Goal: Task Accomplishment & Management: Use online tool/utility

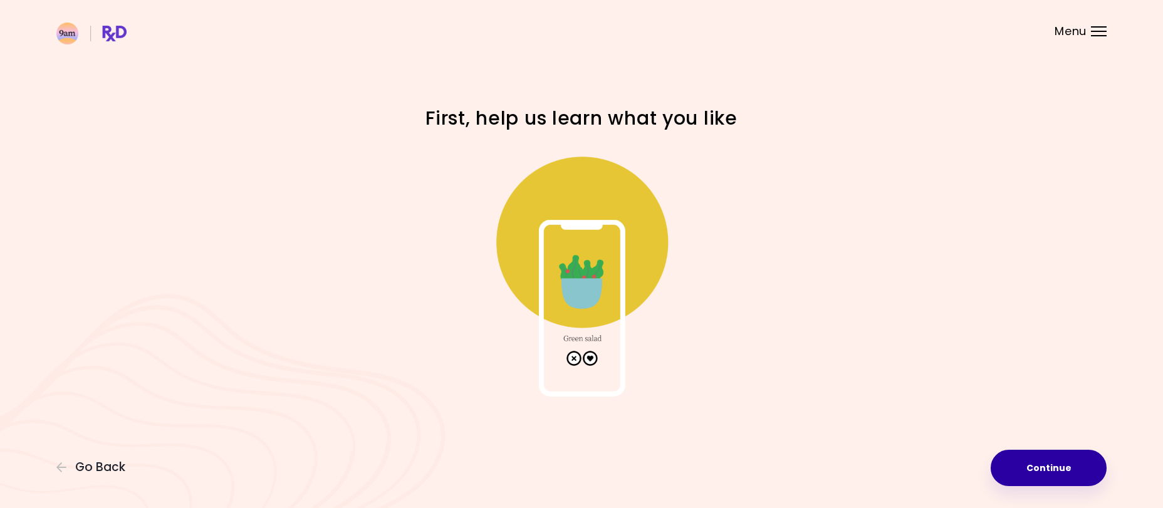
click at [1053, 467] on button "Continue" at bounding box center [1049, 468] width 116 height 36
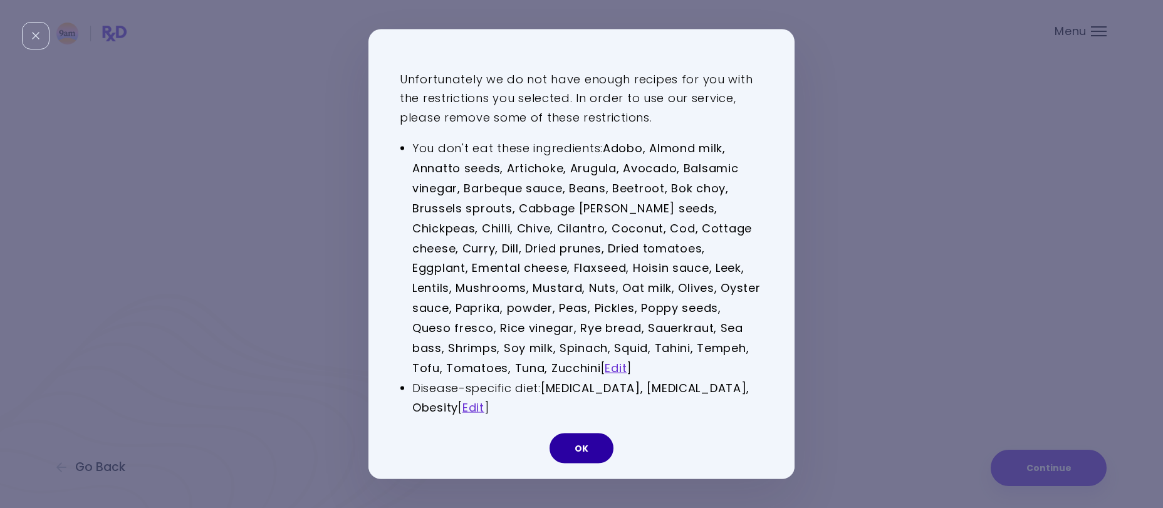
click at [577, 451] on button "OK" at bounding box center [582, 449] width 64 height 30
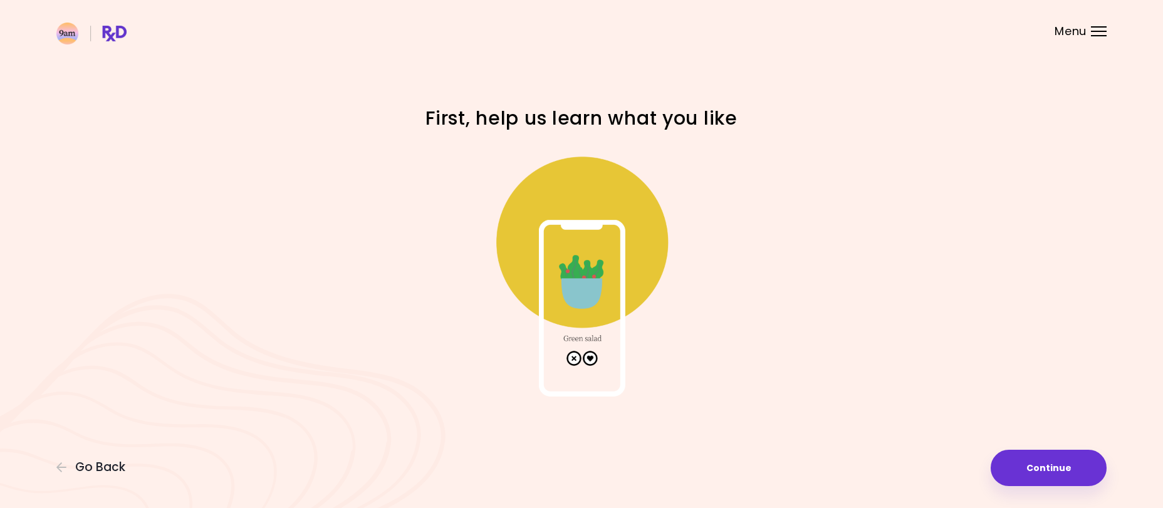
click at [568, 359] on img at bounding box center [581, 271] width 251 height 251
click at [588, 358] on img at bounding box center [581, 271] width 251 height 251
click at [1094, 34] on div "Menu" at bounding box center [1099, 31] width 16 height 10
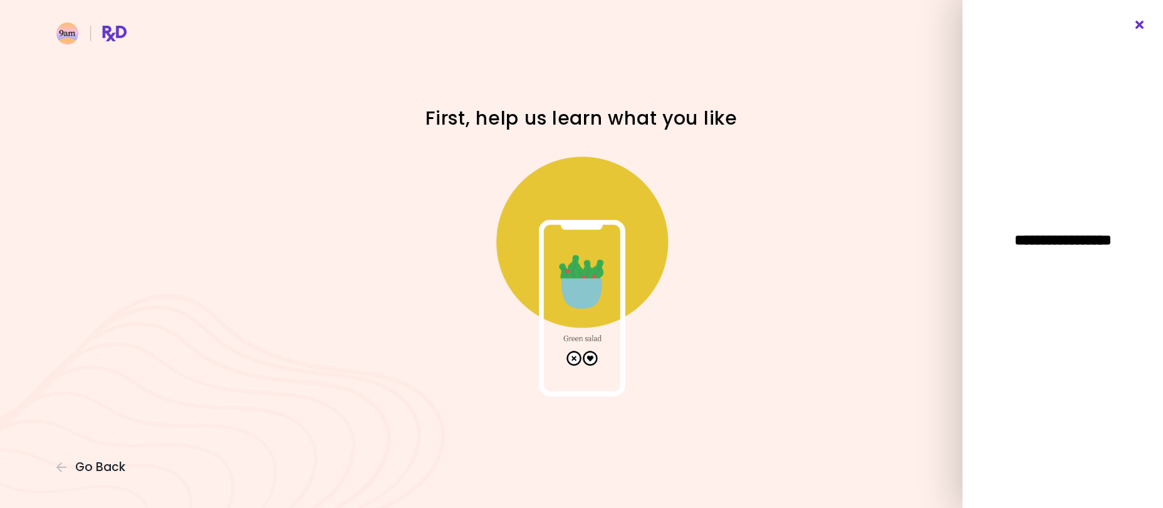
click at [1138, 26] on icon "Close" at bounding box center [1140, 25] width 12 height 9
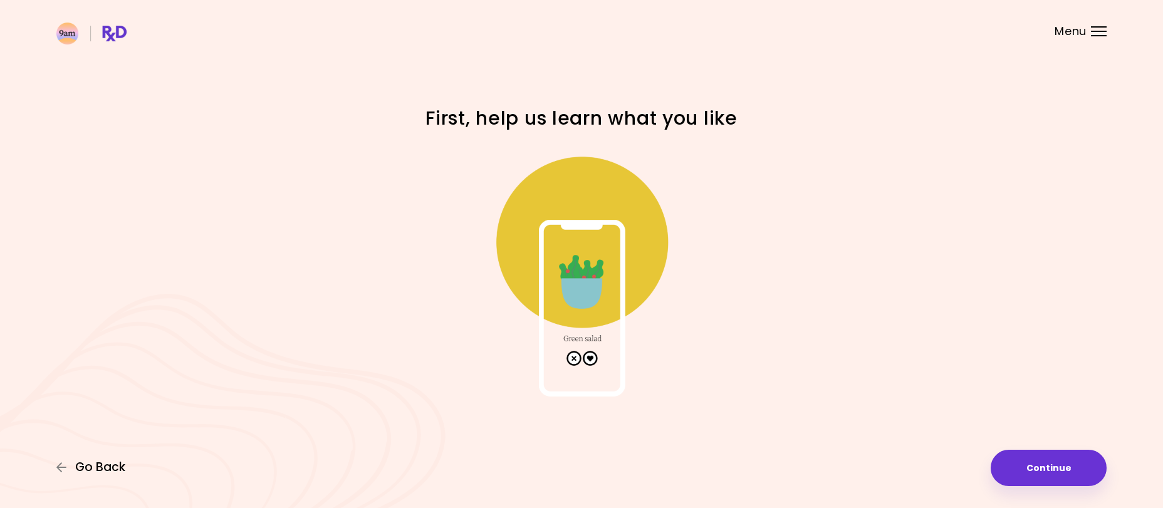
click at [85, 464] on span "Go Back" at bounding box center [100, 468] width 50 height 14
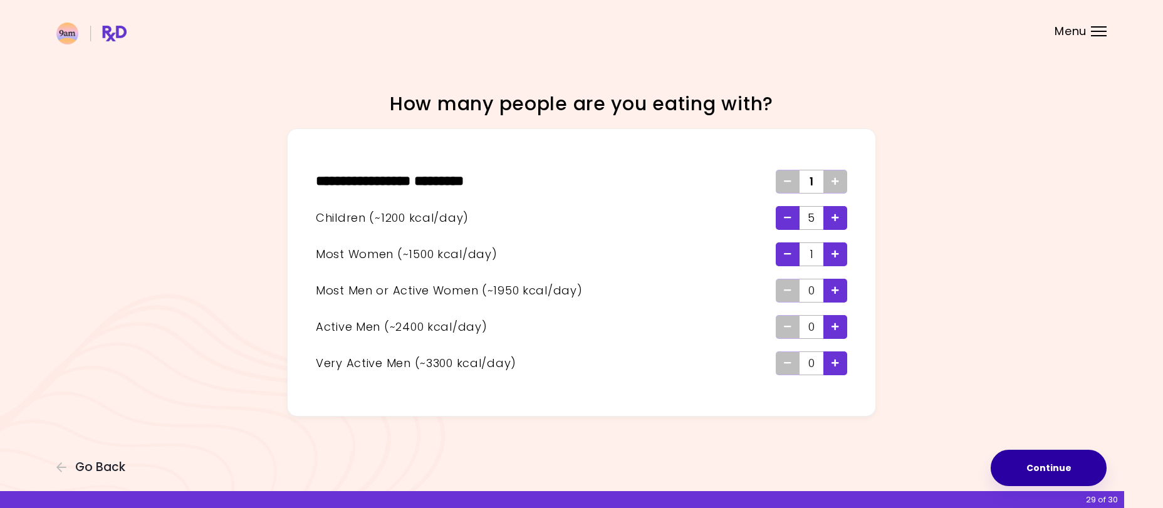
click at [1018, 460] on button "Continue" at bounding box center [1049, 468] width 116 height 36
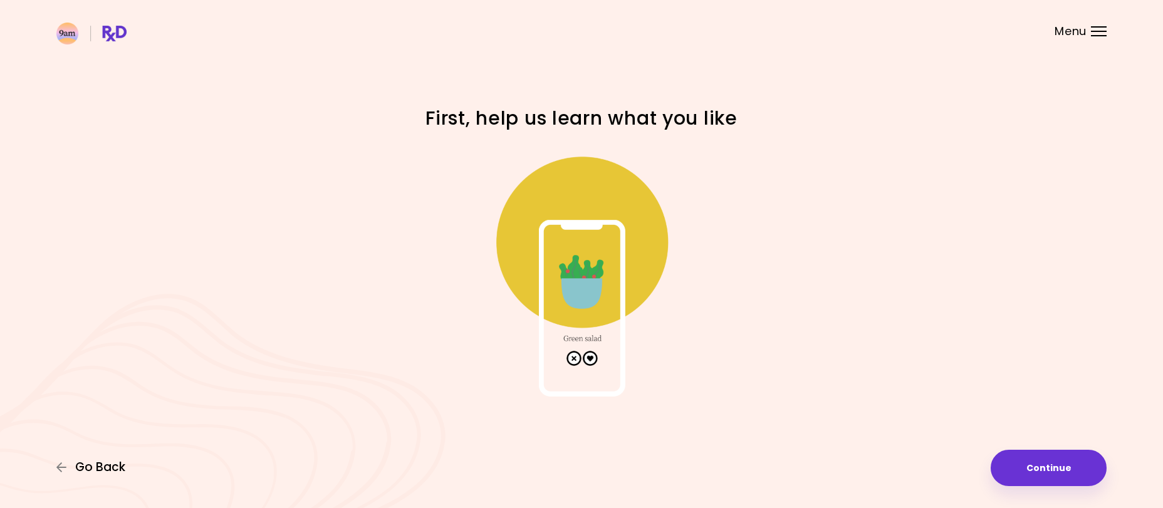
click at [78, 464] on span "Go Back" at bounding box center [100, 468] width 50 height 14
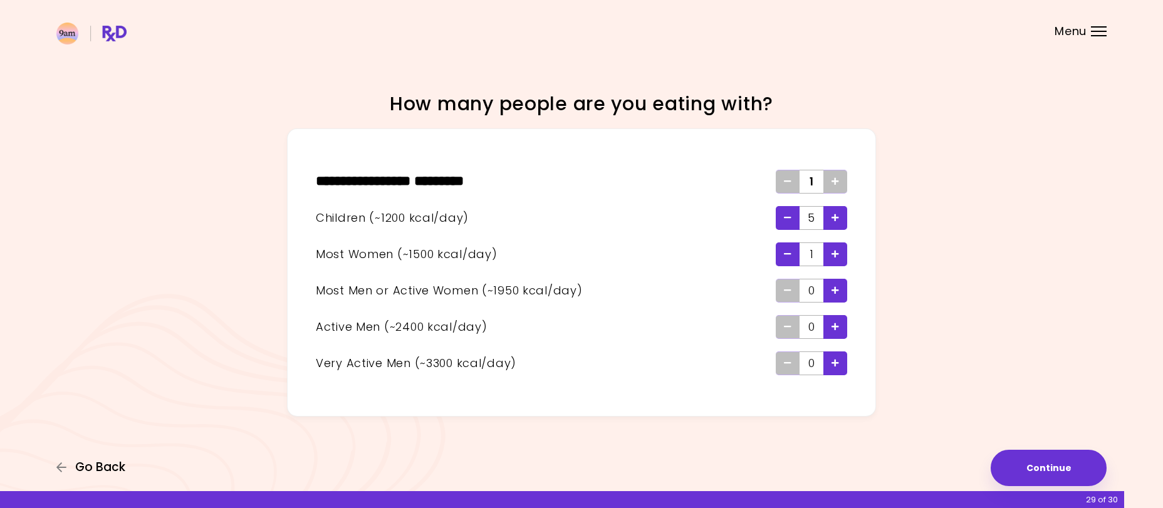
click at [78, 464] on span "Go Back" at bounding box center [100, 468] width 50 height 14
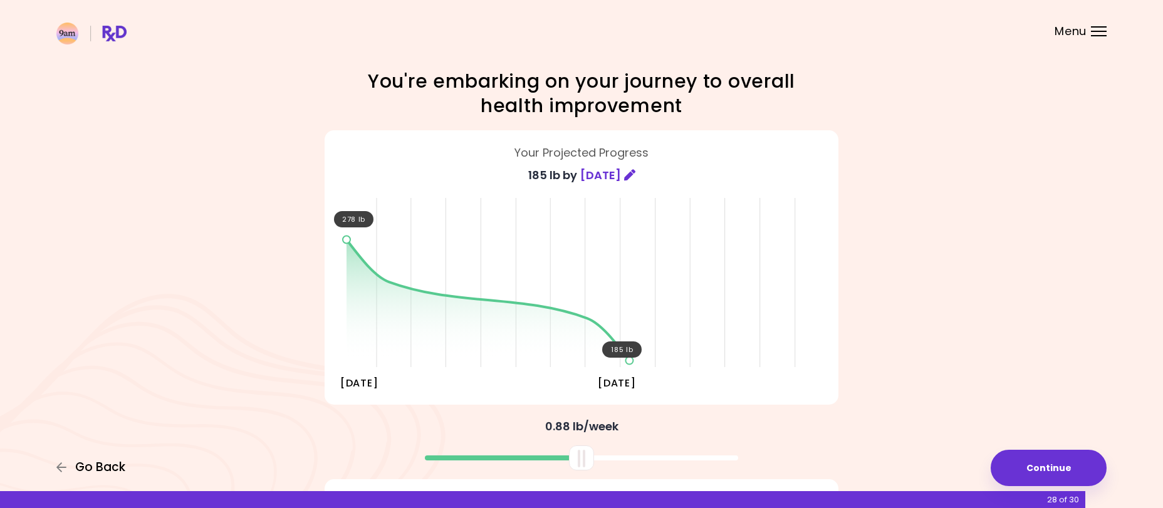
click at [78, 464] on span "Go Back" at bounding box center [100, 468] width 50 height 14
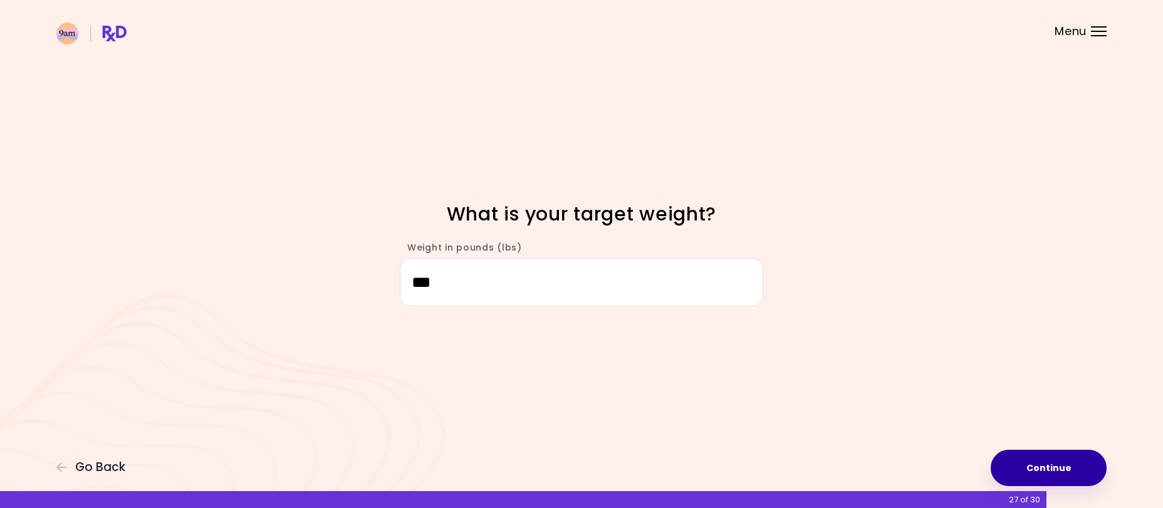
click at [1020, 461] on button "Continue" at bounding box center [1049, 468] width 116 height 36
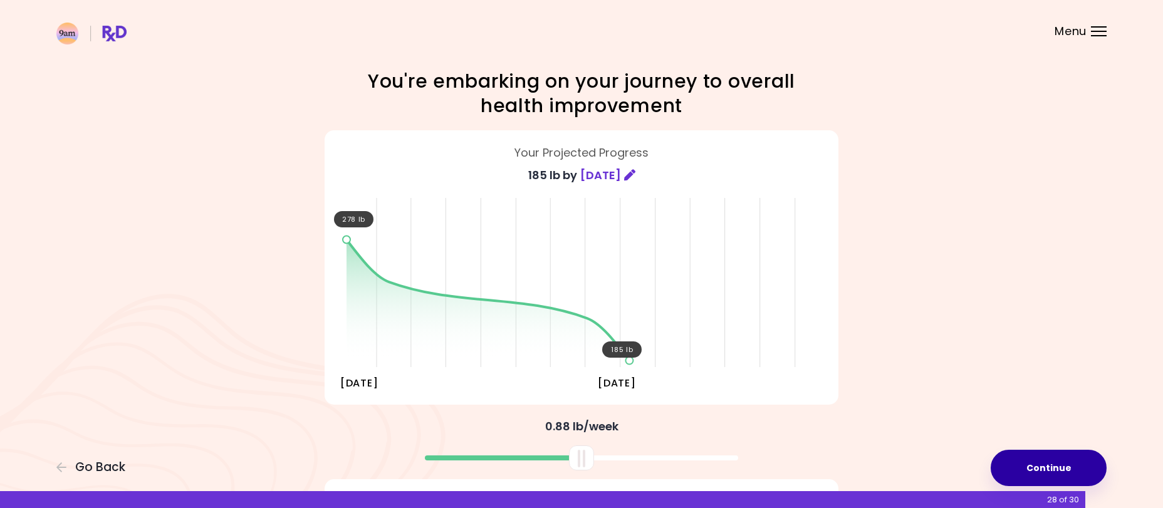
click at [1029, 467] on button "Continue" at bounding box center [1049, 468] width 116 height 36
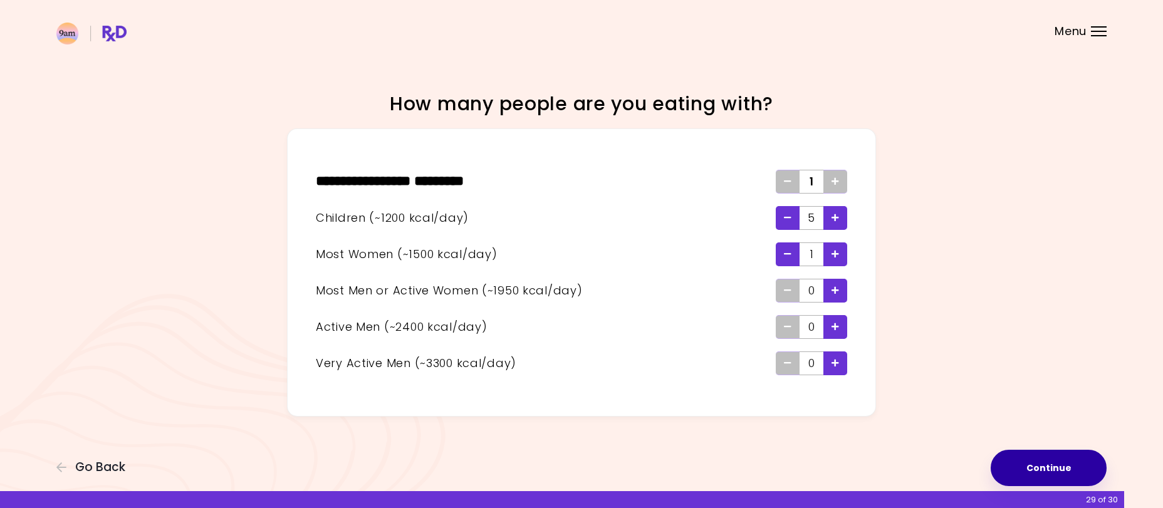
click at [1029, 467] on button "Continue" at bounding box center [1049, 468] width 116 height 36
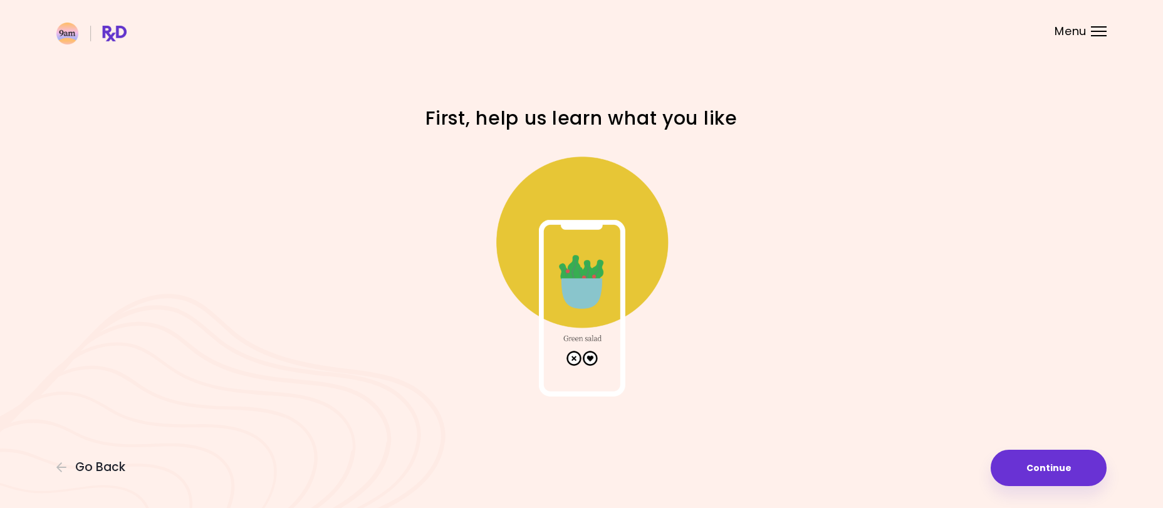
click at [577, 360] on img at bounding box center [581, 271] width 251 height 251
click at [573, 356] on img at bounding box center [581, 271] width 251 height 251
click at [589, 242] on img at bounding box center [581, 271] width 251 height 251
click at [567, 220] on img at bounding box center [581, 271] width 251 height 251
click at [1047, 461] on button "Continue" at bounding box center [1049, 468] width 116 height 36
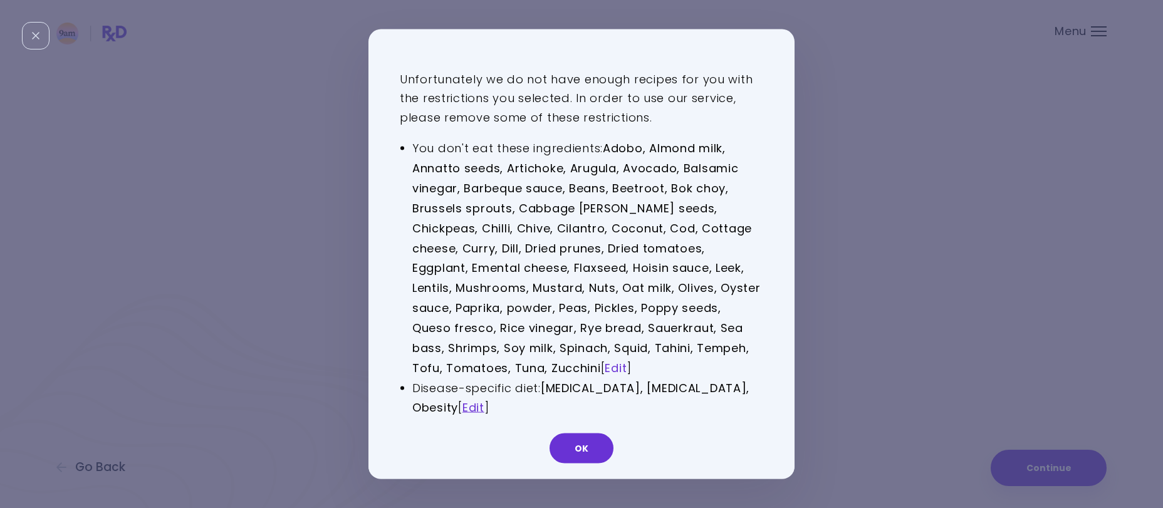
click at [605, 372] on link "Edit" at bounding box center [616, 368] width 22 height 16
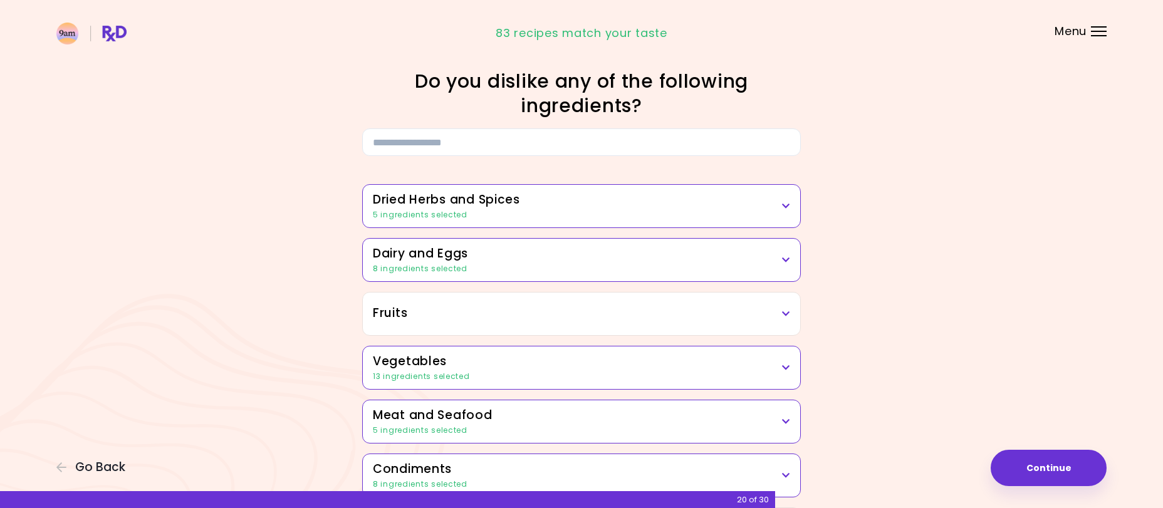
click at [601, 211] on div "5 ingredients selected" at bounding box center [581, 214] width 417 height 11
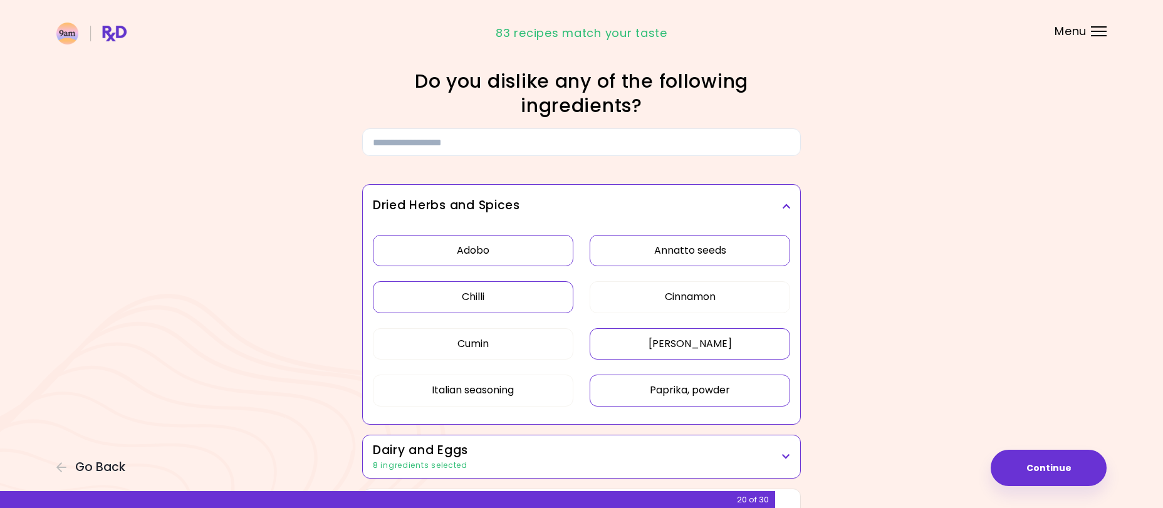
click at [784, 204] on icon at bounding box center [786, 206] width 8 height 9
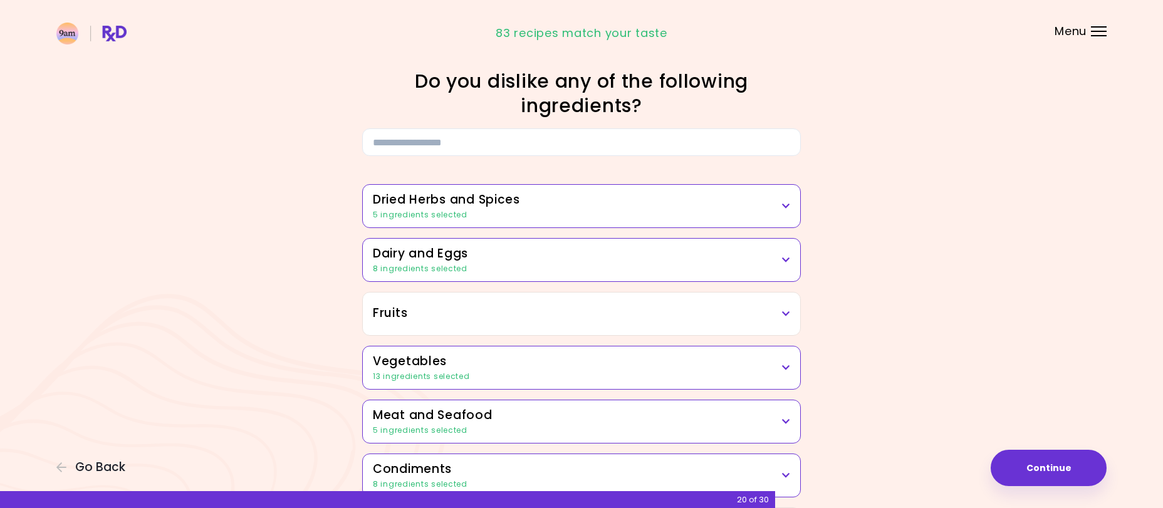
click at [661, 314] on h3 "Fruits" at bounding box center [581, 314] width 417 height 18
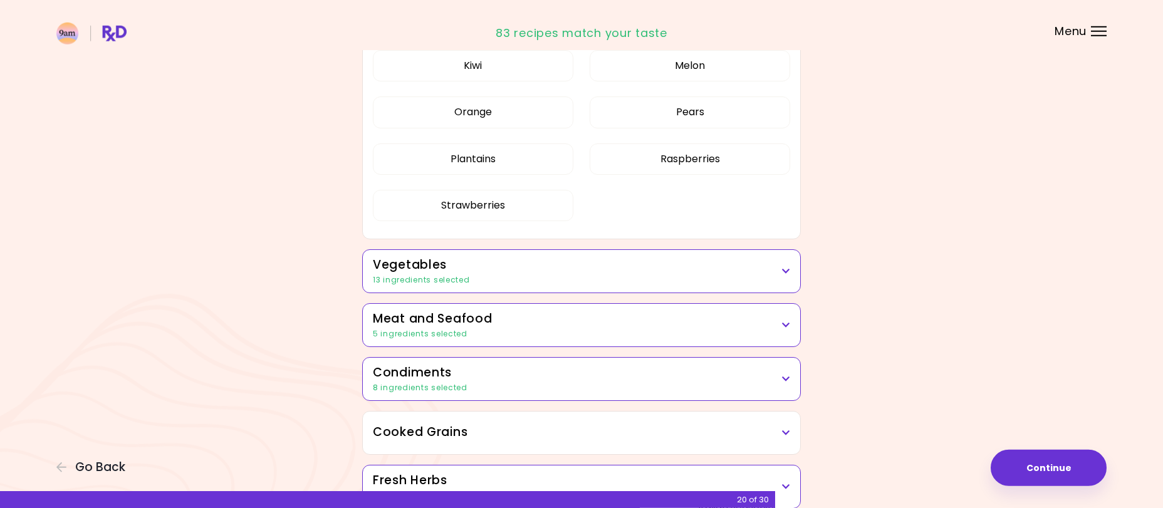
scroll to position [511, 0]
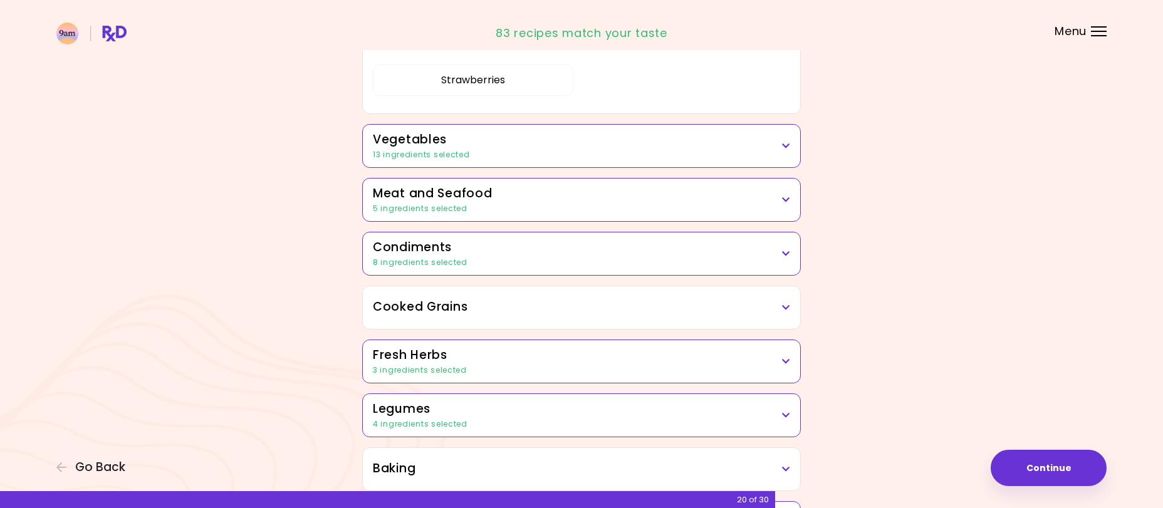
click at [543, 155] on div "13 ingredients selected" at bounding box center [581, 154] width 417 height 11
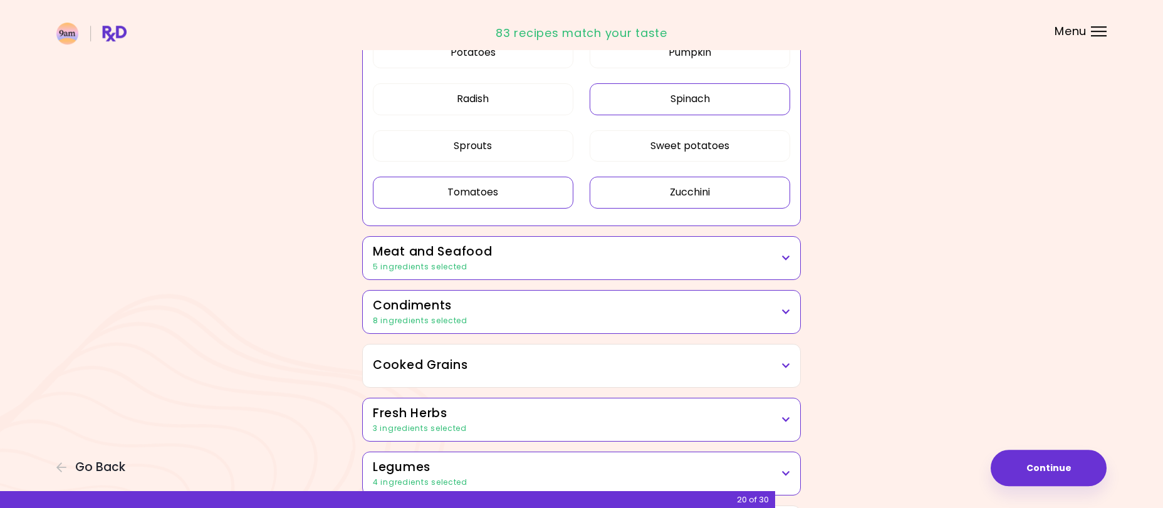
scroll to position [1342, 0]
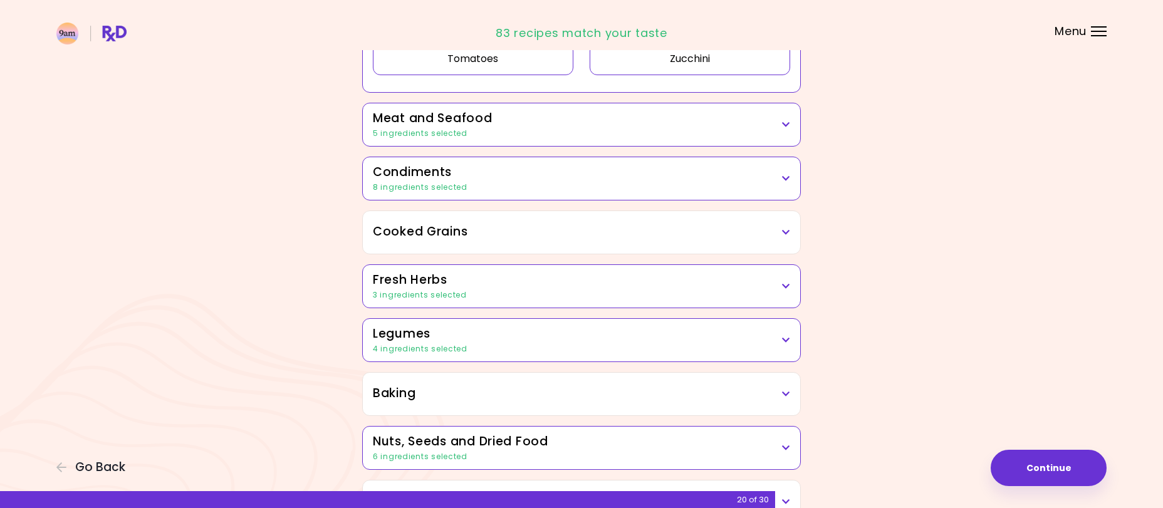
click at [508, 114] on h3 "Meat and Seafood" at bounding box center [581, 119] width 417 height 18
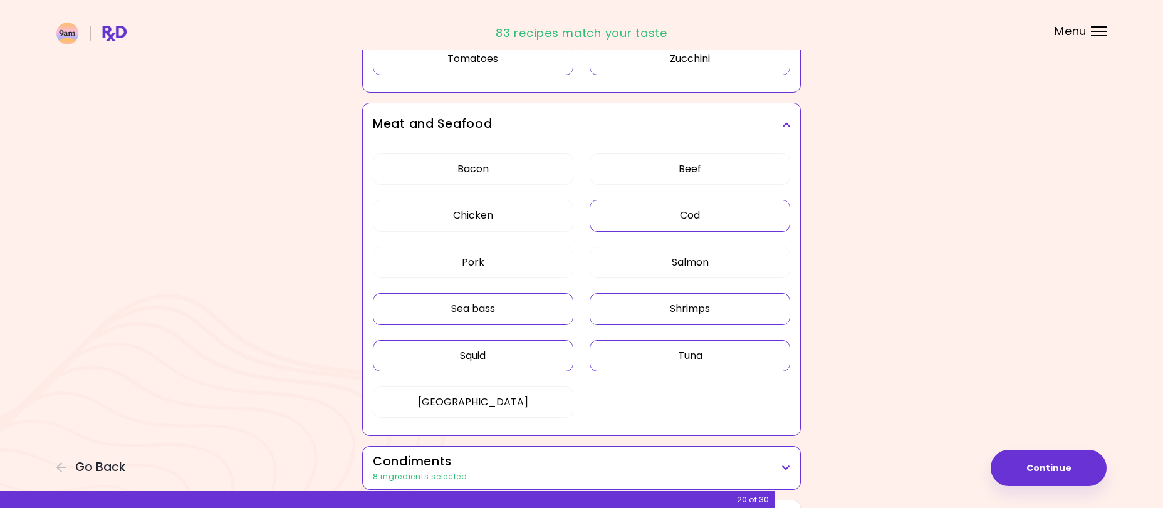
click at [543, 310] on div "Bacon Beef Chicken Cod Pork Salmon Sea bass Shrimps Squid Tuna Turkey" at bounding box center [581, 291] width 417 height 290
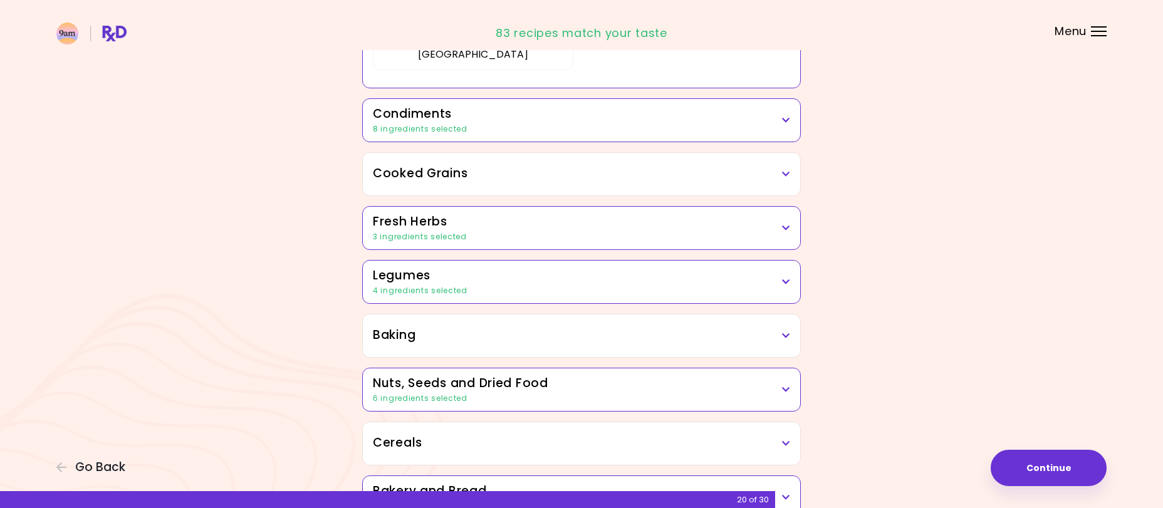
scroll to position [403, 0]
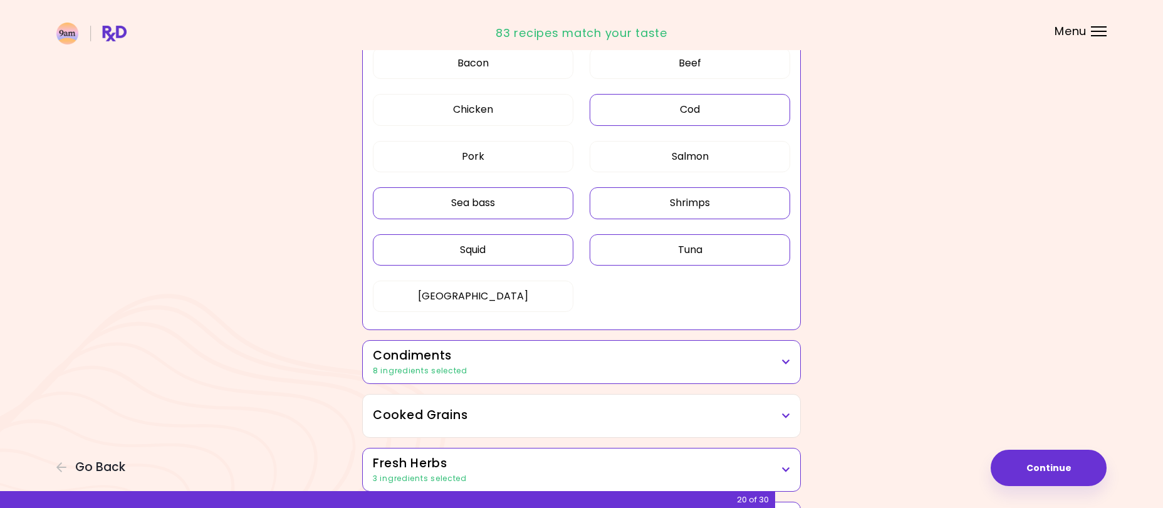
click at [521, 206] on button "Sea bass" at bounding box center [473, 202] width 201 height 31
click at [519, 201] on button "Sea bass" at bounding box center [473, 202] width 201 height 31
click at [529, 157] on button "Pork" at bounding box center [473, 156] width 201 height 31
click at [517, 159] on button "Pork" at bounding box center [473, 156] width 201 height 31
click at [513, 199] on button "Sea bass" at bounding box center [473, 202] width 201 height 31
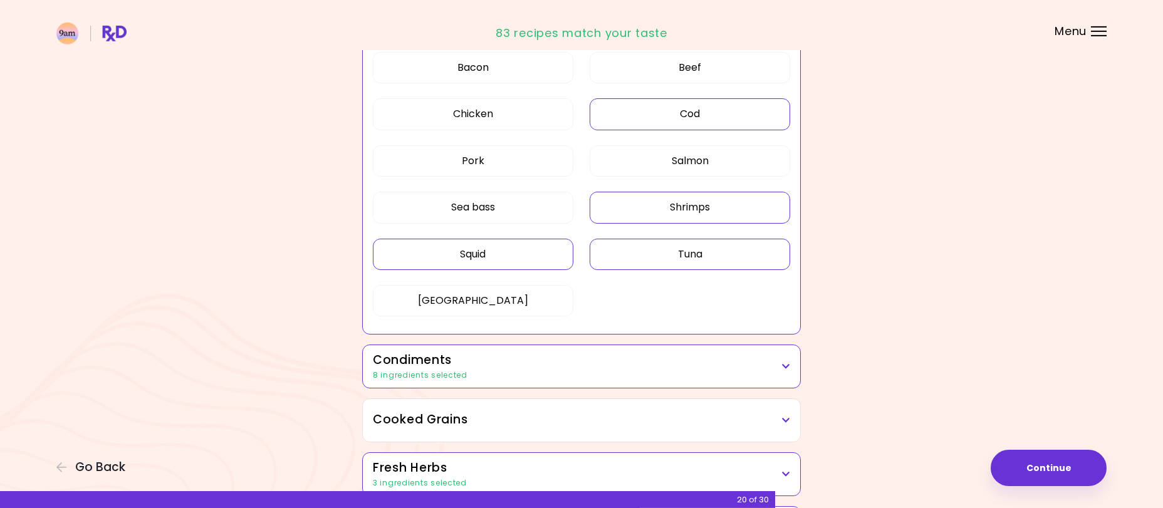
scroll to position [320, 0]
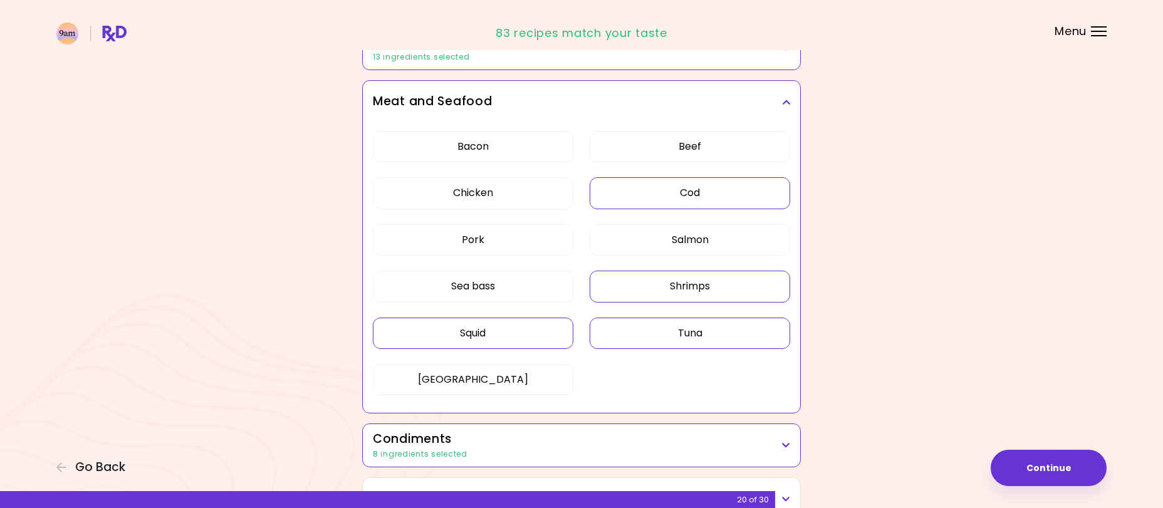
click at [734, 196] on button "Cod" at bounding box center [690, 192] width 201 height 31
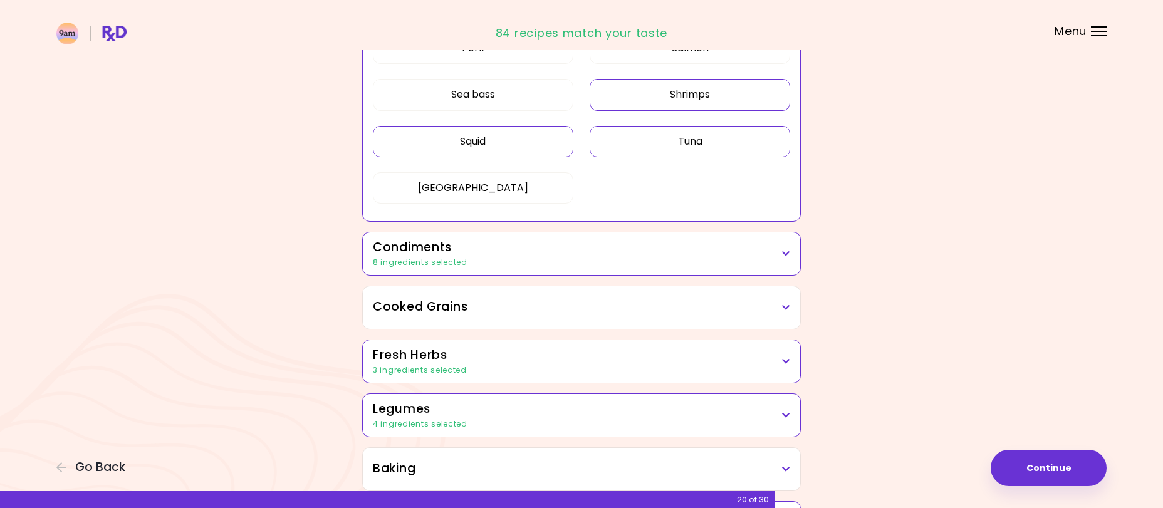
click at [739, 264] on div "8 ingredients selected" at bounding box center [581, 262] width 417 height 11
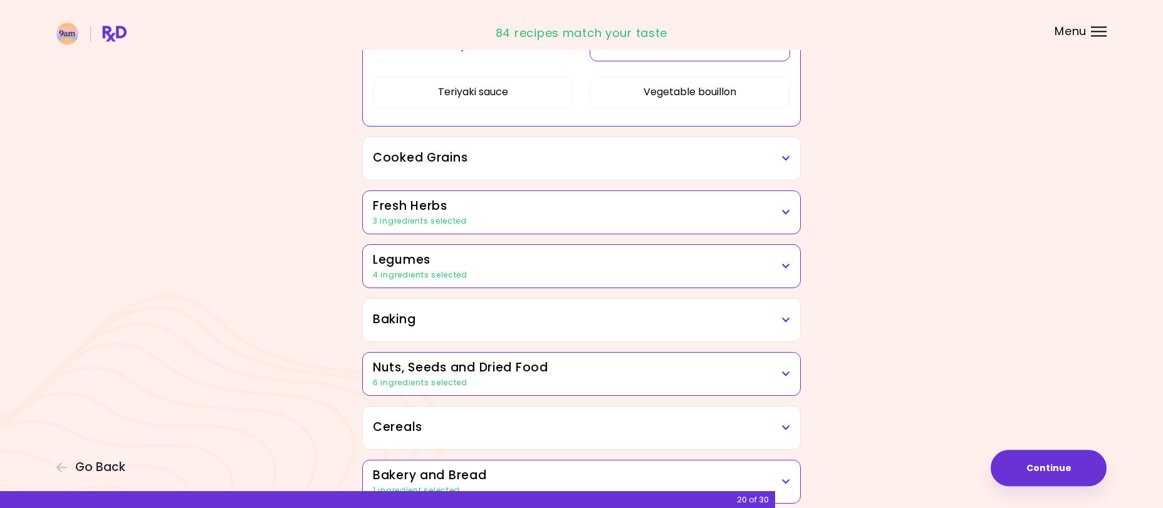
scroll to position [1023, 0]
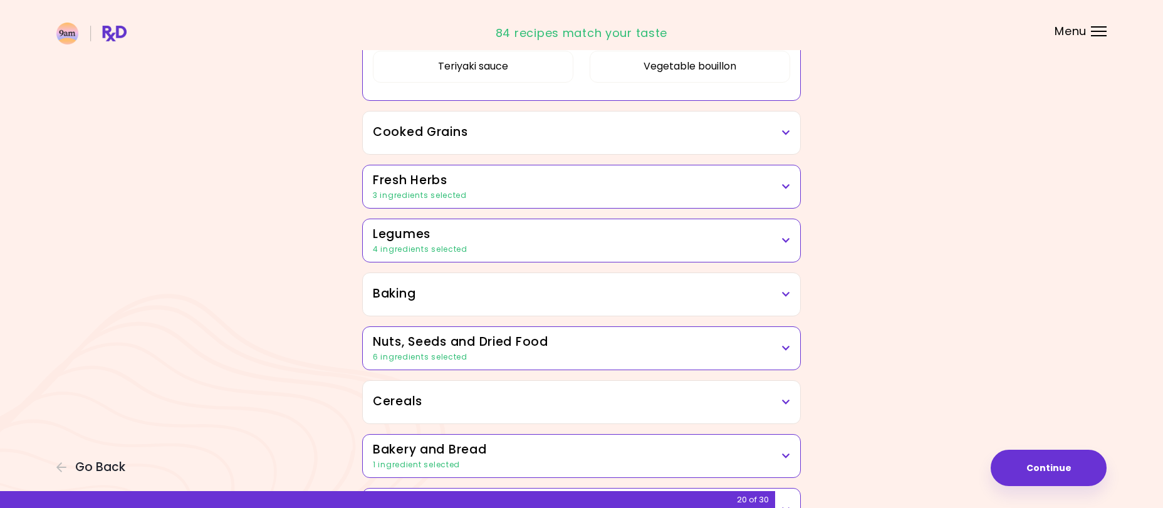
click at [560, 198] on div "3 ingredients selected" at bounding box center [581, 195] width 417 height 11
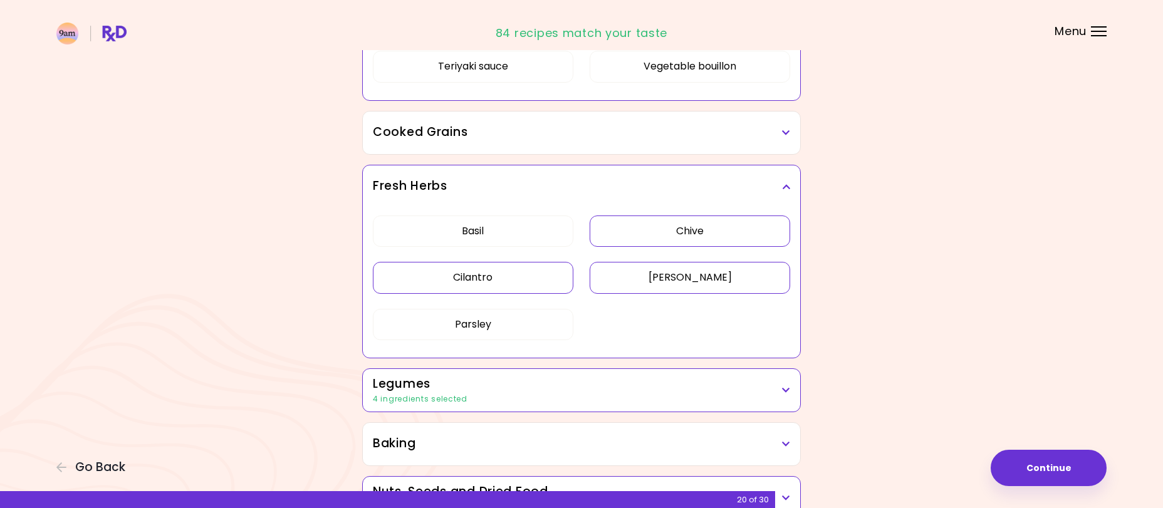
click at [660, 239] on div "Basil Chive Cilantro Dill Parsley" at bounding box center [581, 283] width 417 height 150
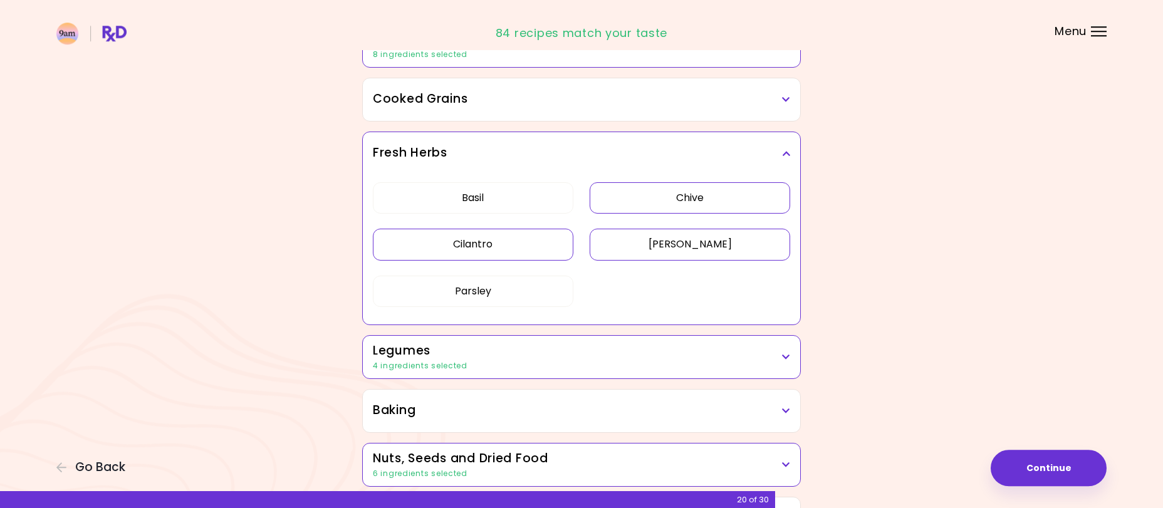
scroll to position [427, 0]
click at [518, 250] on button "Cilantro" at bounding box center [473, 246] width 201 height 31
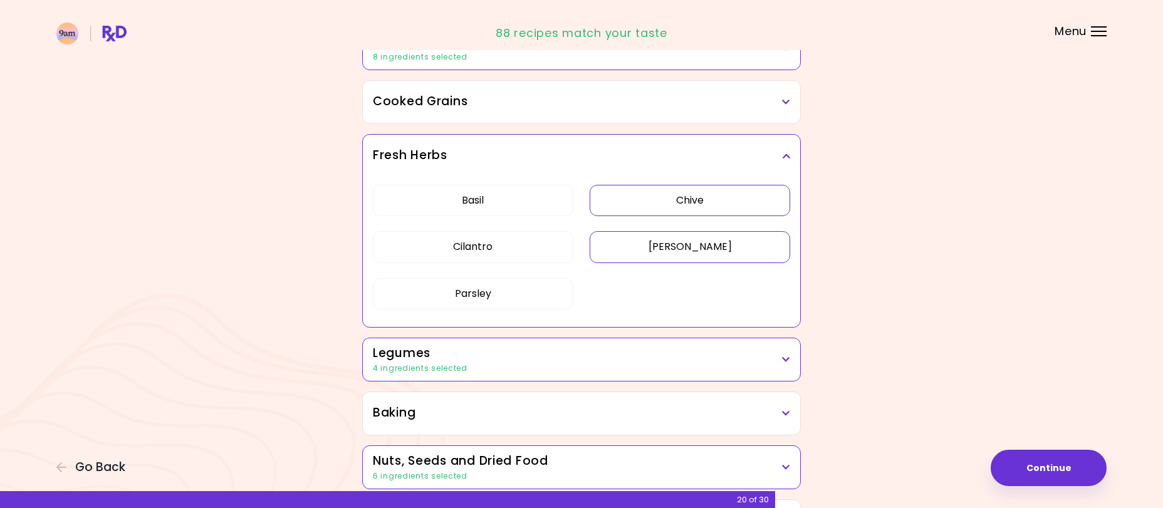
click at [760, 201] on button "Chive" at bounding box center [690, 200] width 201 height 31
click at [708, 368] on div "4 ingredients selected" at bounding box center [581, 368] width 417 height 11
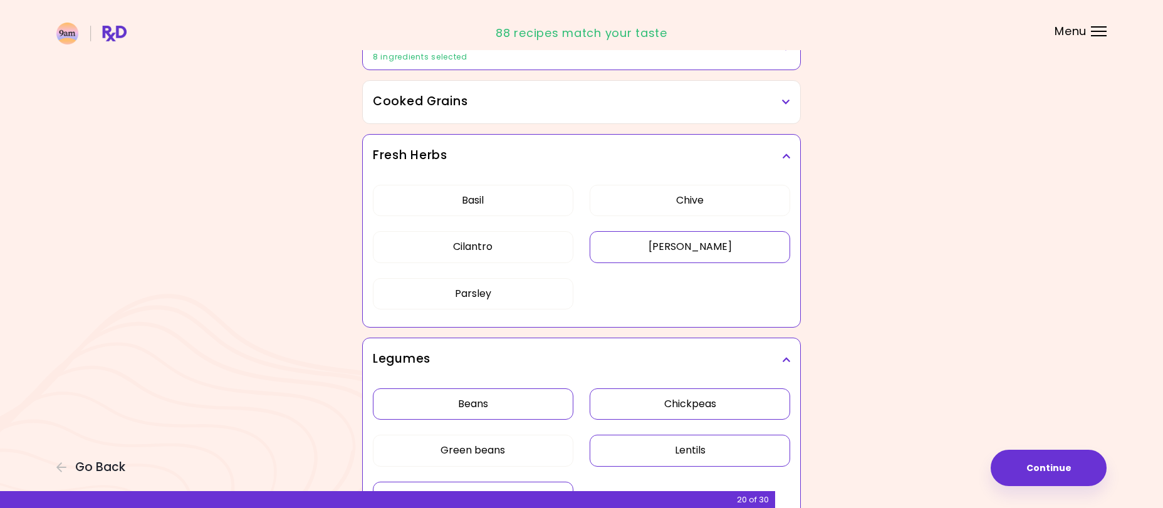
scroll to position [683, 0]
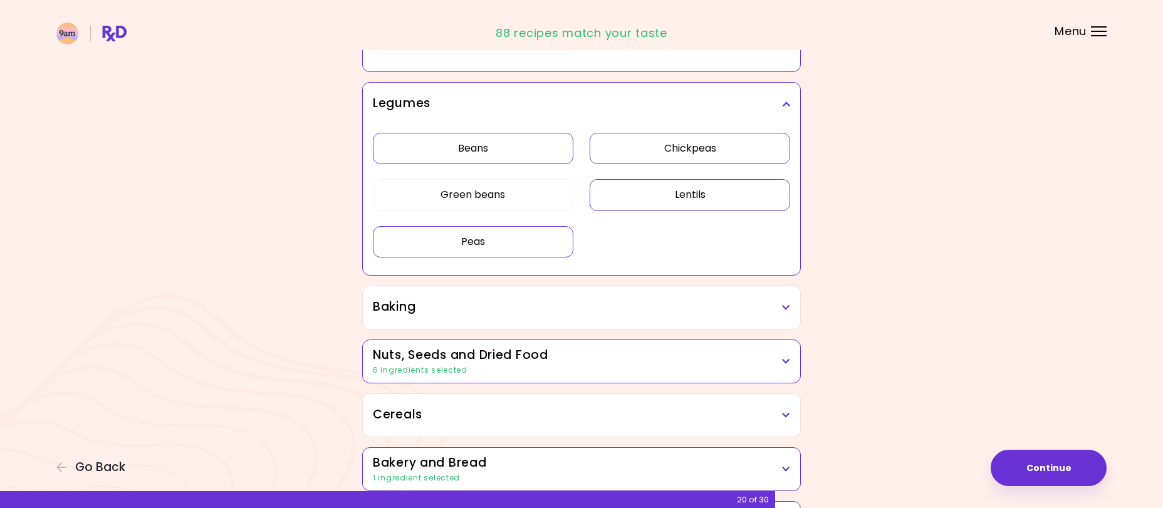
click at [651, 202] on div "Beans Chickpeas Green beans Lentils Peas" at bounding box center [581, 200] width 417 height 150
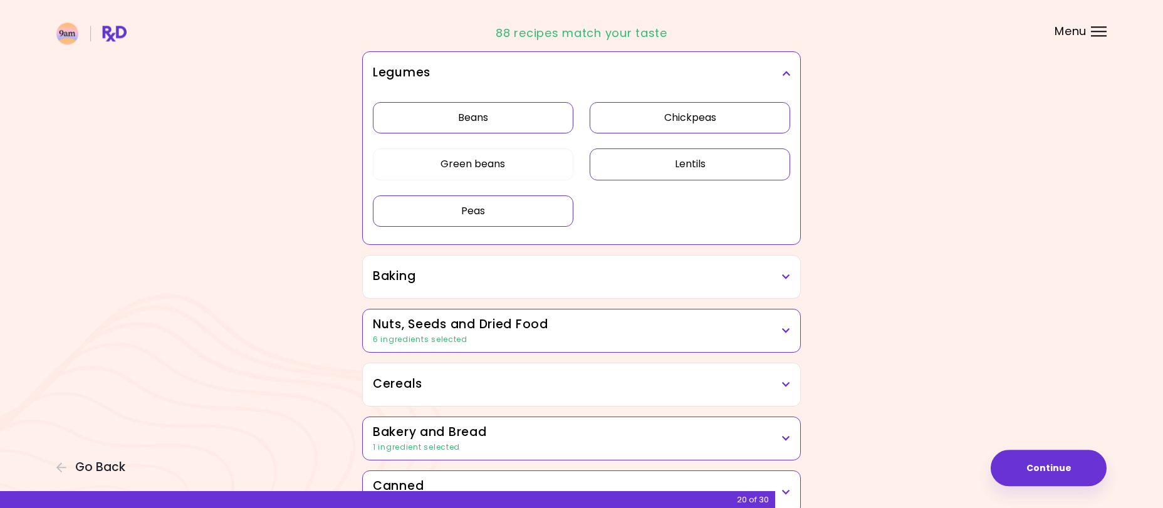
scroll to position [555, 0]
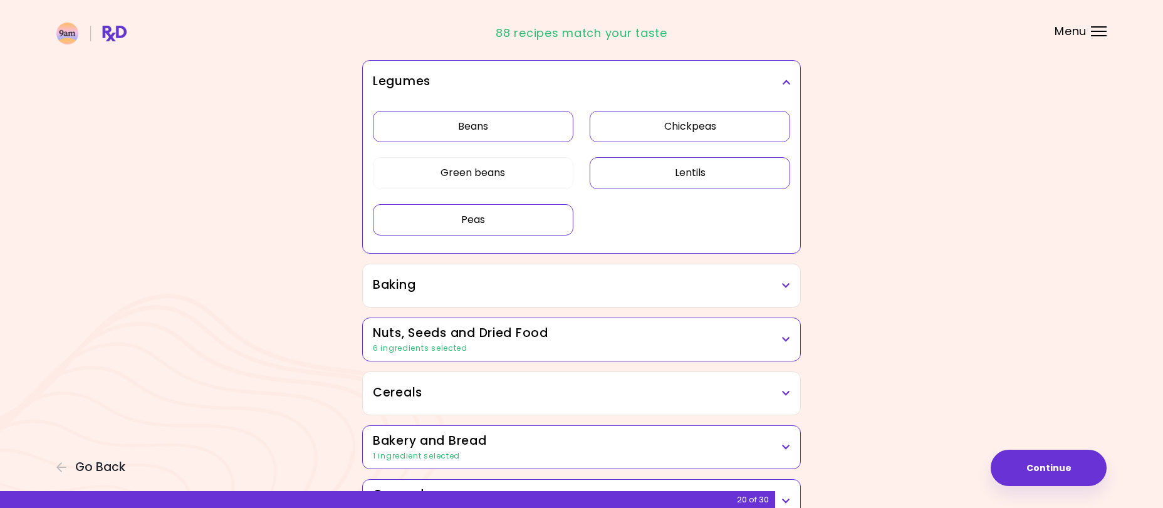
click at [657, 178] on button "Lentils" at bounding box center [690, 172] width 201 height 31
click at [521, 216] on button "Peas" at bounding box center [473, 219] width 201 height 31
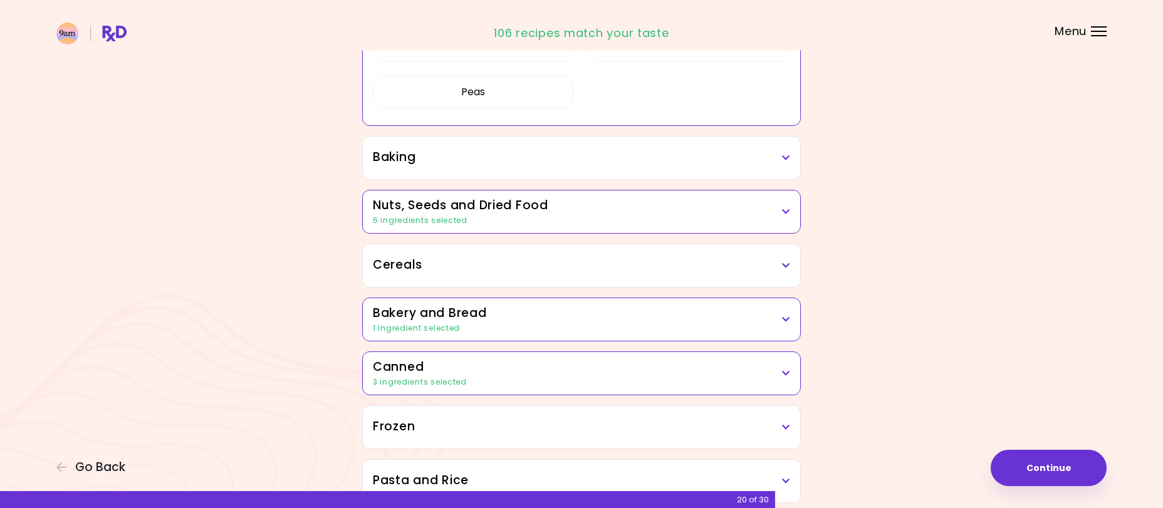
click at [687, 199] on h3 "Nuts, Seeds and Dried Food" at bounding box center [581, 206] width 417 height 18
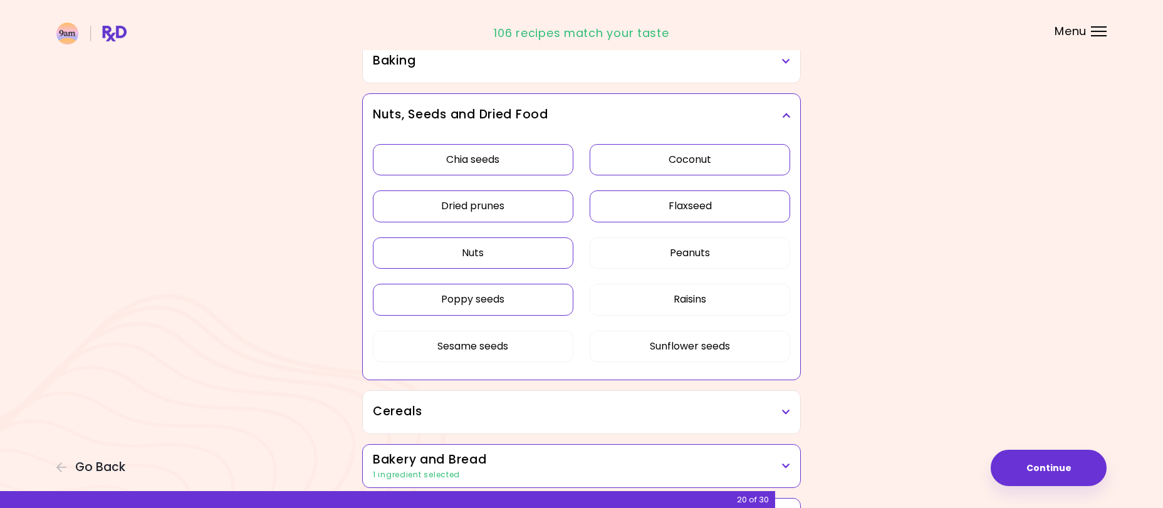
scroll to position [811, 0]
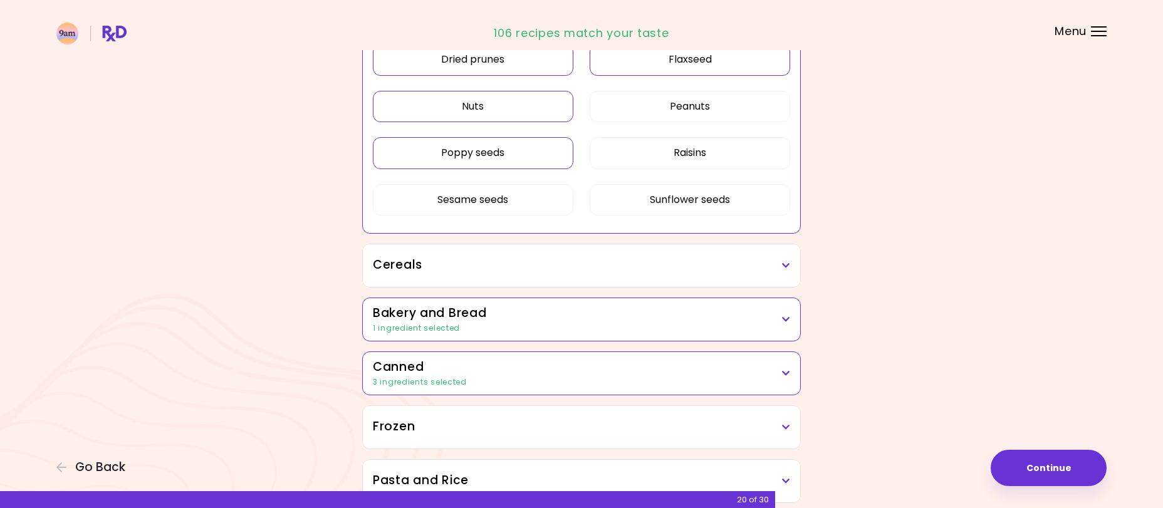
click at [664, 75] on button "Flaxseed" at bounding box center [690, 59] width 201 height 31
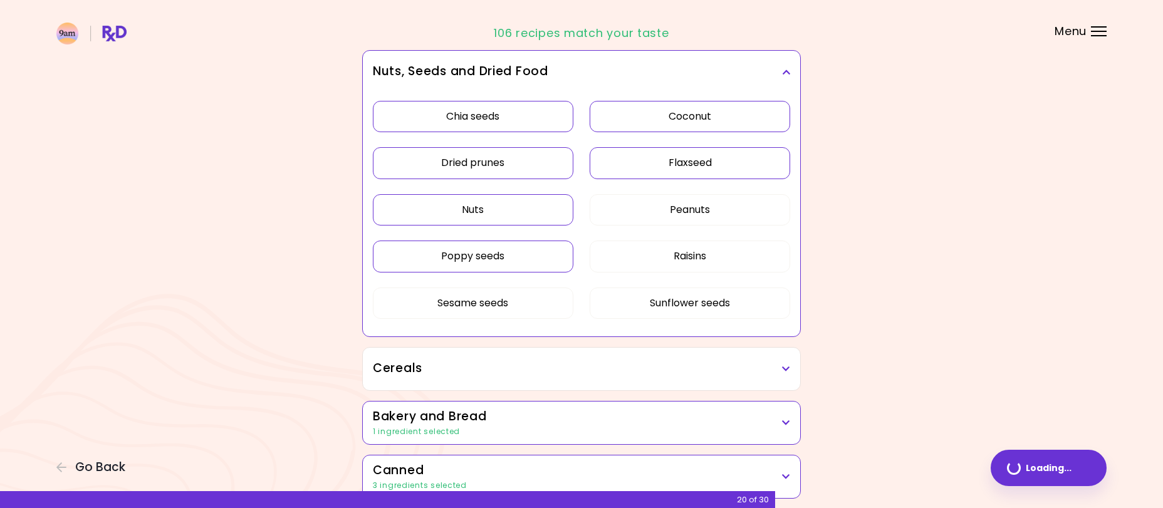
scroll to position [661, 0]
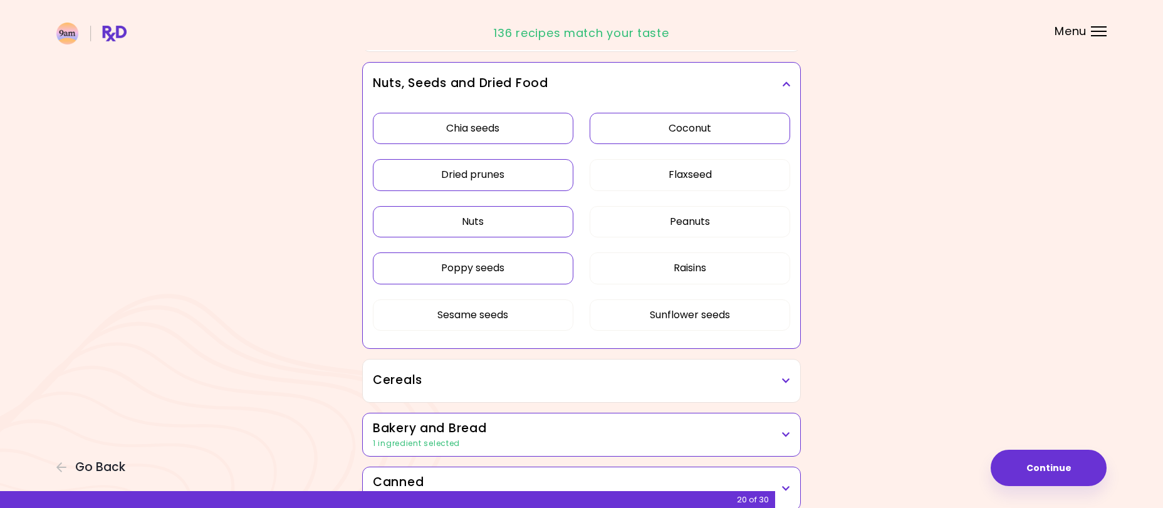
click at [523, 266] on button "Poppy seeds" at bounding box center [473, 268] width 201 height 31
click at [493, 172] on button "Dried prunes" at bounding box center [473, 174] width 201 height 31
click at [531, 130] on button "Chia seeds" at bounding box center [473, 128] width 201 height 31
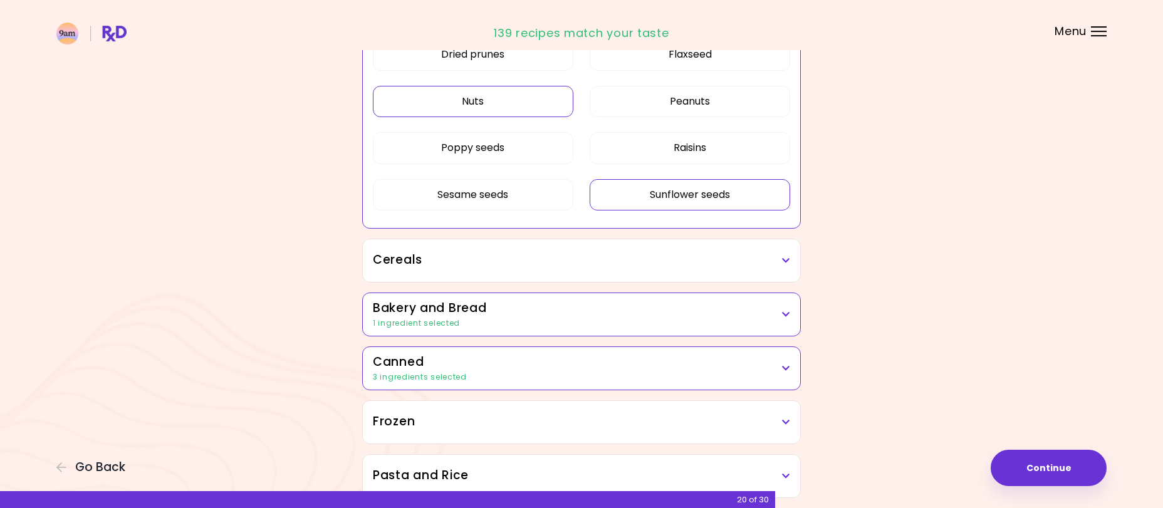
scroll to position [840, 0]
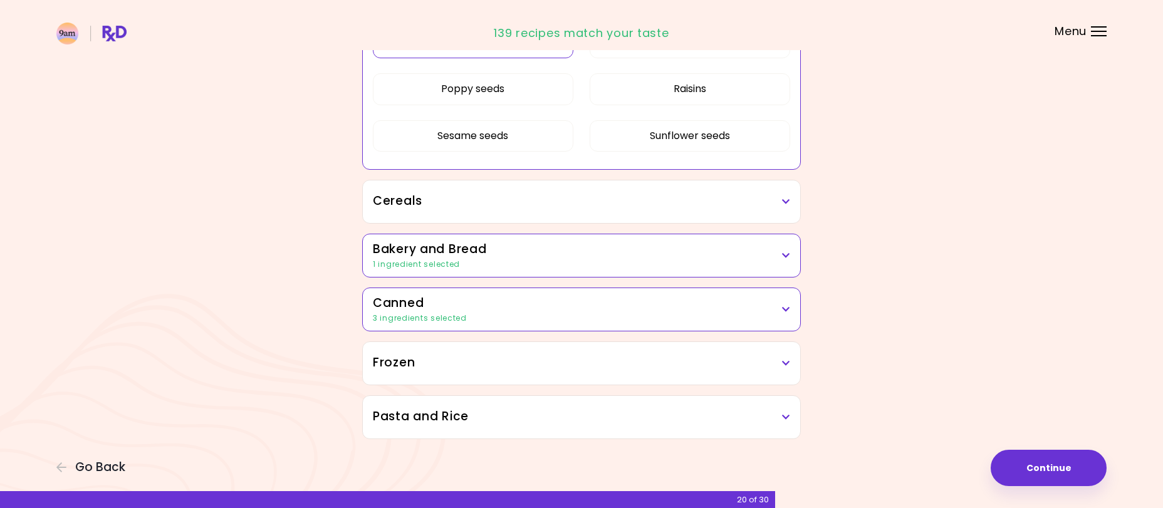
click at [706, 253] on h3 "Bakery and Bread" at bounding box center [581, 250] width 417 height 18
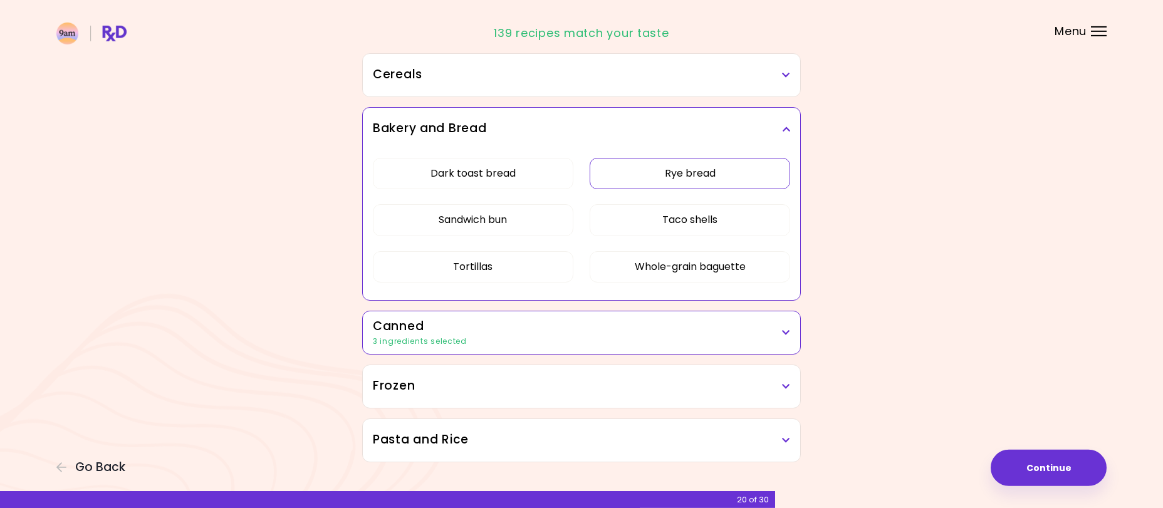
scroll to position [968, 0]
click at [657, 336] on div "3 ingredients selected" at bounding box center [581, 340] width 417 height 11
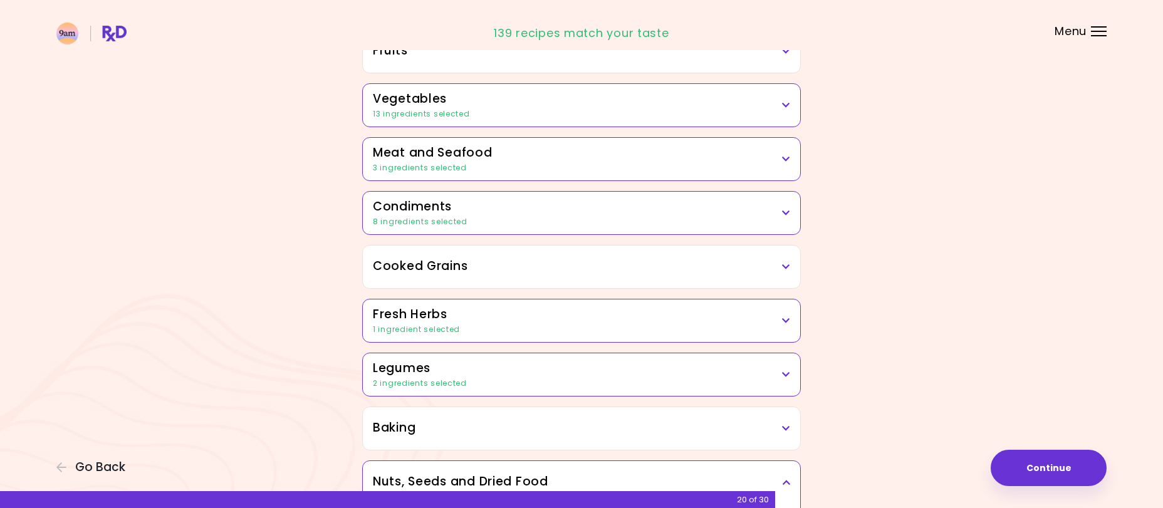
scroll to position [0, 0]
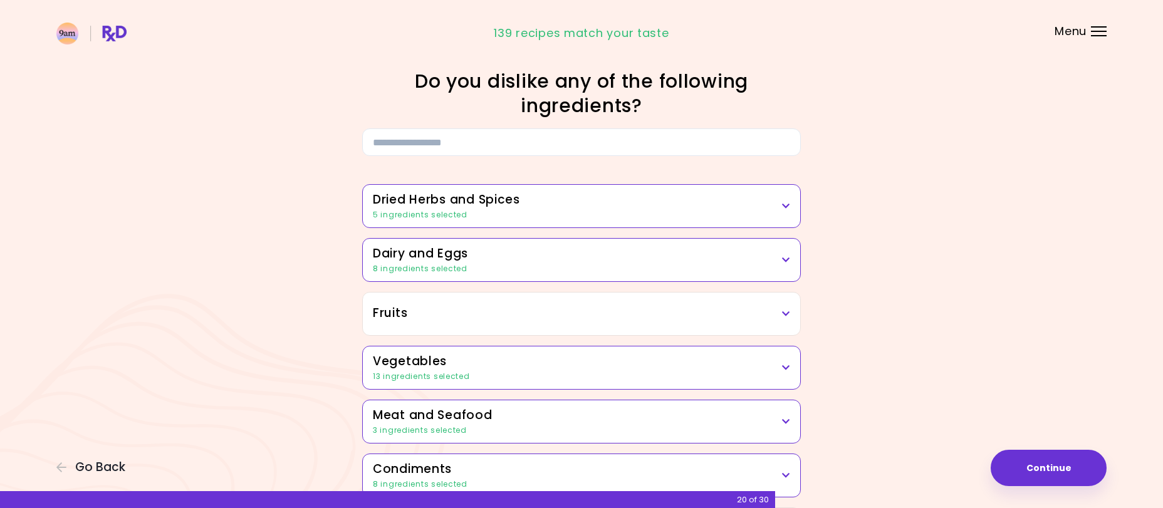
click at [785, 212] on div "5 ingredients selected" at bounding box center [581, 214] width 417 height 11
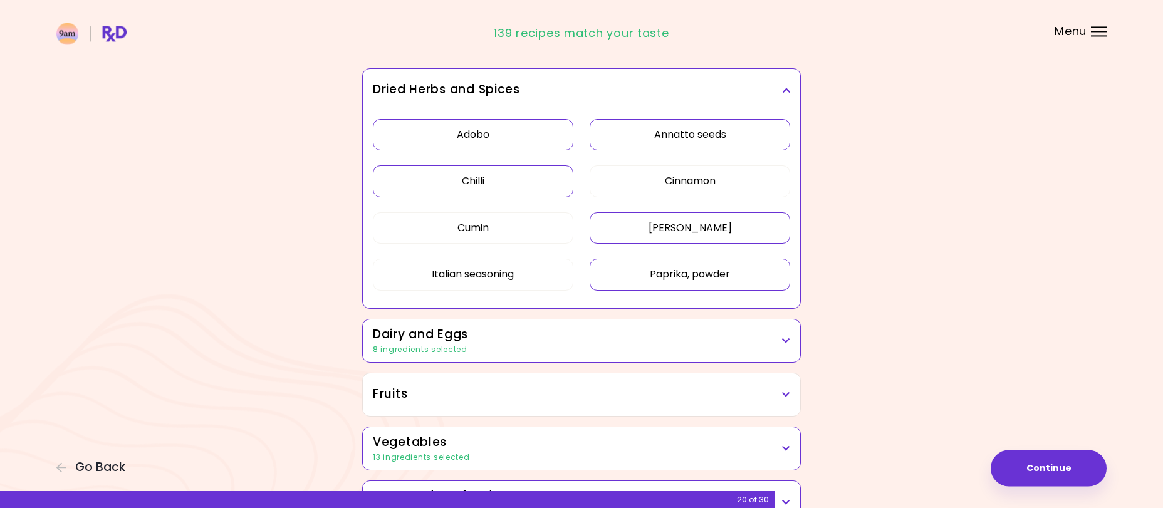
scroll to position [128, 0]
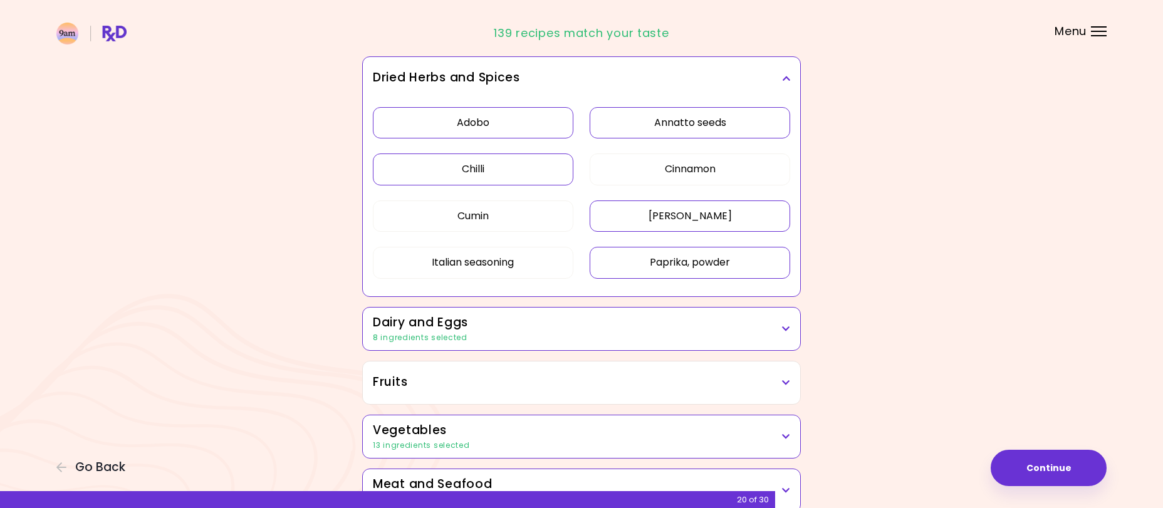
click at [530, 123] on button "Adobo" at bounding box center [473, 122] width 201 height 31
click at [743, 127] on button "Annatto seeds" at bounding box center [690, 122] width 201 height 31
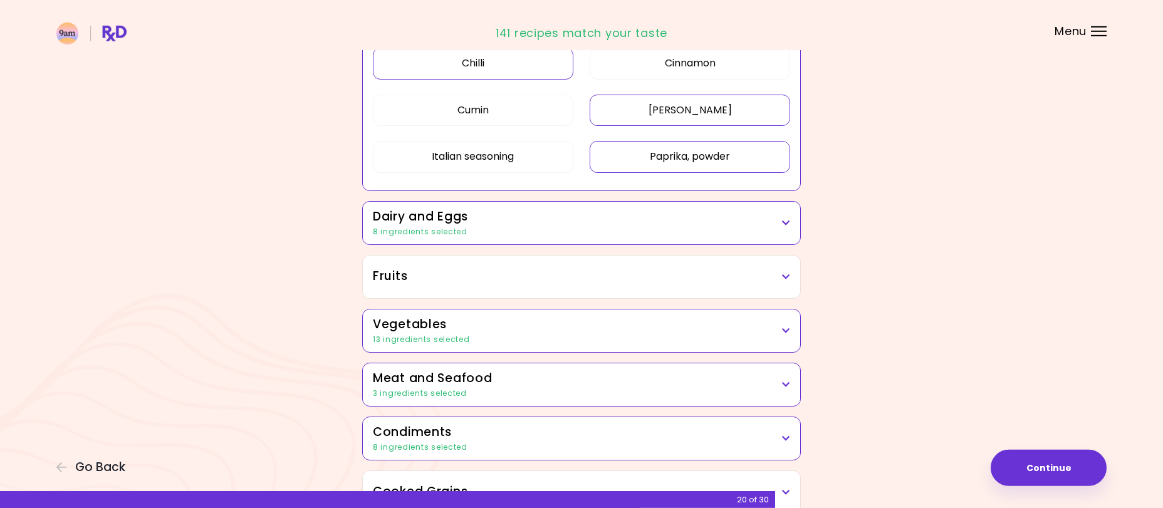
scroll to position [256, 0]
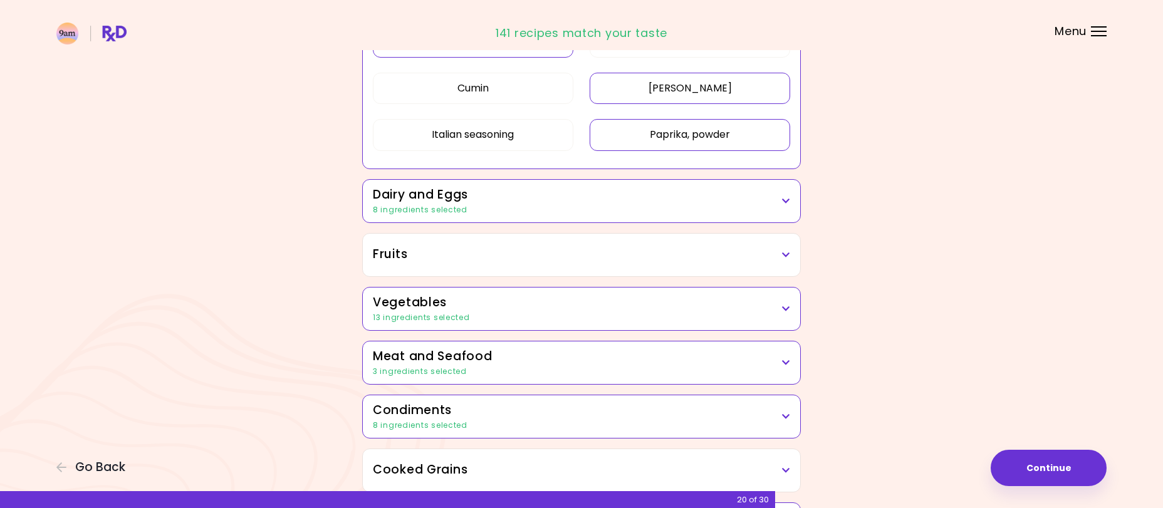
click at [783, 200] on icon at bounding box center [786, 201] width 8 height 9
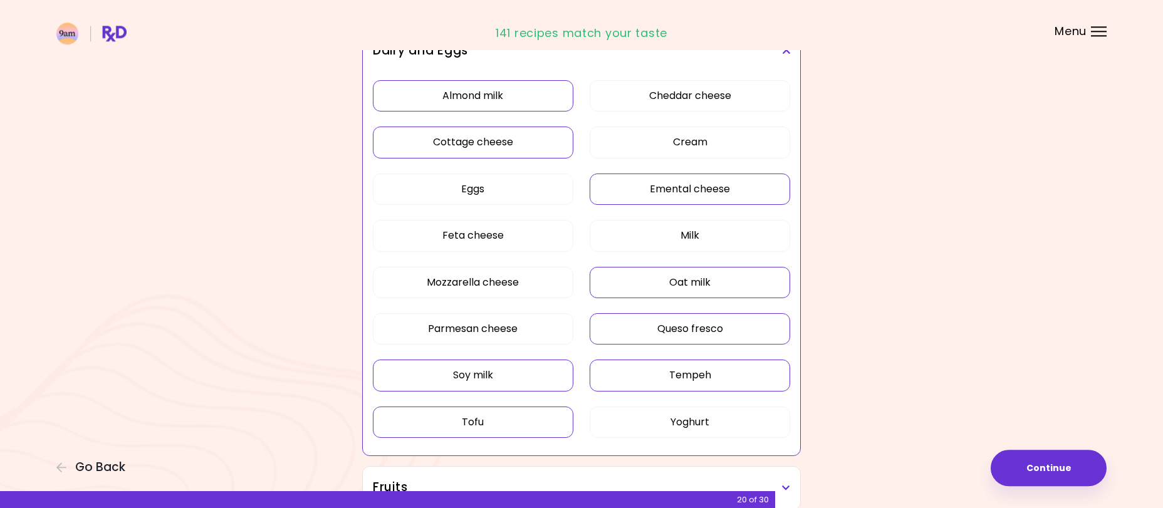
scroll to position [447, 0]
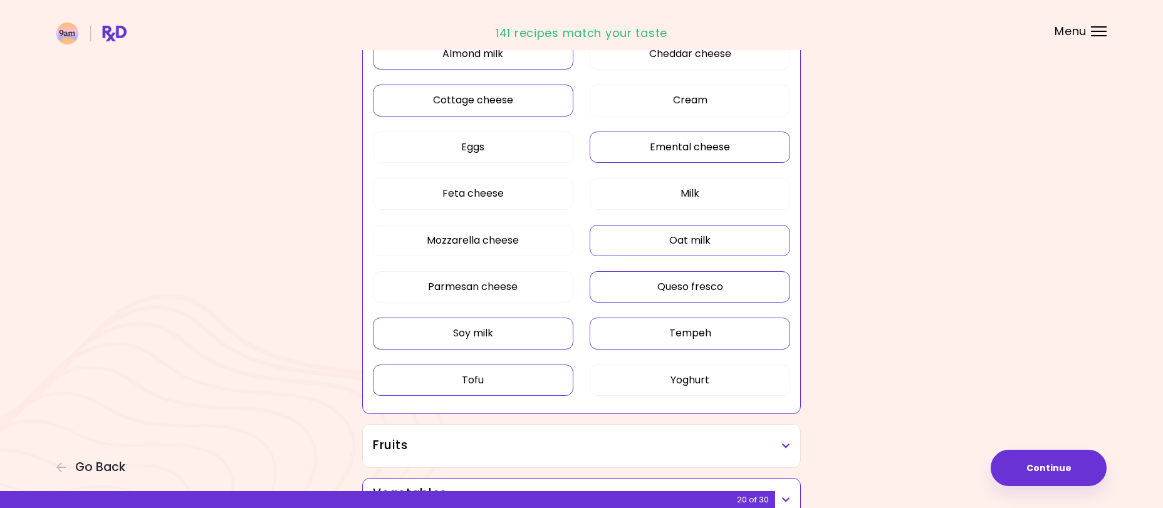
click at [691, 150] on button "Emental cheese" at bounding box center [690, 147] width 201 height 31
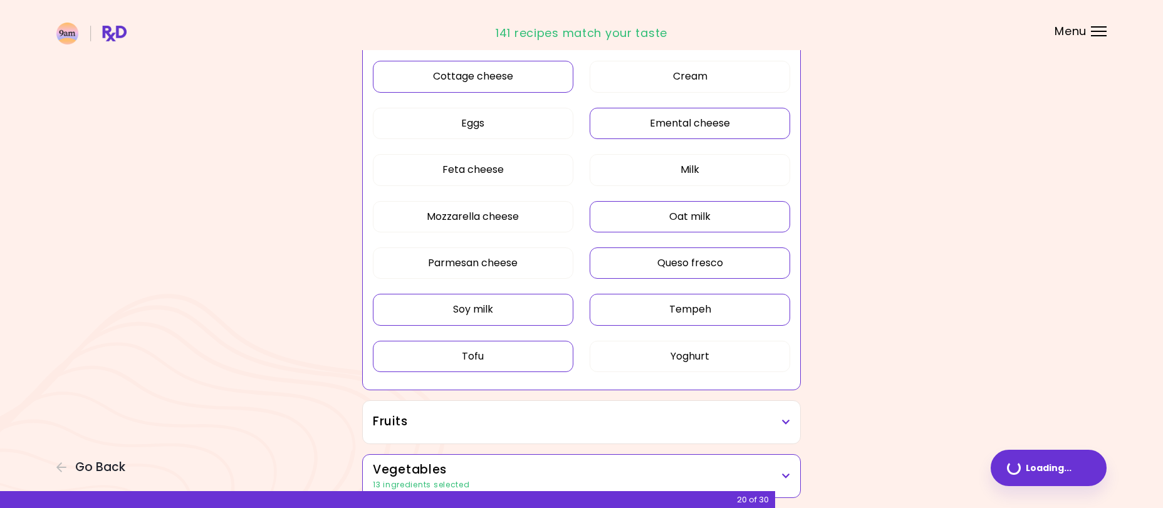
scroll to position [251, 0]
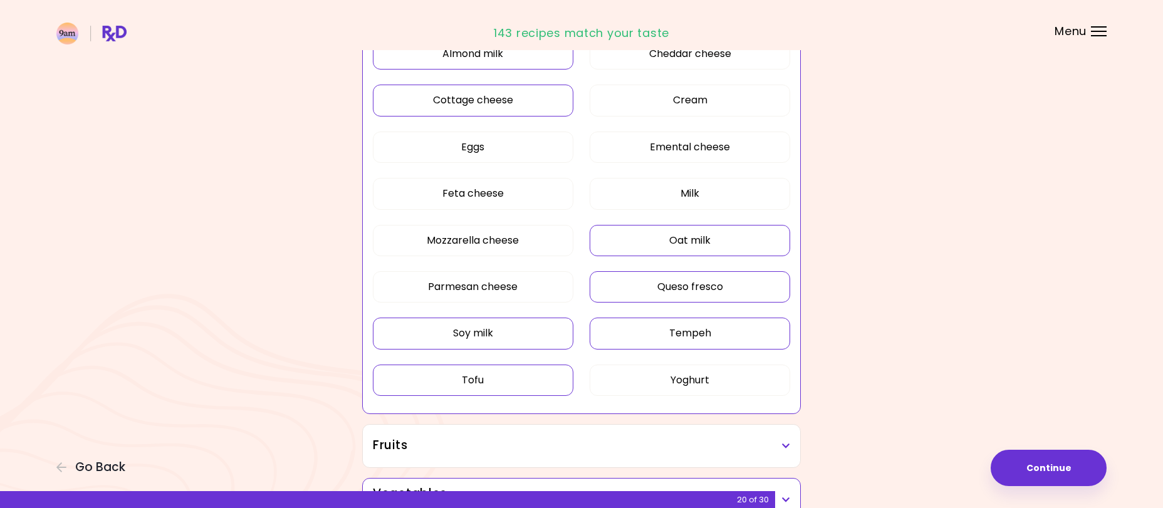
click at [641, 290] on button "Queso fresco" at bounding box center [690, 286] width 201 height 31
click at [659, 246] on button "Oat milk" at bounding box center [690, 240] width 201 height 31
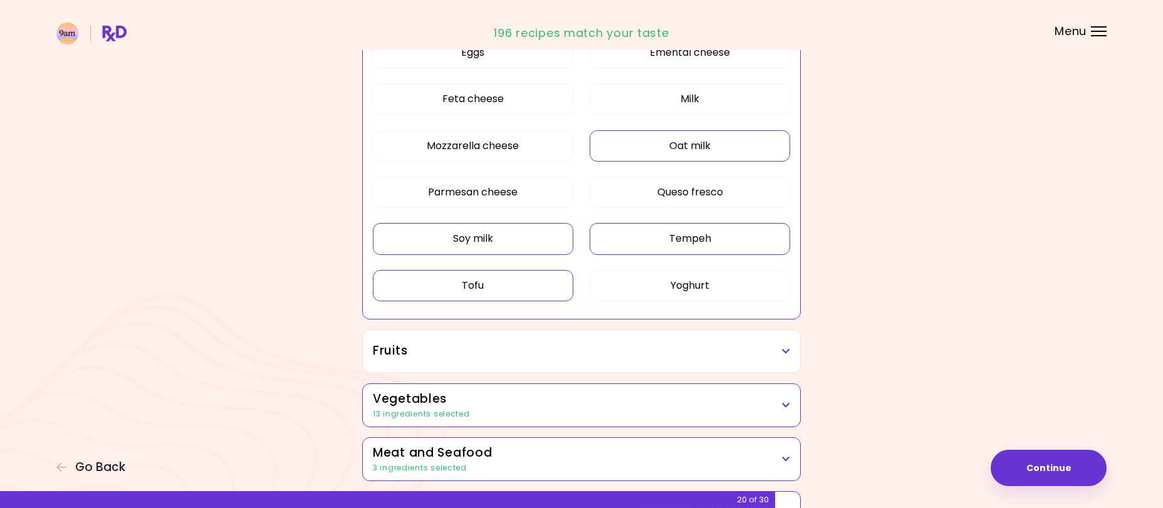
scroll to position [442, 0]
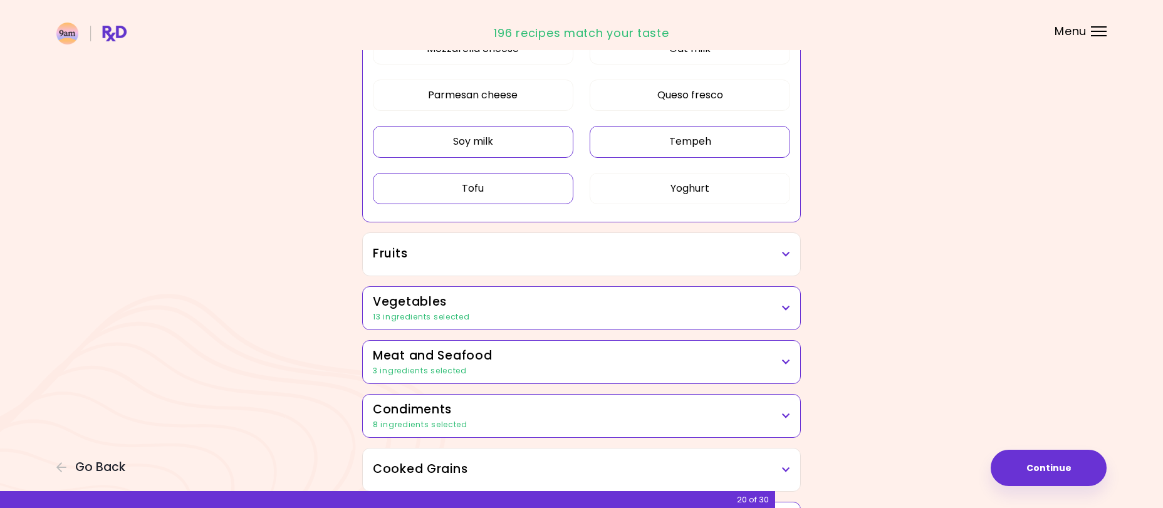
click at [602, 304] on h3 "Vegetables" at bounding box center [581, 302] width 417 height 18
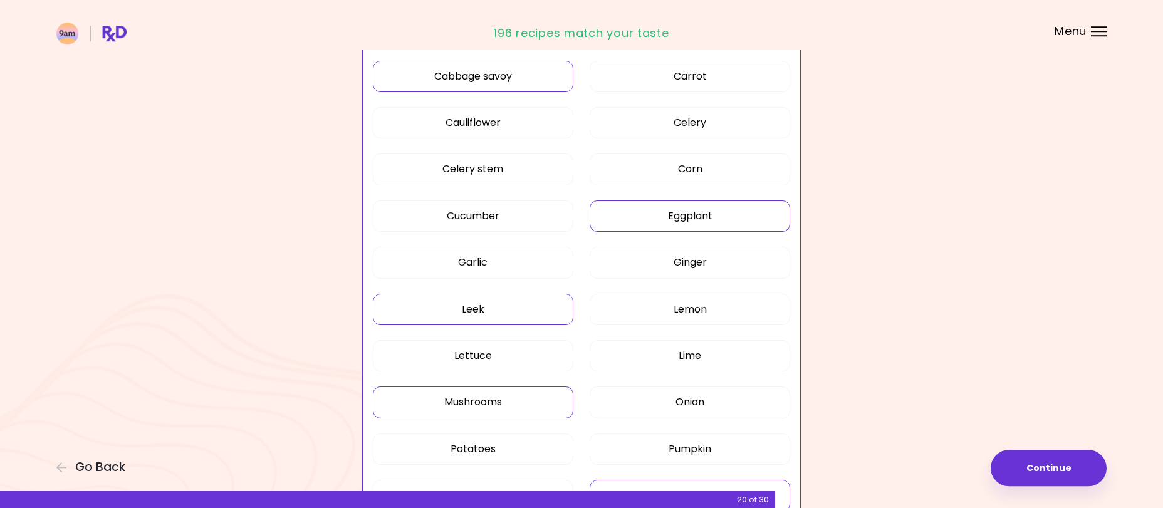
scroll to position [1018, 0]
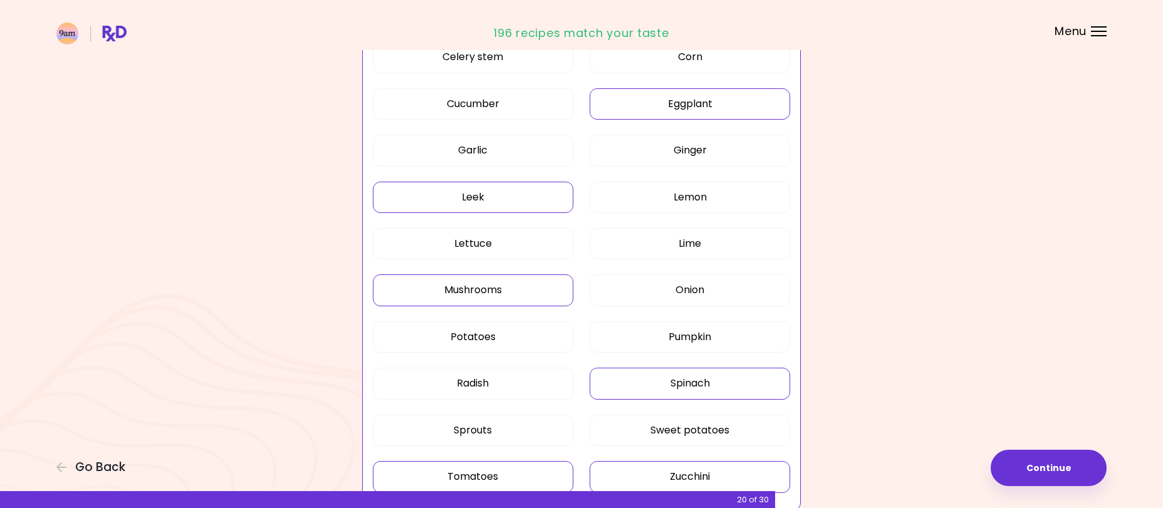
click at [516, 203] on button "Leek" at bounding box center [473, 197] width 201 height 31
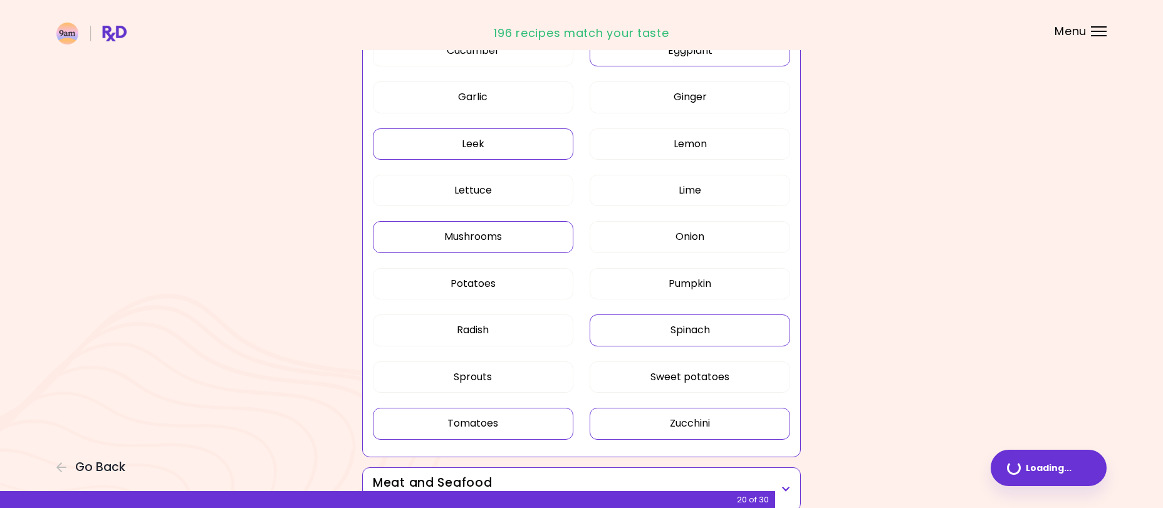
scroll to position [635, 0]
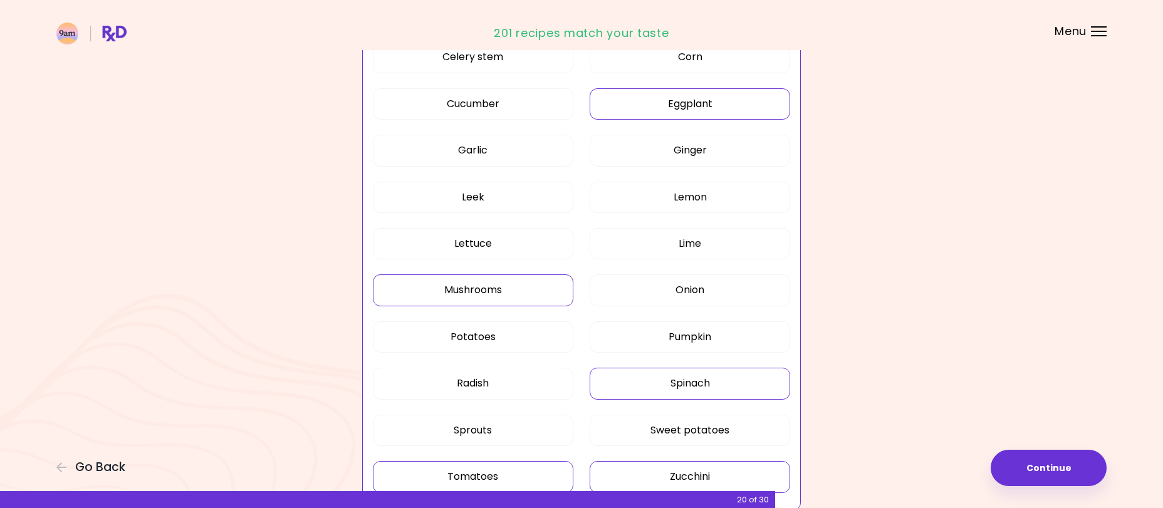
click at [501, 293] on button "Mushrooms" at bounding box center [473, 289] width 201 height 31
click at [681, 389] on button "Spinach" at bounding box center [690, 383] width 201 height 31
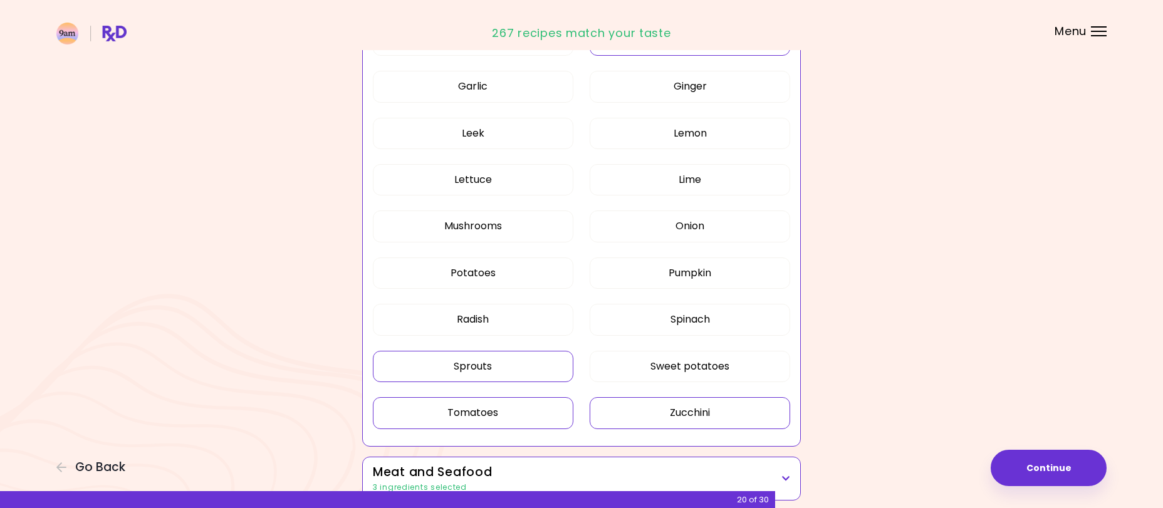
scroll to position [891, 0]
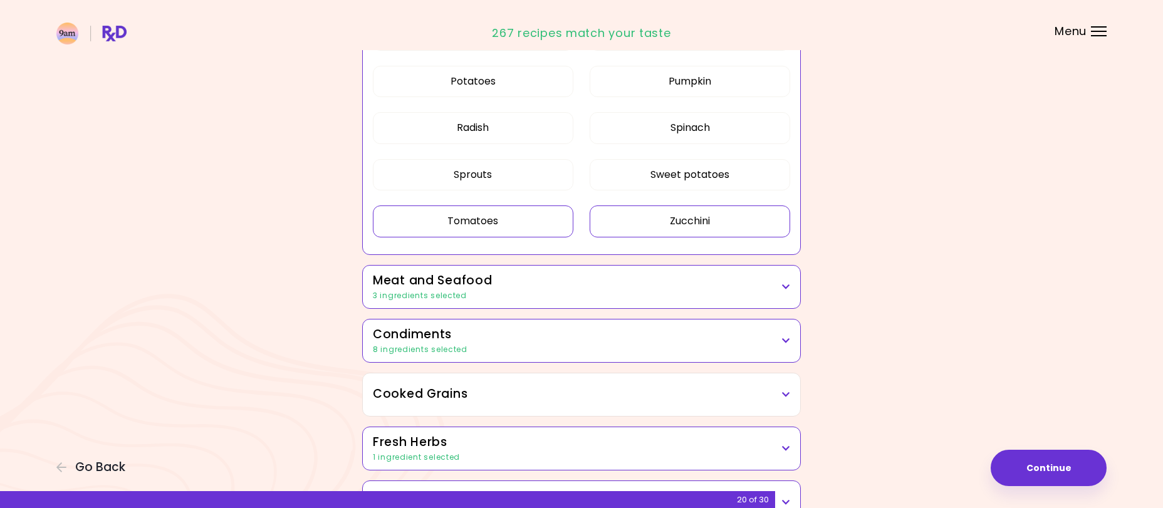
click at [517, 290] on div "3 ingredients selected" at bounding box center [581, 295] width 417 height 11
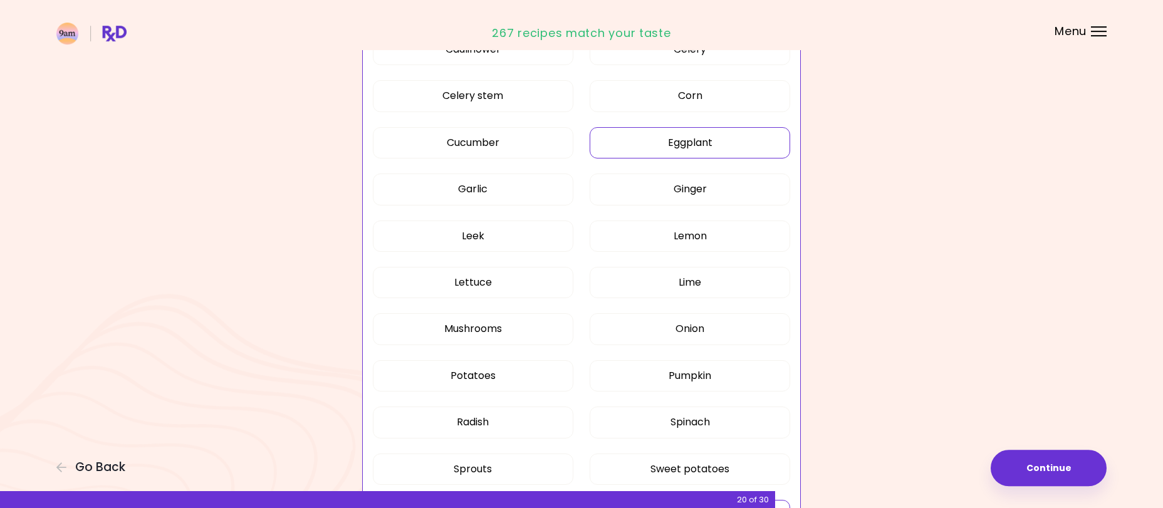
scroll to position [571, 0]
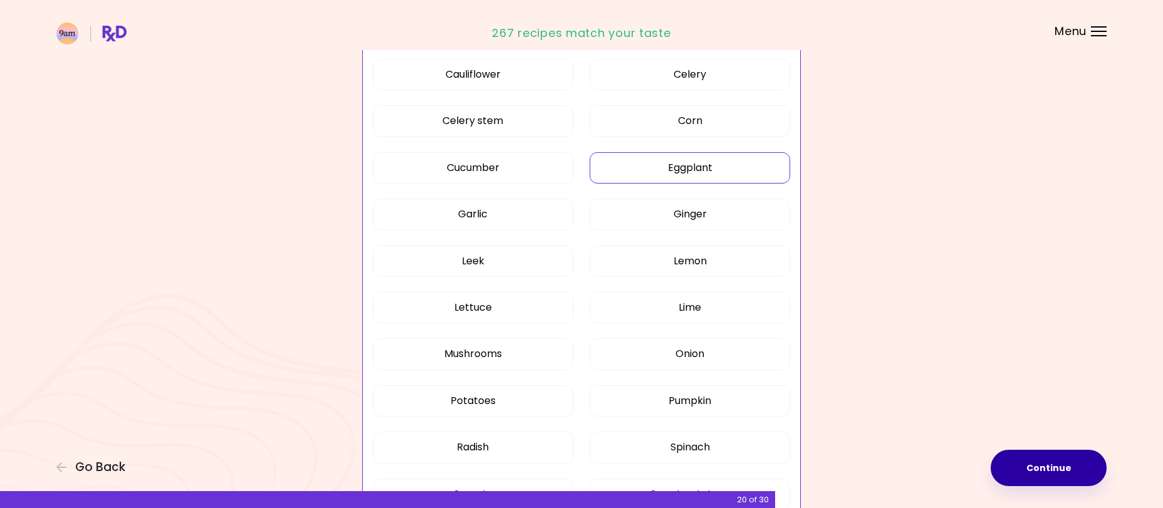
click at [1057, 469] on button "Continue" at bounding box center [1049, 468] width 116 height 36
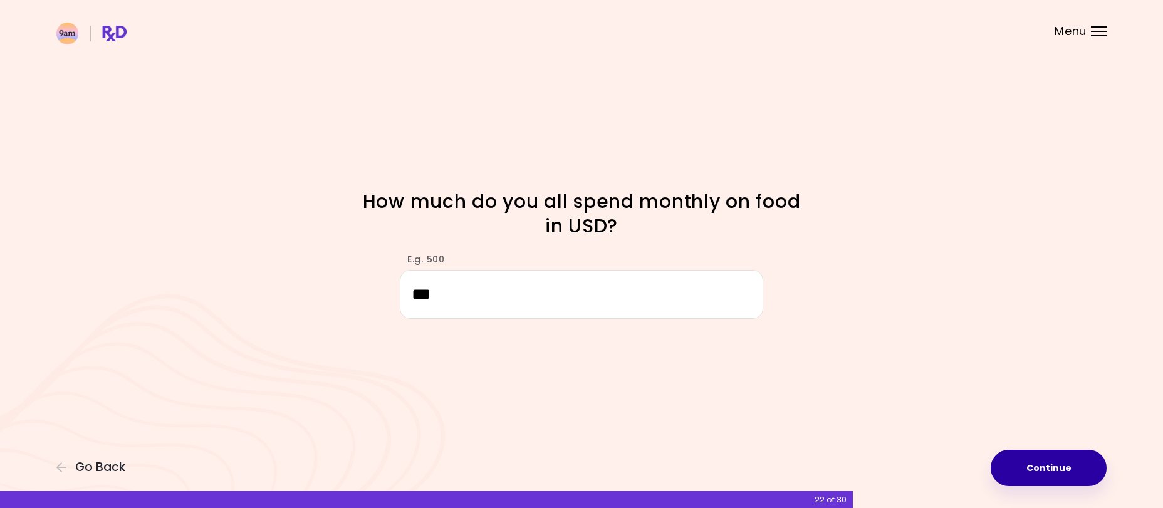
click at [1028, 461] on button "Continue" at bounding box center [1049, 468] width 116 height 36
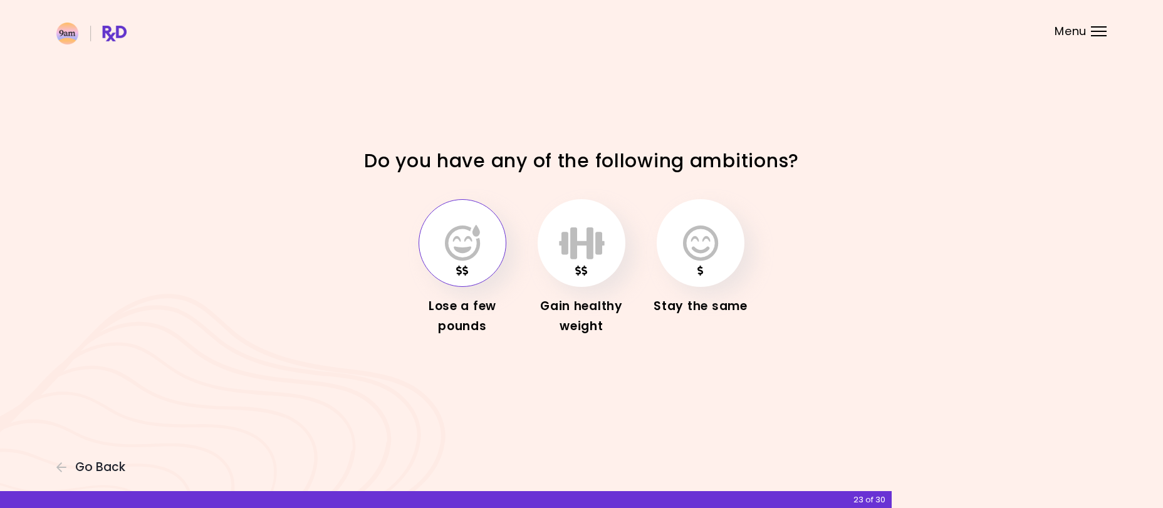
click at [471, 259] on icon "button" at bounding box center [462, 243] width 35 height 36
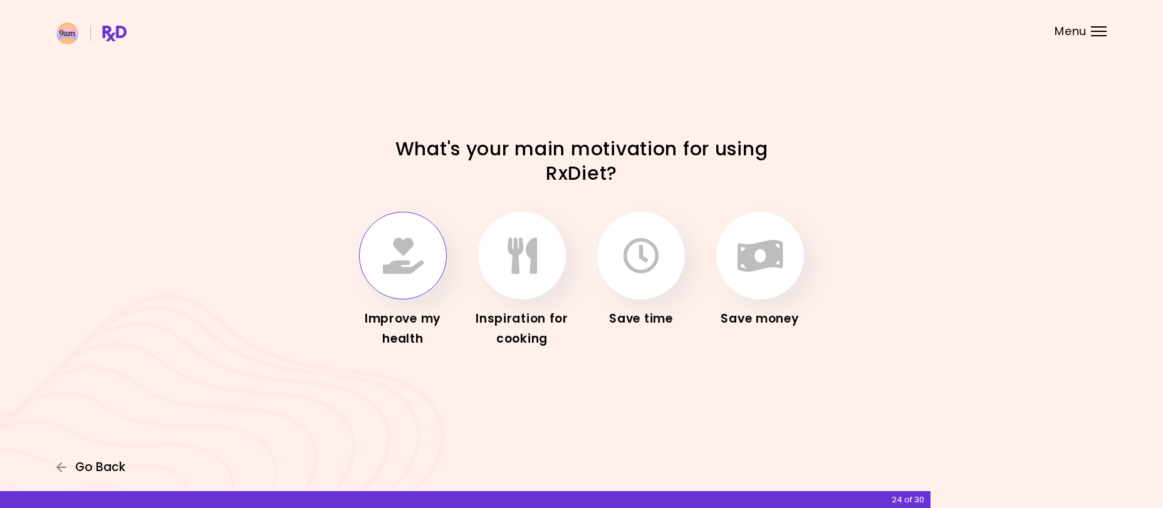
click at [95, 467] on span "Go Back" at bounding box center [100, 468] width 50 height 14
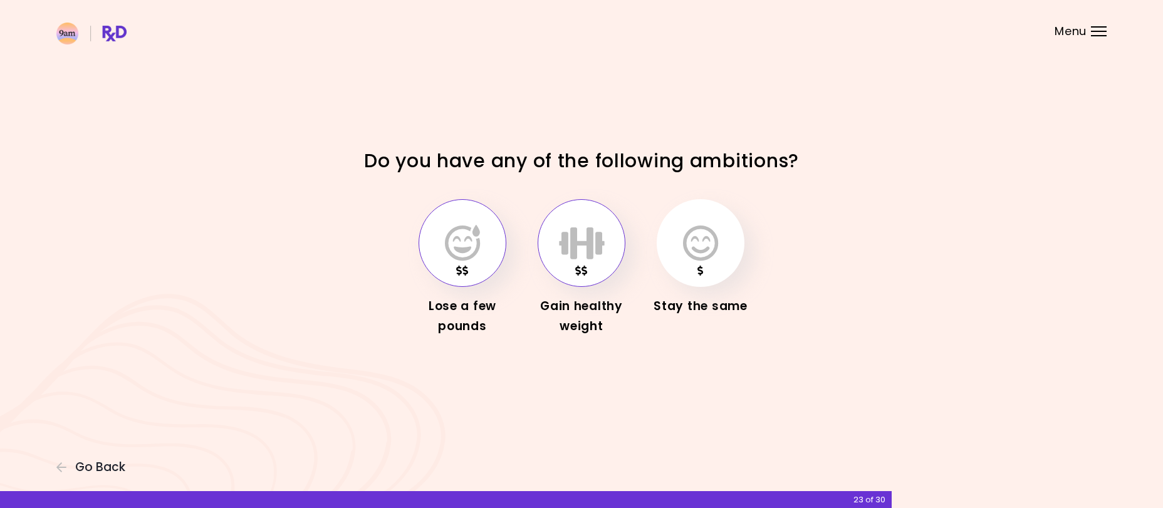
click at [586, 248] on icon "button" at bounding box center [582, 243] width 46 height 36
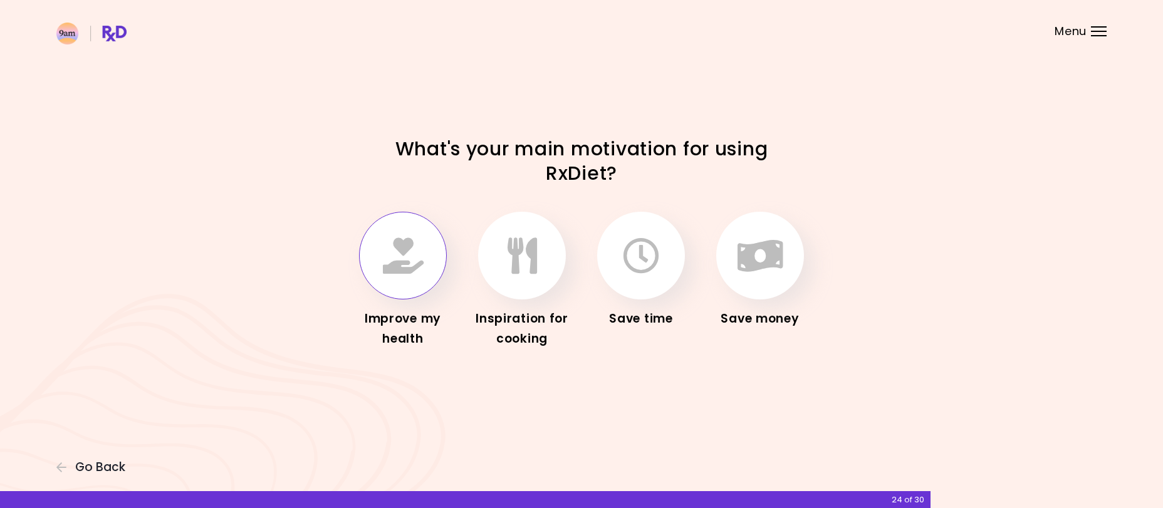
click at [407, 259] on icon "button" at bounding box center [403, 256] width 41 height 36
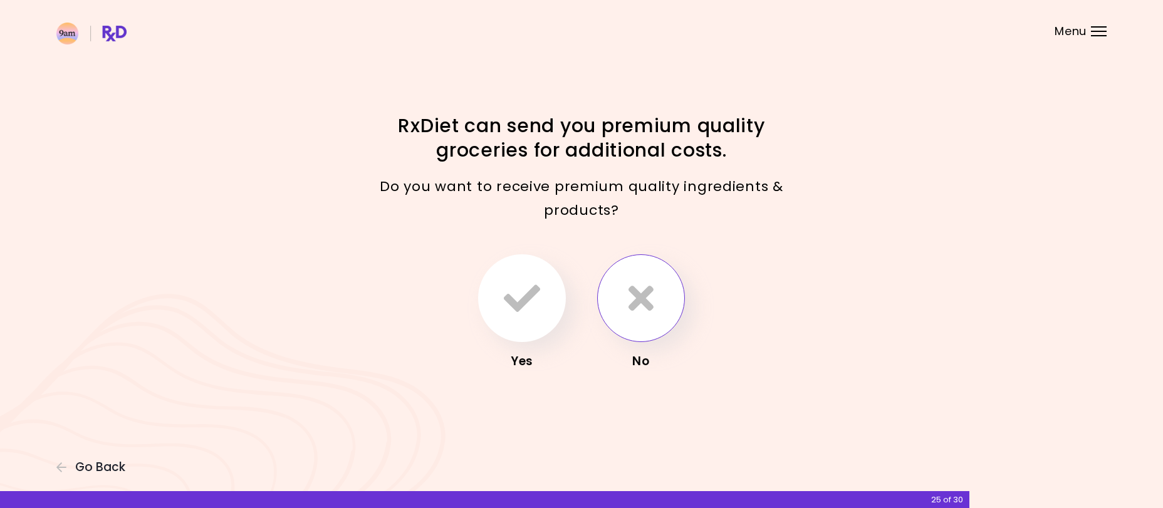
click at [640, 300] on icon "button" at bounding box center [641, 298] width 25 height 36
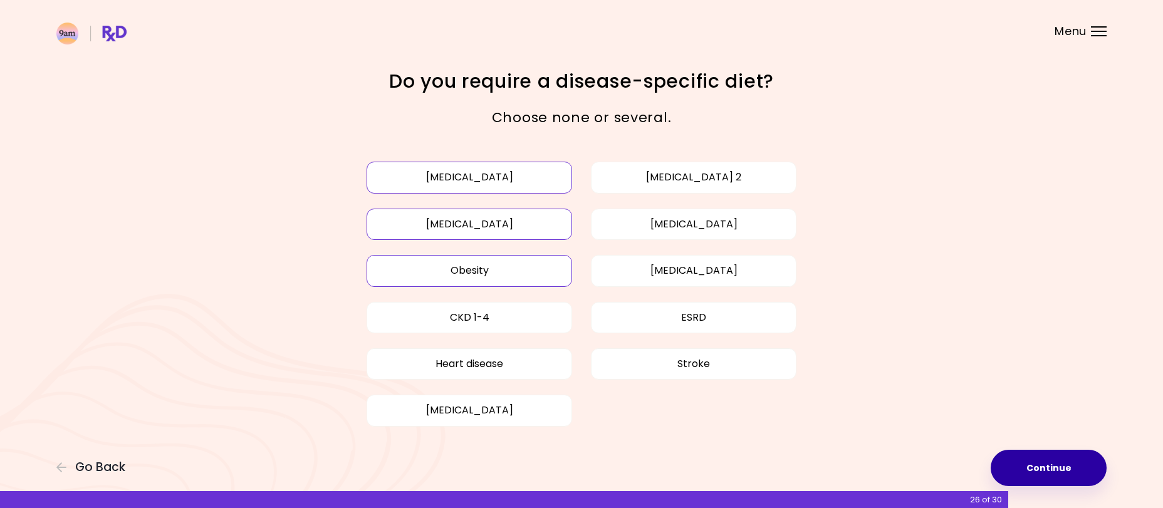
click at [1052, 474] on button "Continue" at bounding box center [1049, 468] width 116 height 36
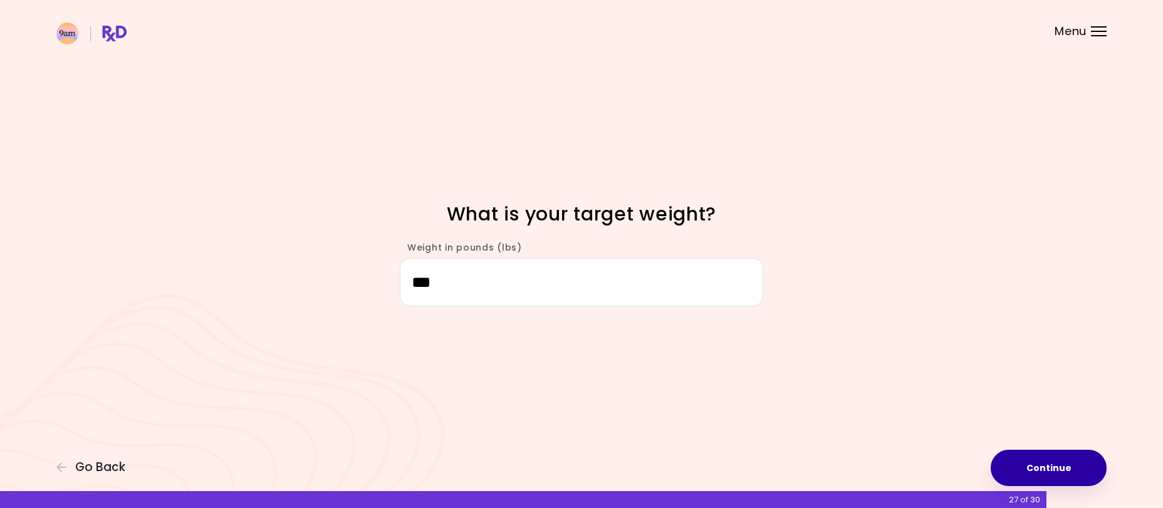
click at [1043, 462] on button "Continue" at bounding box center [1049, 468] width 116 height 36
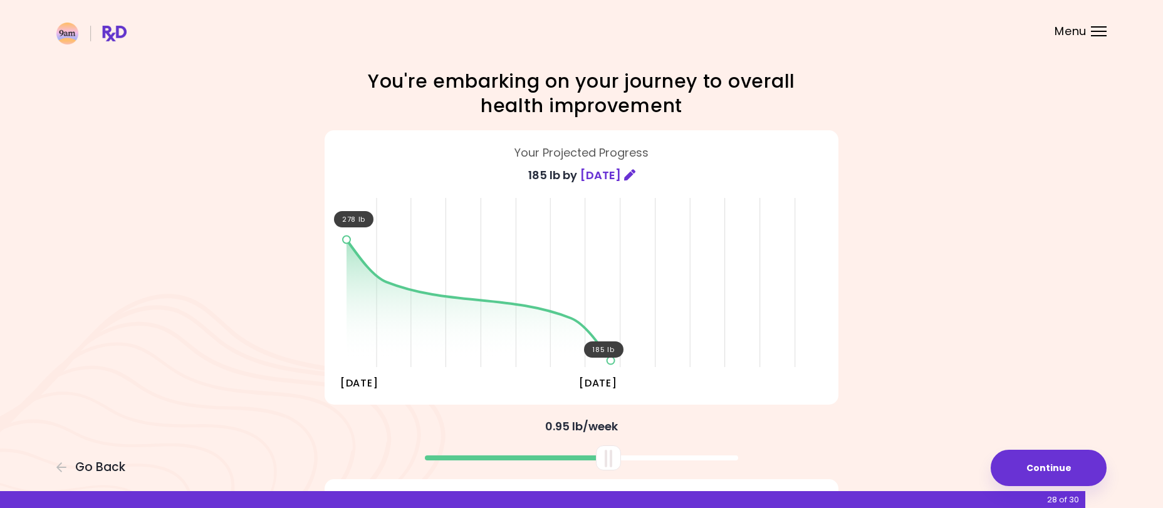
drag, startPoint x: 581, startPoint y: 459, endPoint x: 607, endPoint y: 469, distance: 28.4
click at [607, 469] on div at bounding box center [608, 458] width 25 height 25
click at [1035, 468] on button "Continue" at bounding box center [1049, 468] width 116 height 36
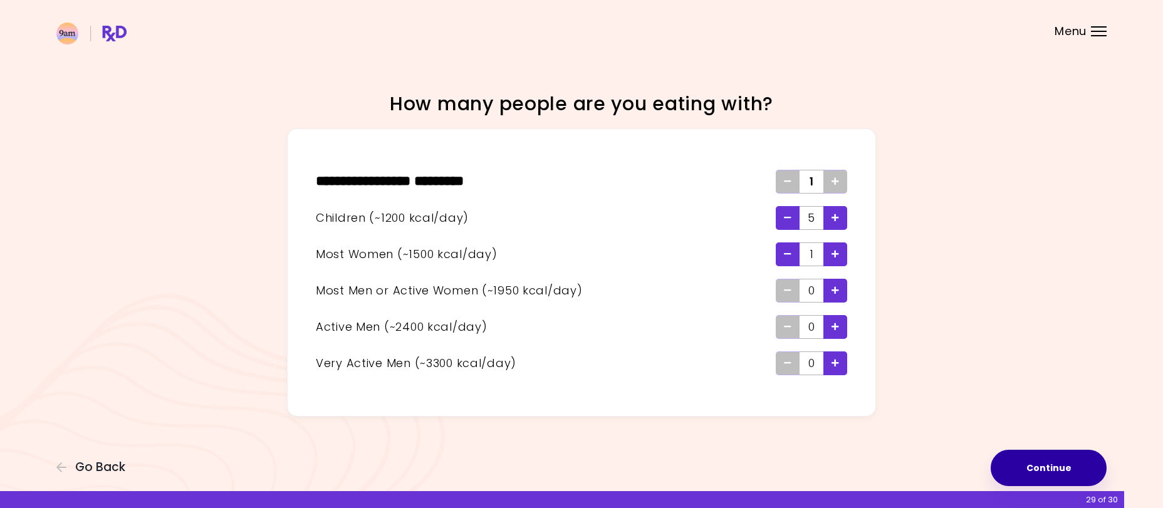
click at [1052, 467] on button "Continue" at bounding box center [1049, 468] width 116 height 36
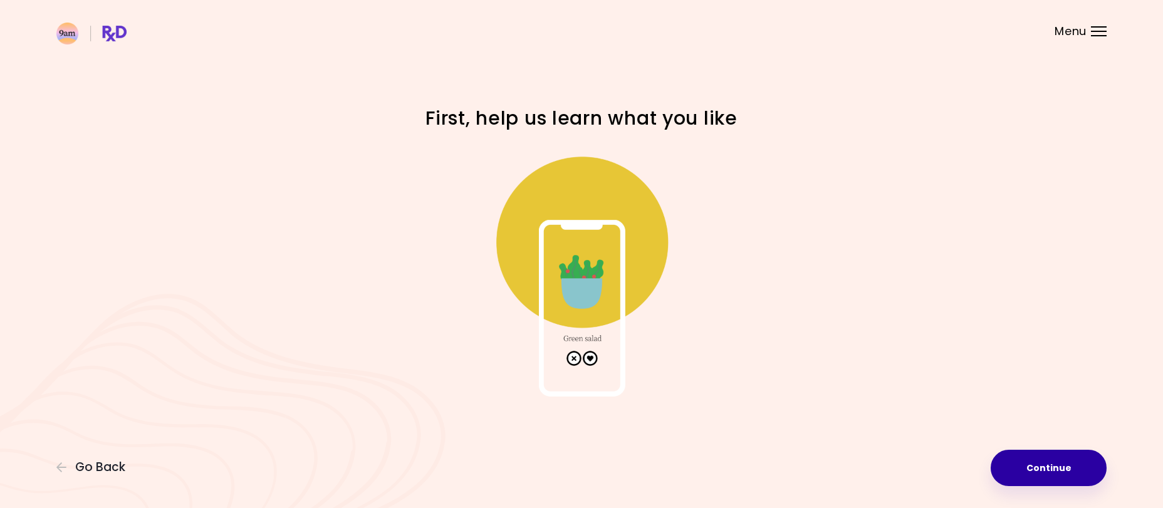
click at [1051, 464] on button "Continue" at bounding box center [1049, 468] width 116 height 36
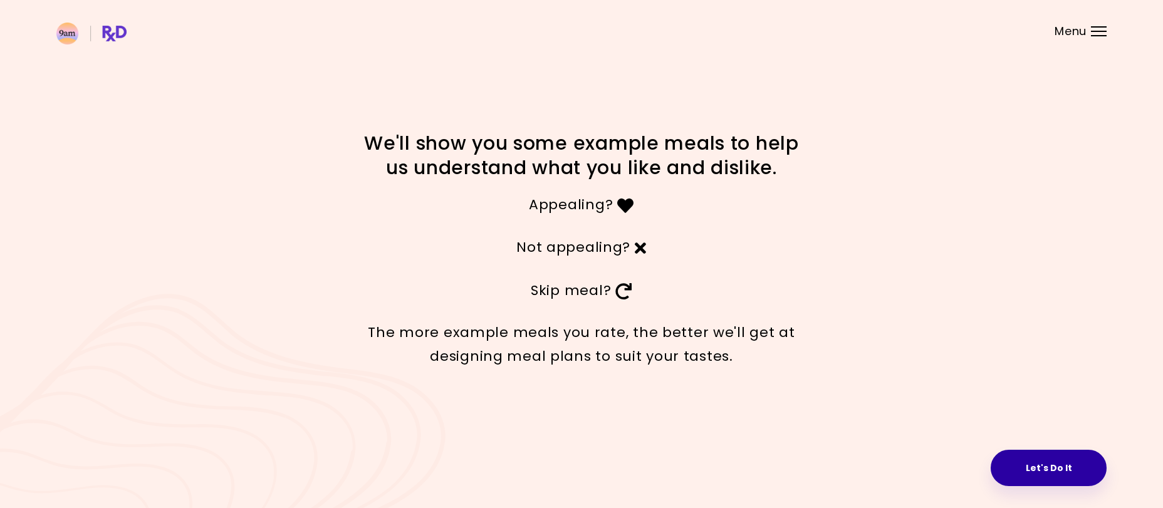
click at [1064, 471] on button "Let's Do It" at bounding box center [1049, 468] width 116 height 36
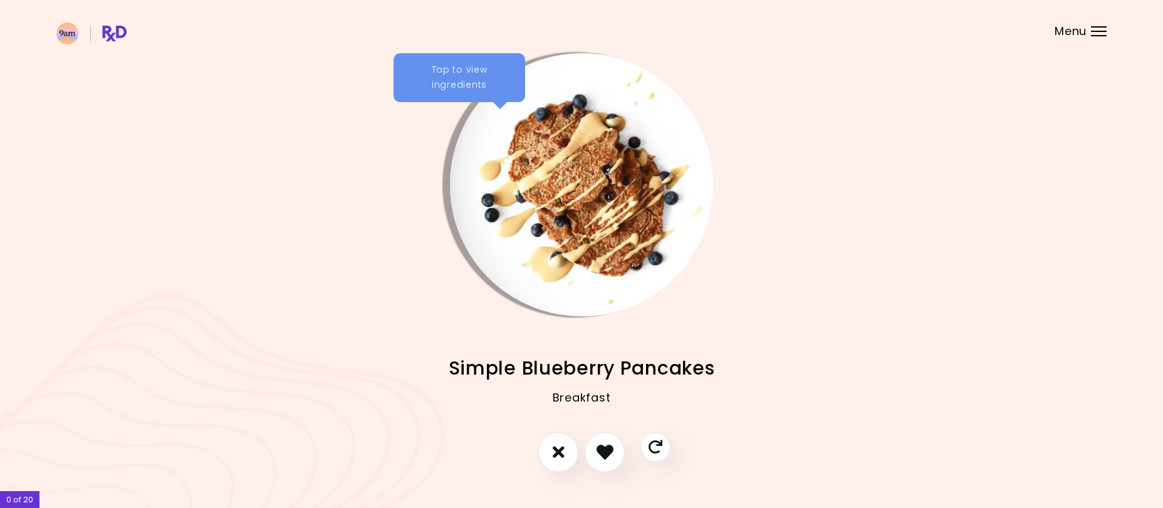
click at [523, 149] on img "Info - Simple Blueberry Pancakes" at bounding box center [581, 184] width 263 height 263
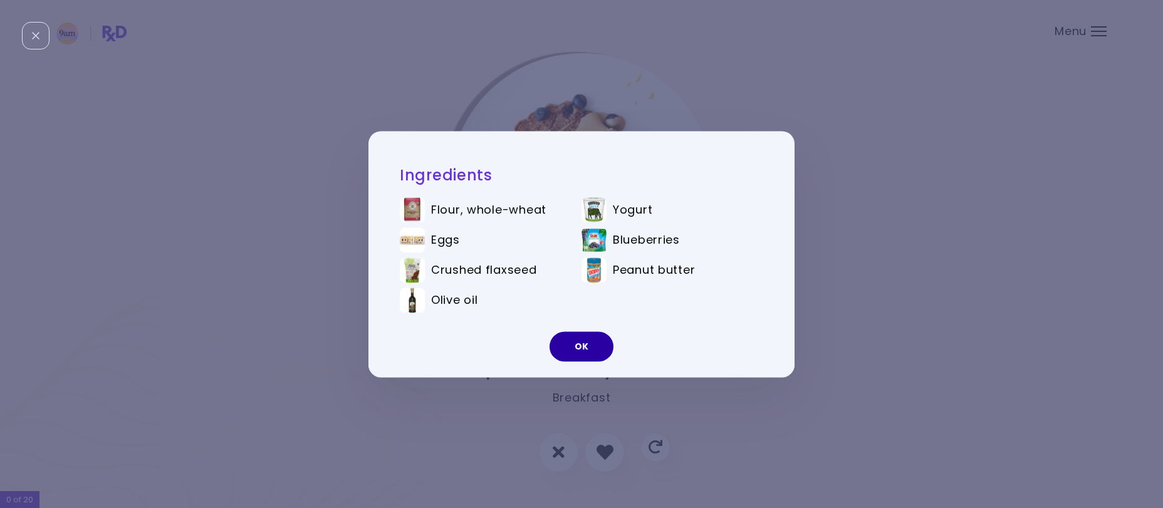
click at [593, 348] on button "OK" at bounding box center [582, 347] width 64 height 30
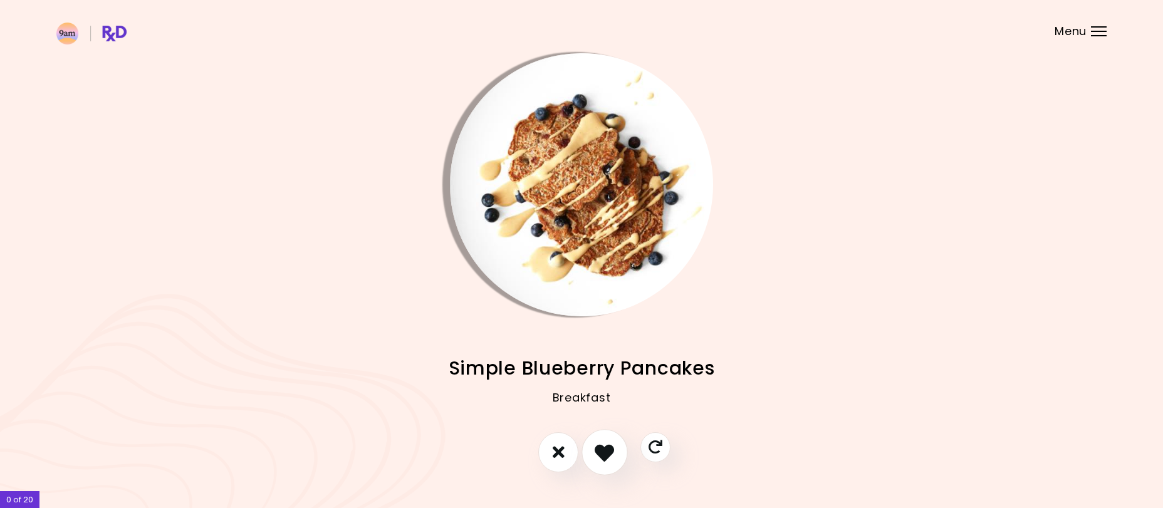
click at [602, 449] on icon "I like this recipe" at bounding box center [604, 451] width 19 height 19
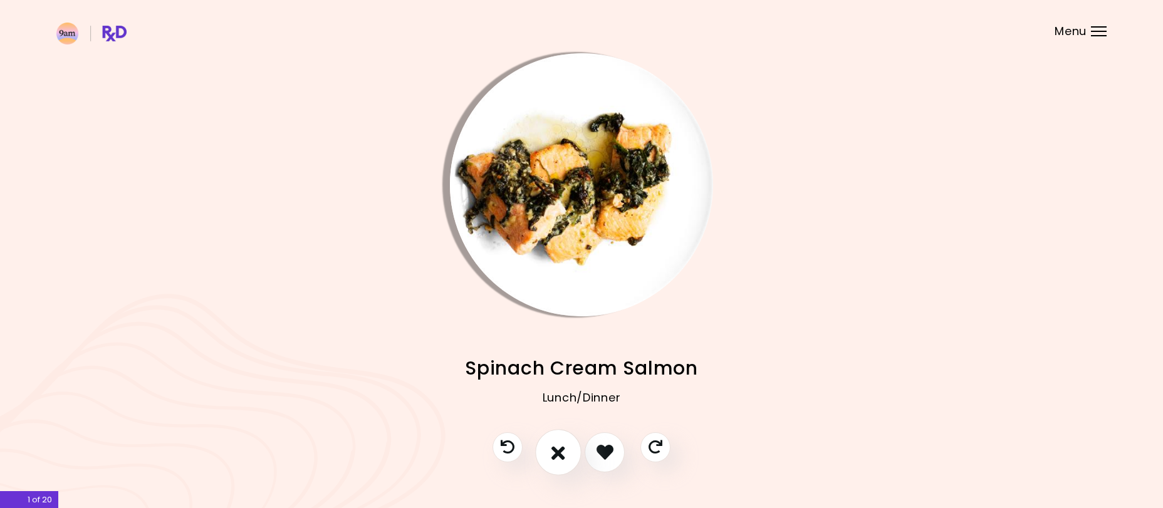
click at [560, 451] on icon "I don't like this recipe" at bounding box center [558, 451] width 14 height 19
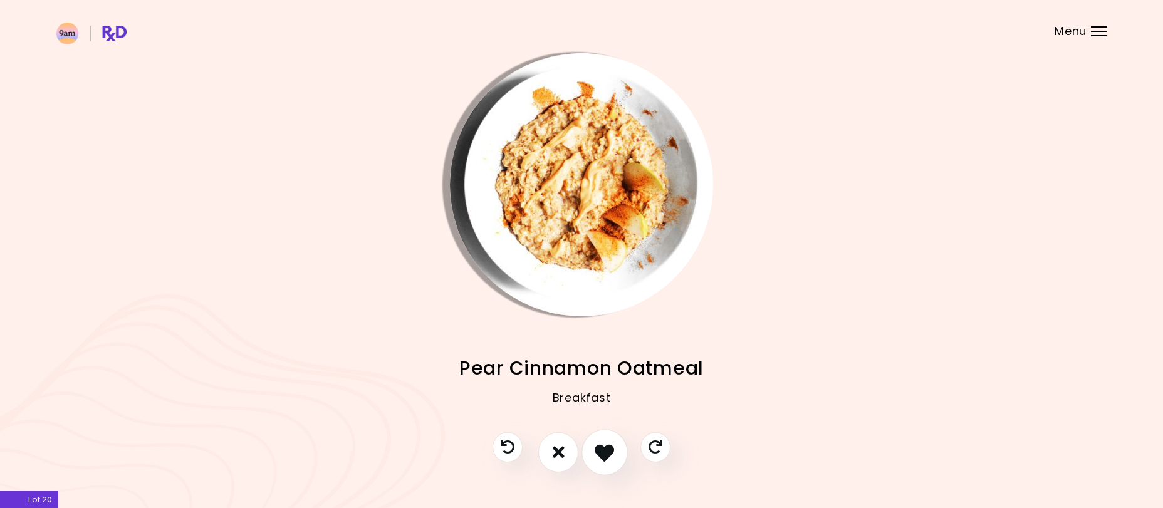
click at [607, 454] on icon "I like this recipe" at bounding box center [604, 451] width 19 height 19
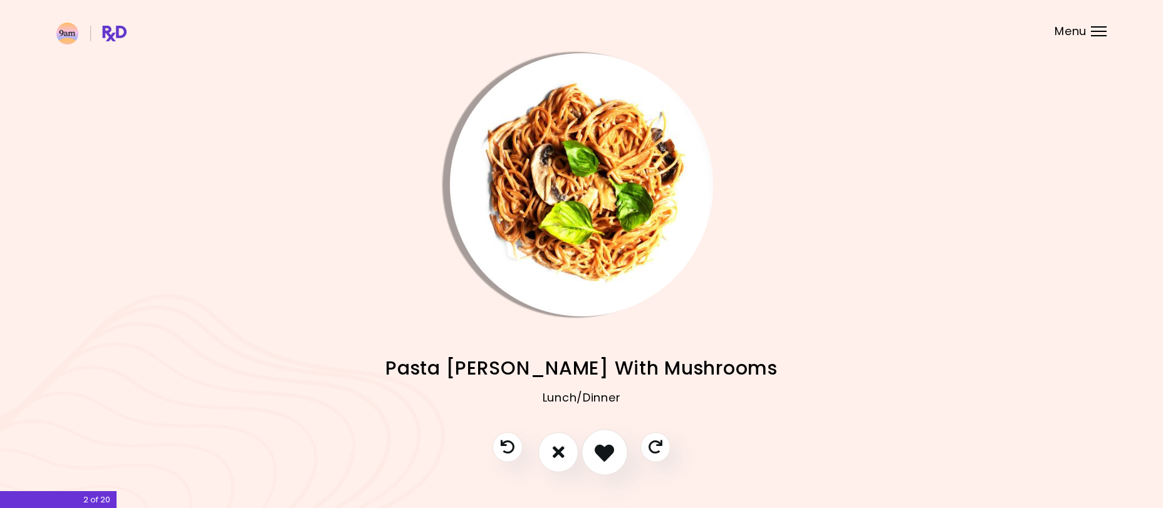
click at [605, 453] on icon "I like this recipe" at bounding box center [604, 451] width 19 height 19
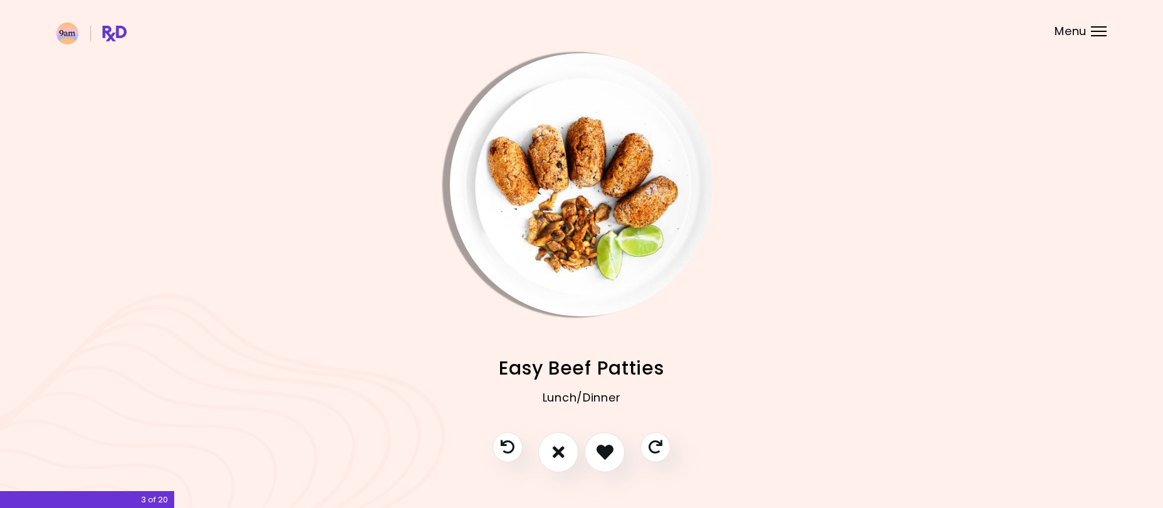
click at [550, 177] on img "Info - Easy Beef Patties" at bounding box center [581, 184] width 263 height 263
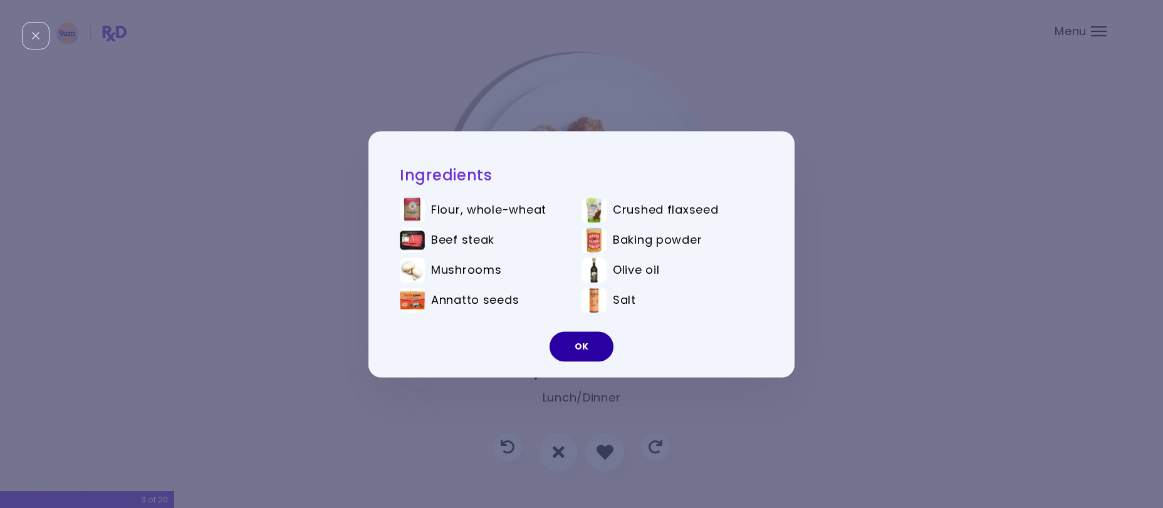
click at [589, 350] on button "OK" at bounding box center [582, 347] width 64 height 30
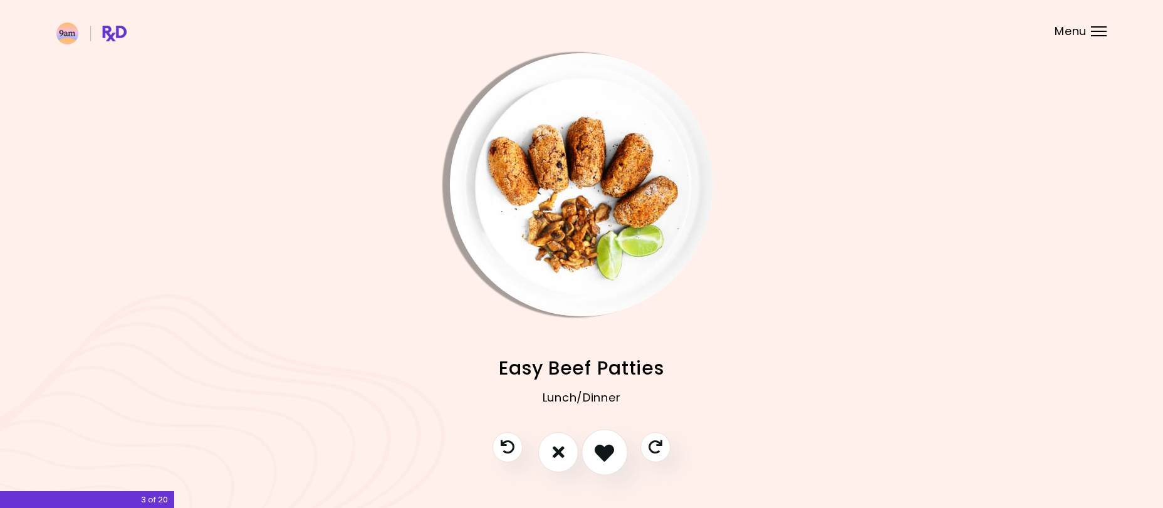
click at [597, 454] on icon "I like this recipe" at bounding box center [604, 451] width 19 height 19
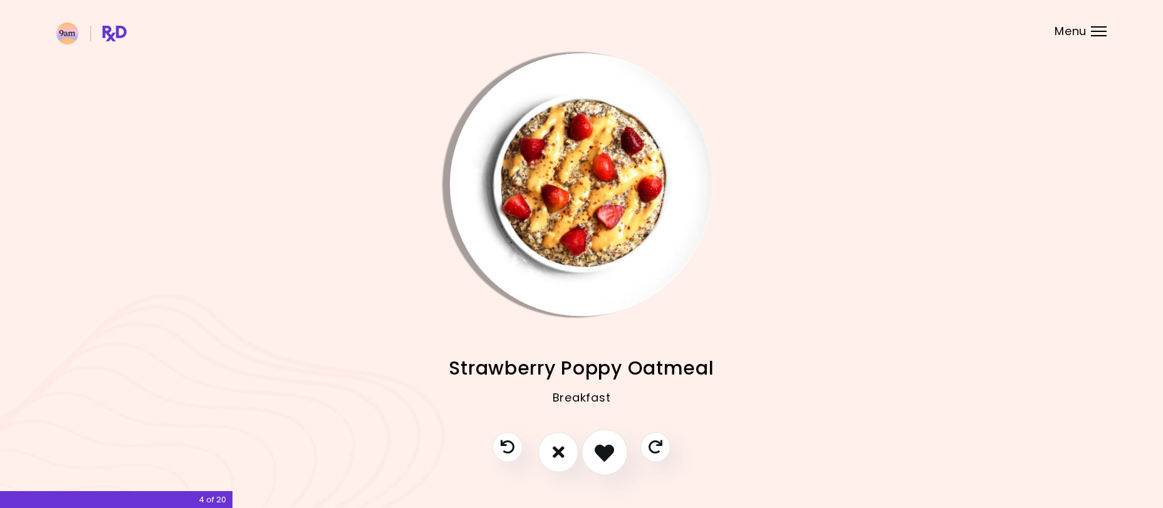
click at [606, 451] on icon "I like this recipe" at bounding box center [604, 451] width 19 height 19
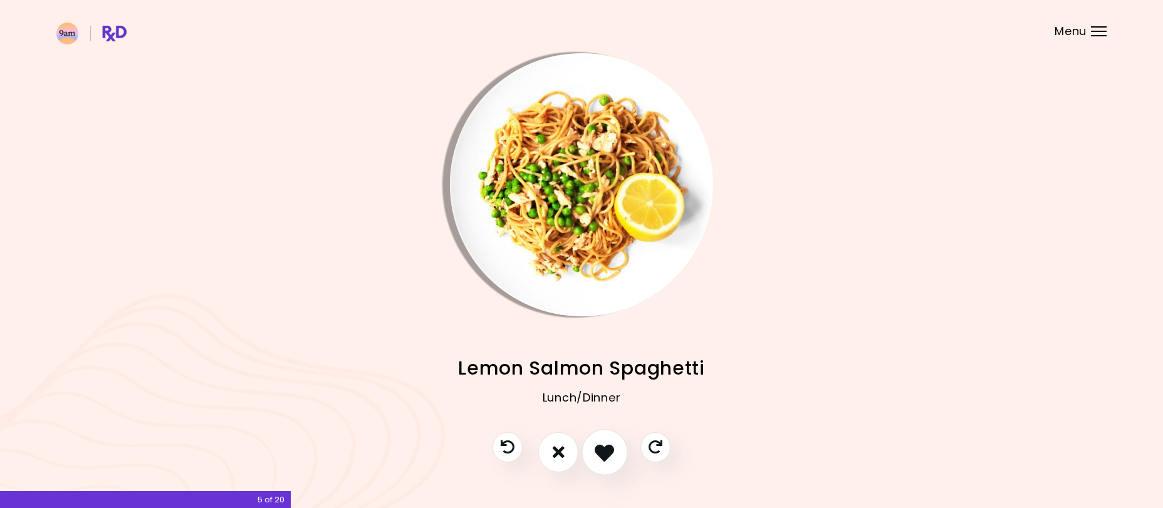
click at [606, 451] on icon "I like this recipe" at bounding box center [604, 451] width 19 height 19
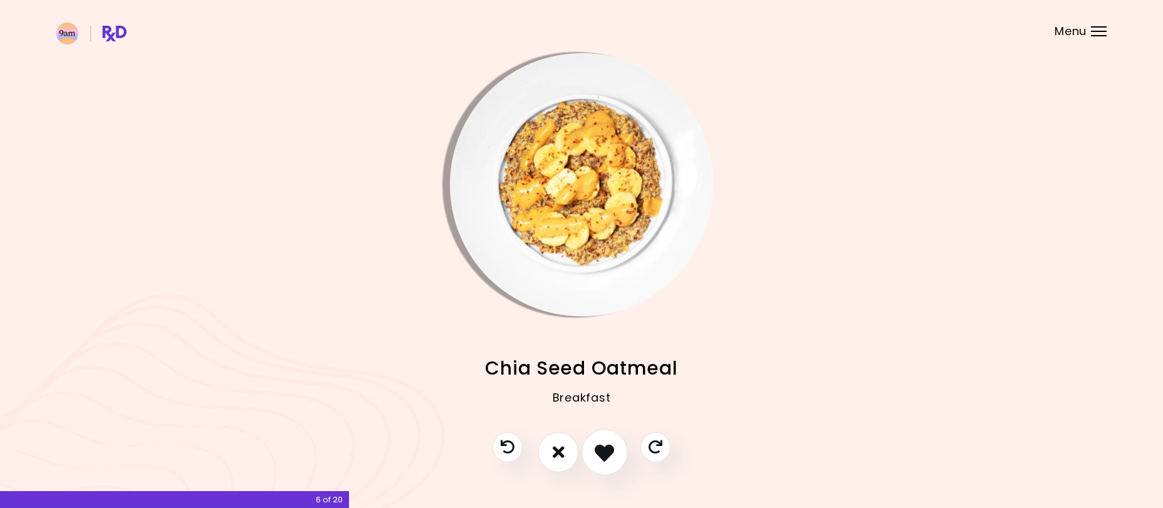
click at [606, 451] on icon "I like this recipe" at bounding box center [604, 451] width 19 height 19
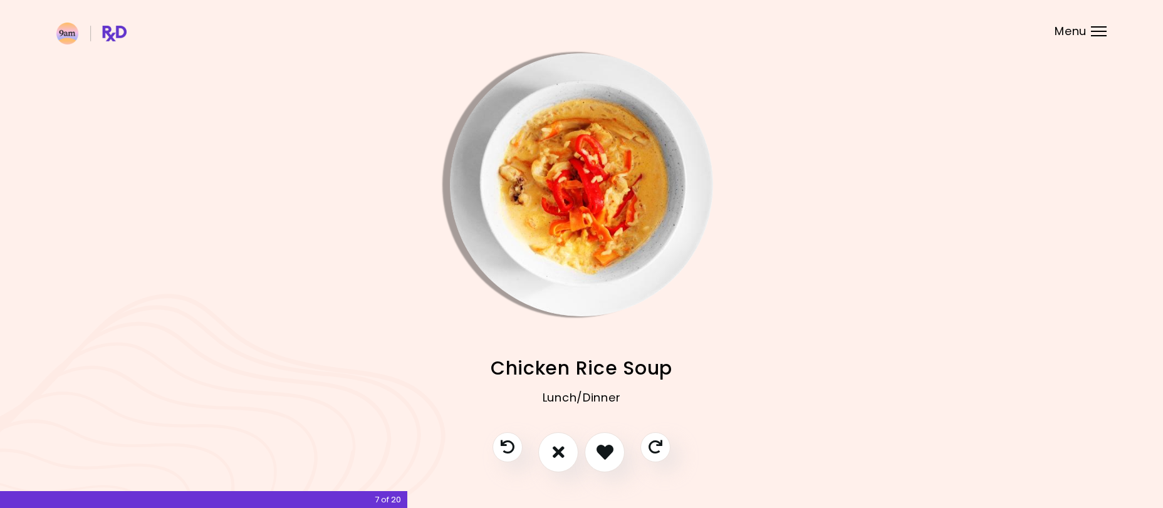
click at [623, 84] on img "Info - Chicken Rice Soup" at bounding box center [581, 184] width 263 height 263
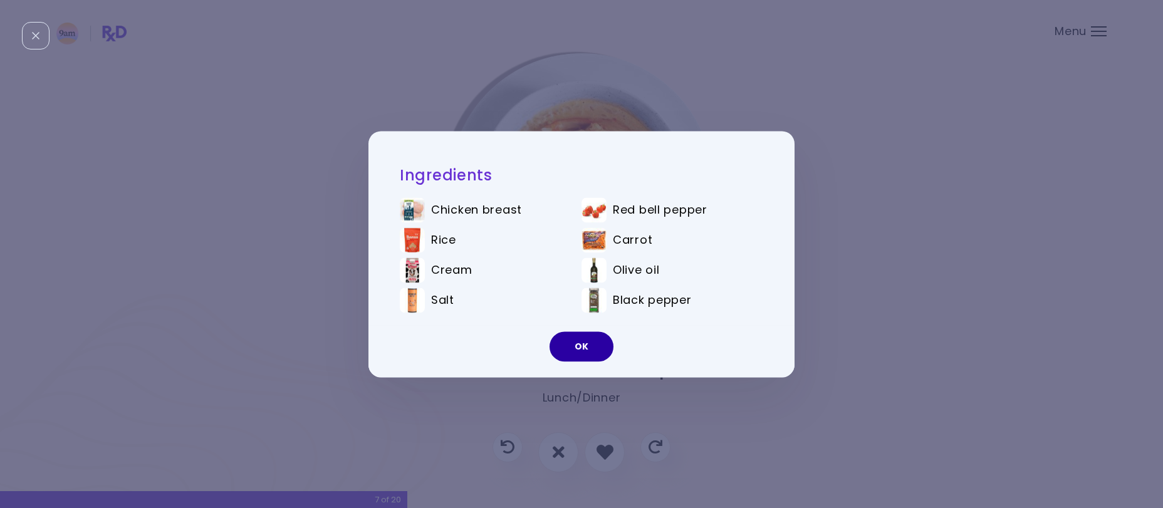
click at [580, 347] on button "OK" at bounding box center [582, 347] width 64 height 30
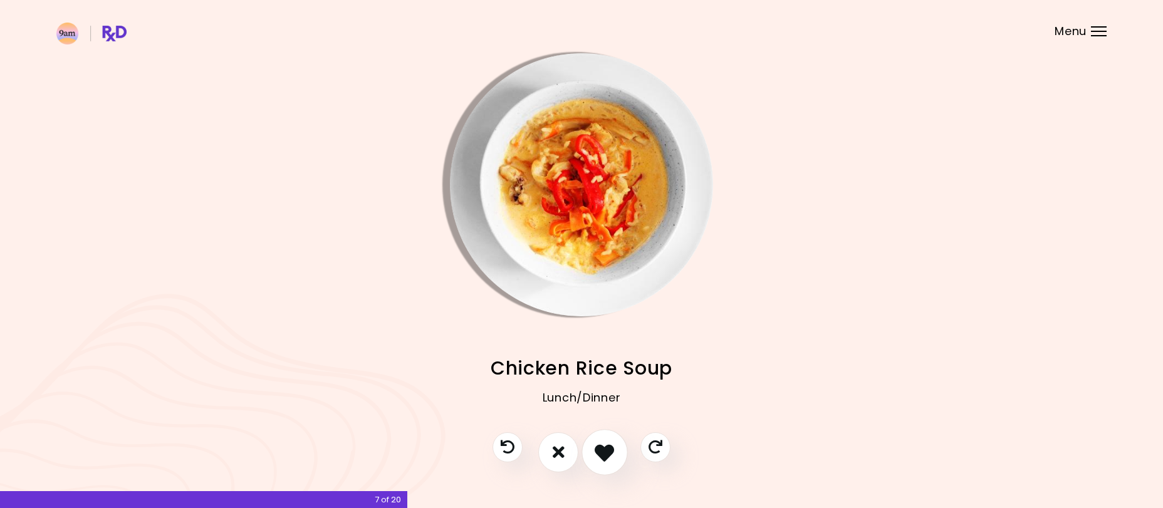
click at [600, 444] on icon "I like this recipe" at bounding box center [604, 451] width 19 height 19
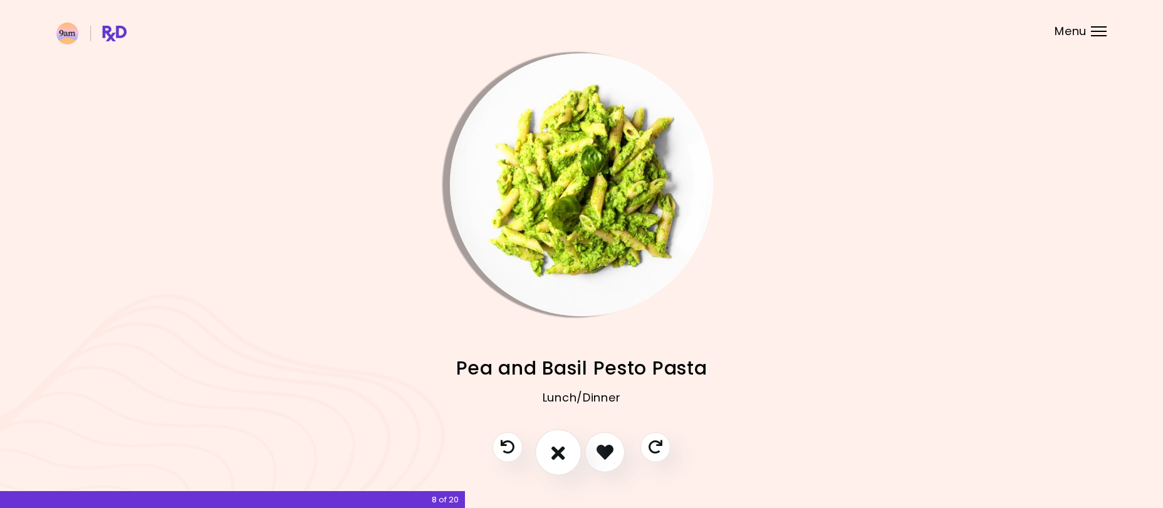
click at [567, 446] on button "I don't like this recipe" at bounding box center [558, 452] width 46 height 46
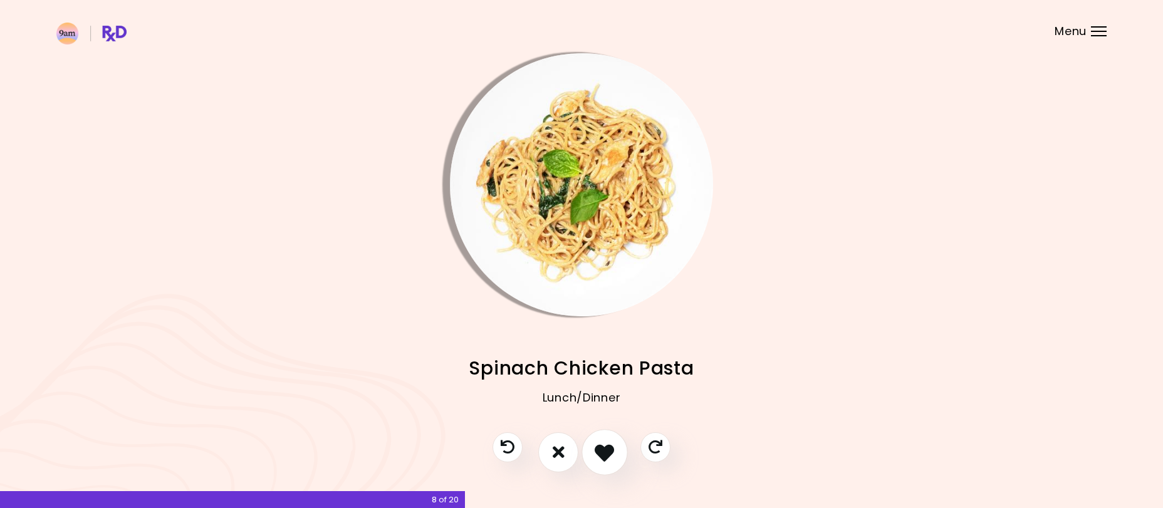
click at [612, 452] on icon "I like this recipe" at bounding box center [604, 451] width 19 height 19
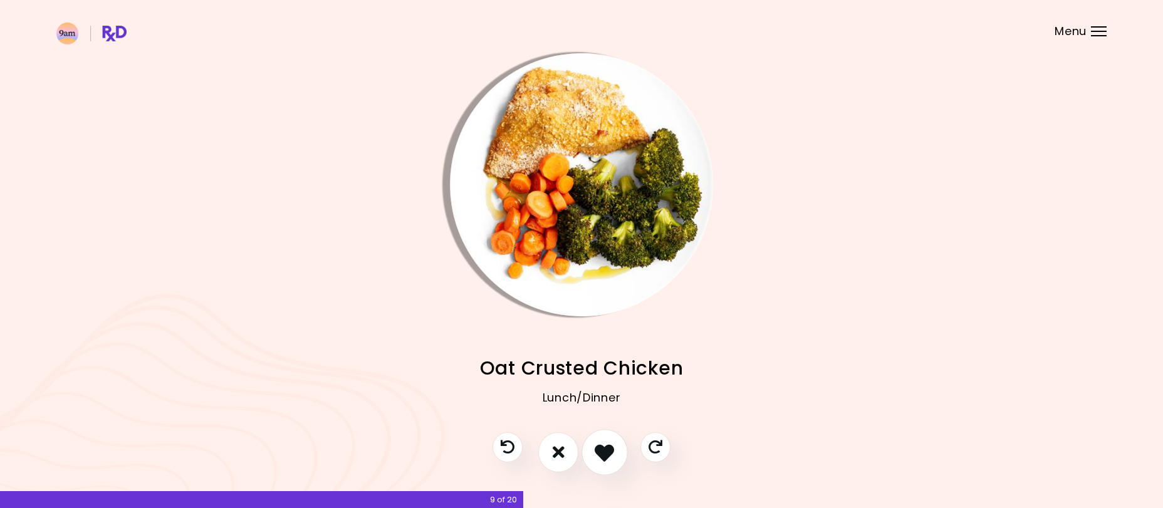
click at [612, 452] on icon "I like this recipe" at bounding box center [604, 451] width 19 height 19
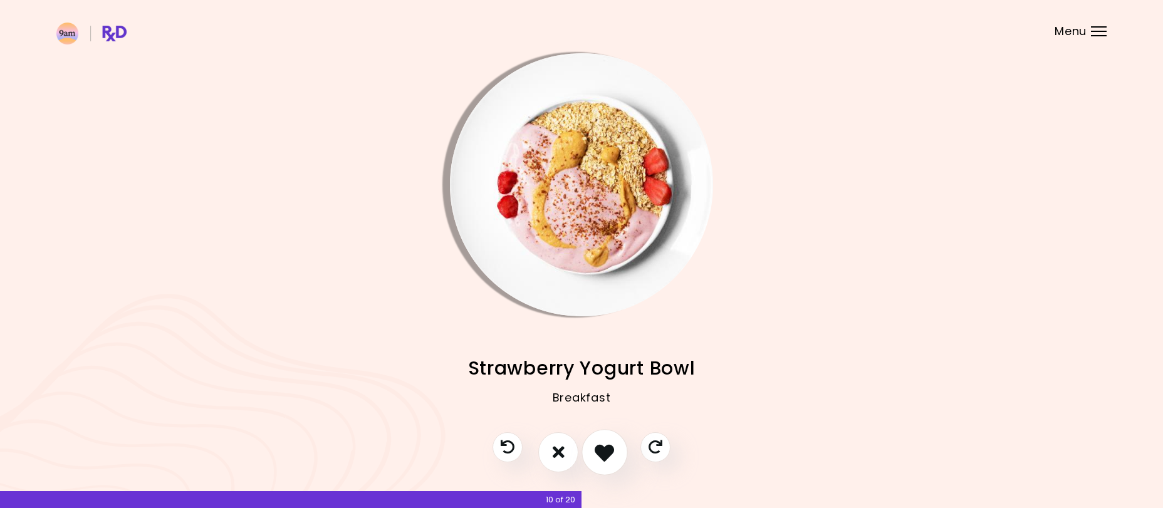
click at [612, 452] on icon "I like this recipe" at bounding box center [604, 451] width 19 height 19
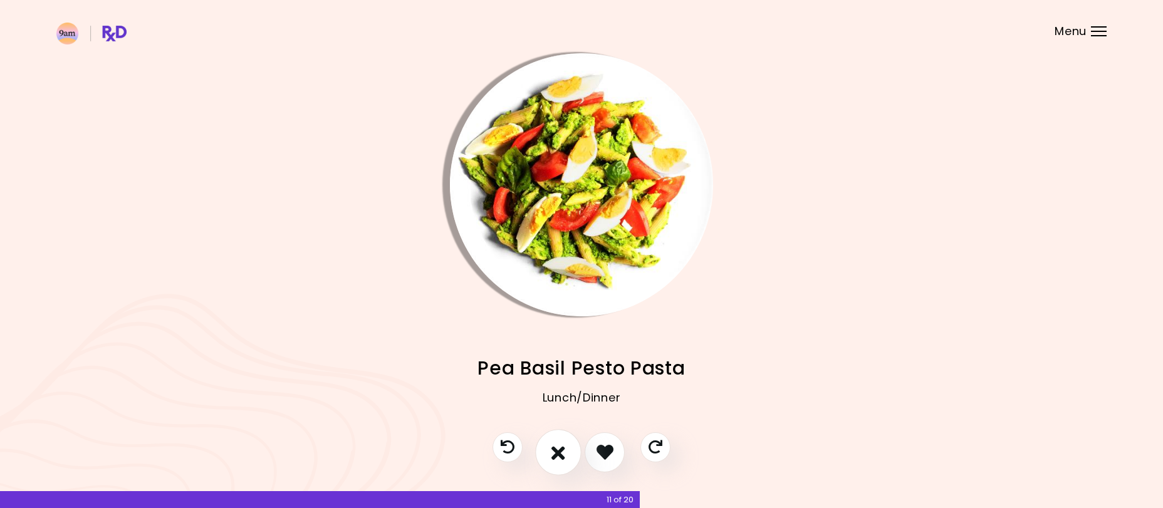
click at [569, 446] on button "I don't like this recipe" at bounding box center [558, 452] width 46 height 46
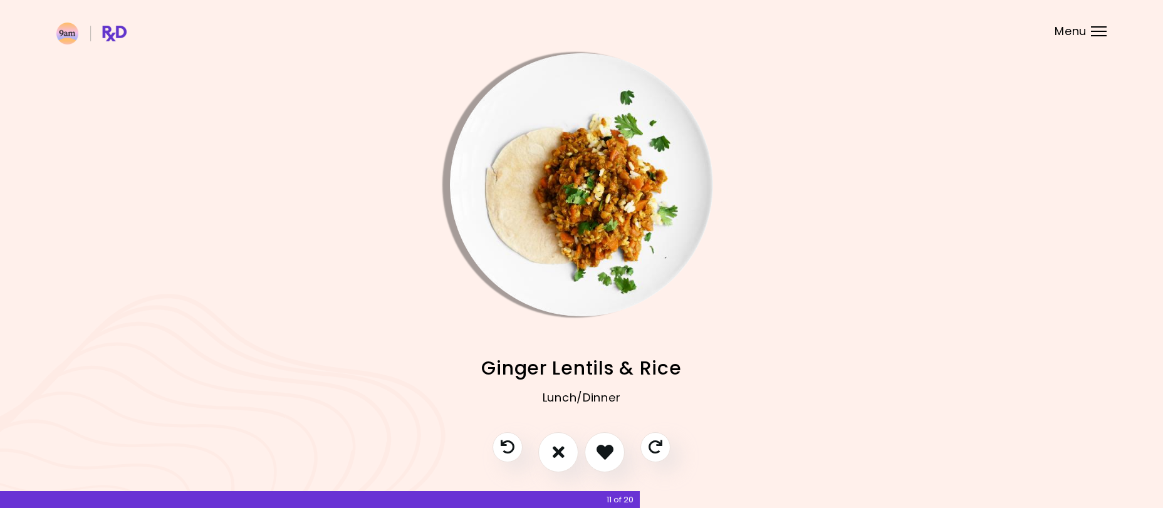
click at [579, 184] on img "Info - Ginger Lentils & Rice" at bounding box center [581, 184] width 263 height 263
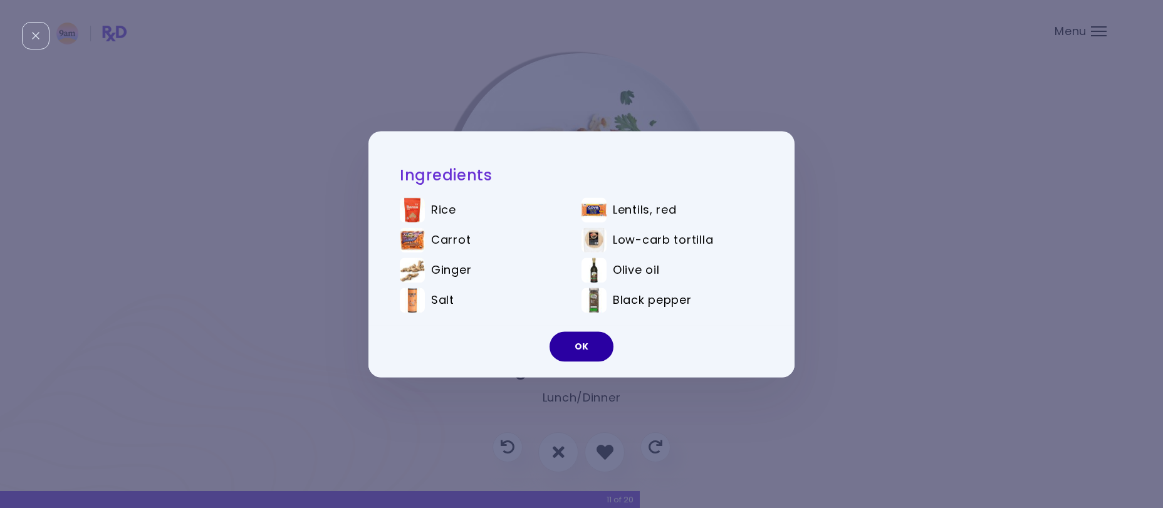
click at [576, 342] on button "OK" at bounding box center [582, 347] width 64 height 30
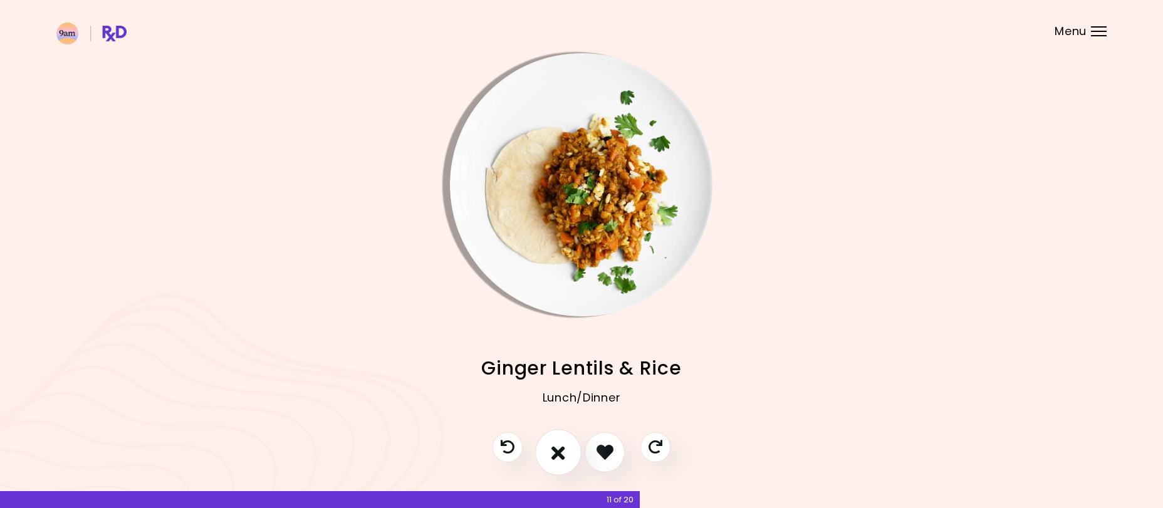
click at [555, 449] on icon "I don't like this recipe" at bounding box center [558, 451] width 14 height 19
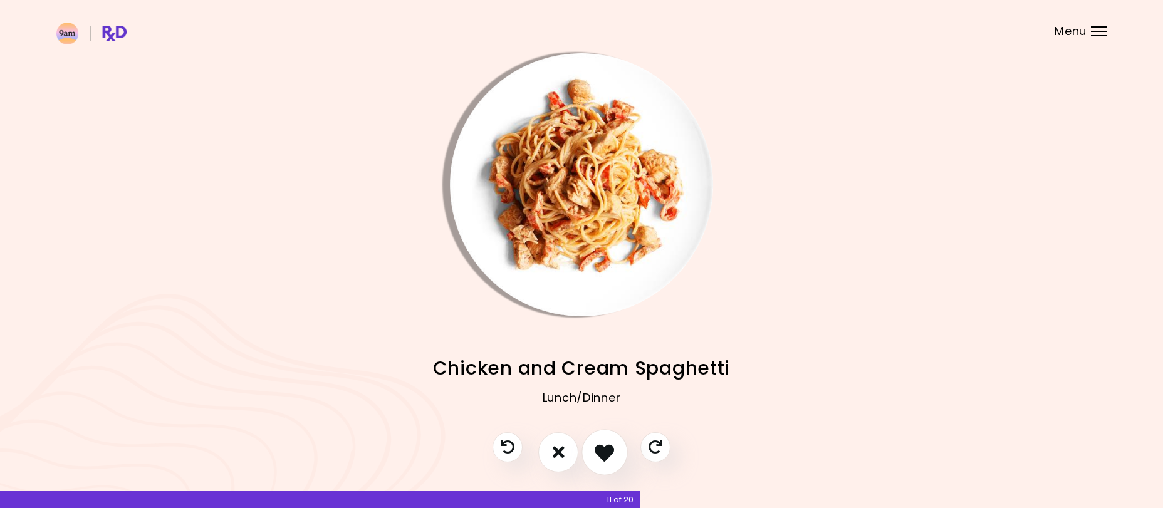
click at [610, 451] on icon "I like this recipe" at bounding box center [604, 451] width 19 height 19
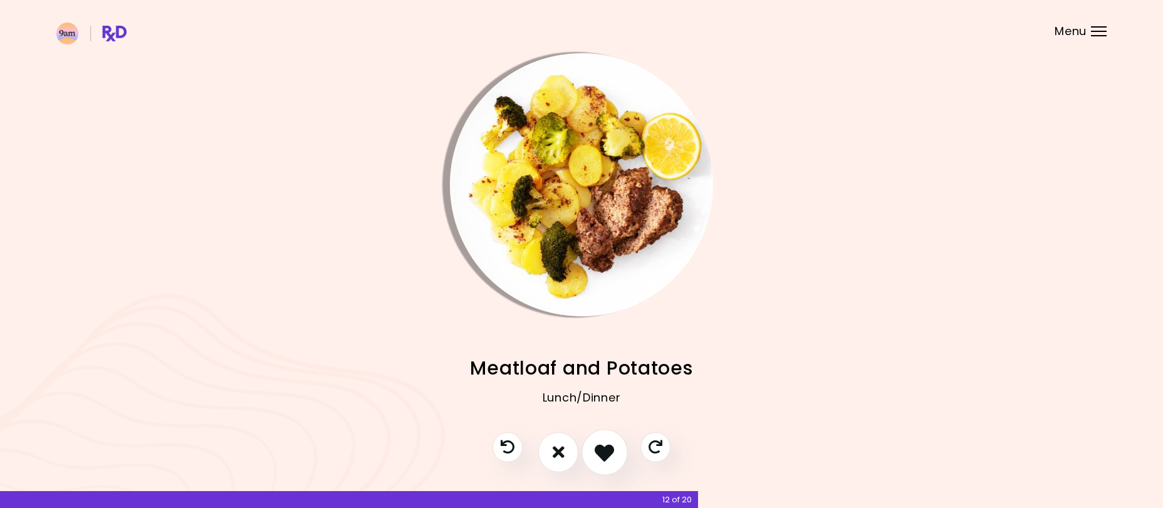
click at [610, 451] on icon "I like this recipe" at bounding box center [604, 451] width 19 height 19
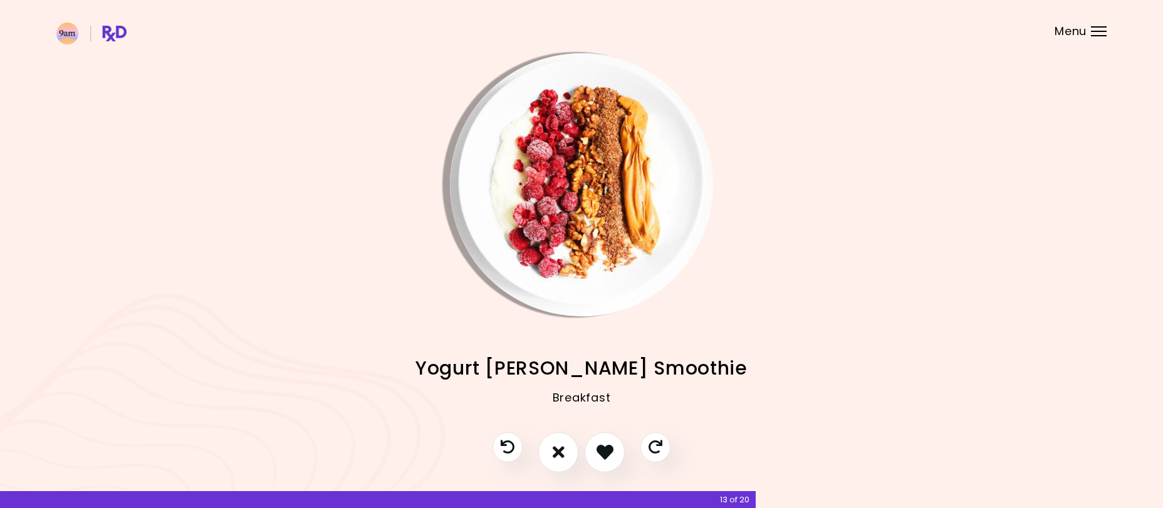
click at [585, 221] on img "Info - Yogurt Berry Smoothie" at bounding box center [581, 184] width 263 height 263
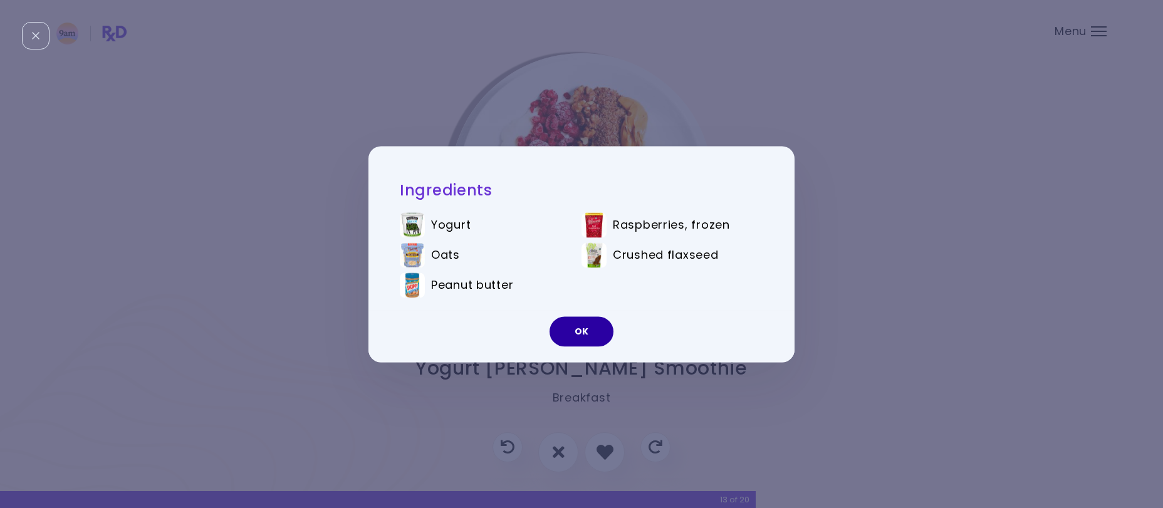
click at [579, 328] on button "OK" at bounding box center [582, 331] width 64 height 30
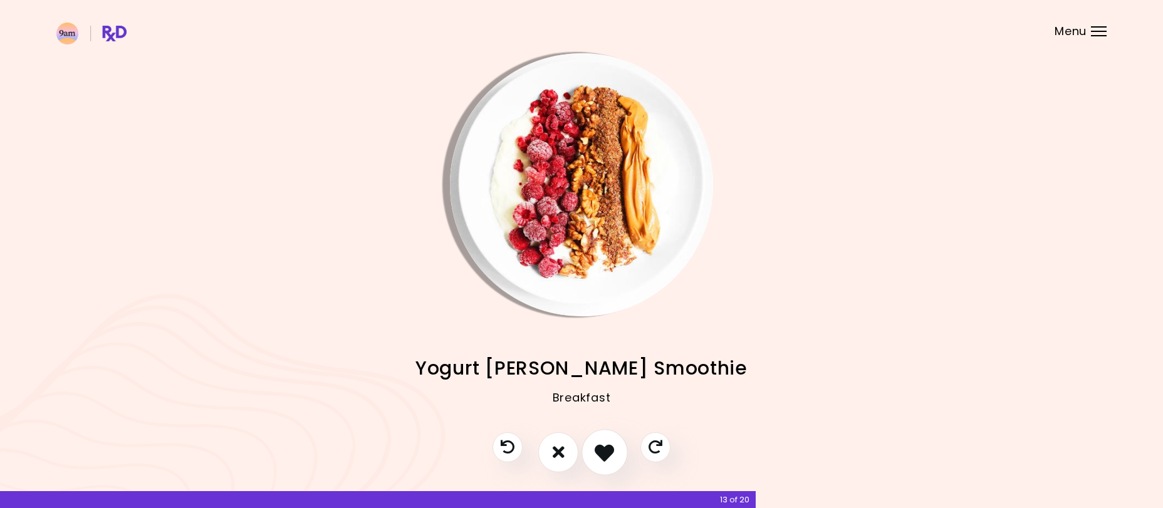
click at [600, 449] on icon "I like this recipe" at bounding box center [604, 451] width 19 height 19
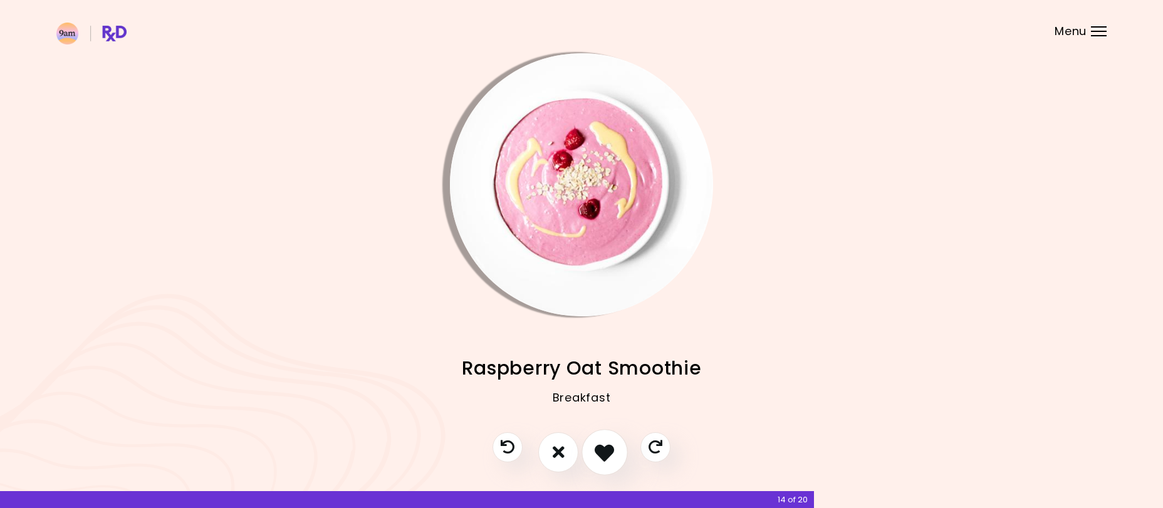
click at [607, 451] on icon "I like this recipe" at bounding box center [604, 451] width 19 height 19
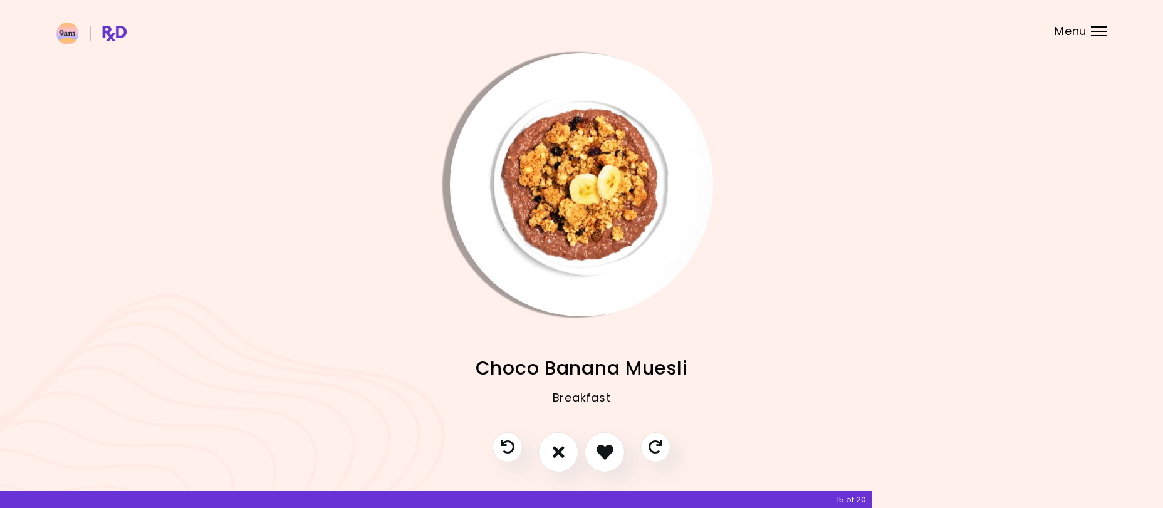
click at [597, 258] on img "Info - Choco Banana Muesli" at bounding box center [581, 184] width 263 height 263
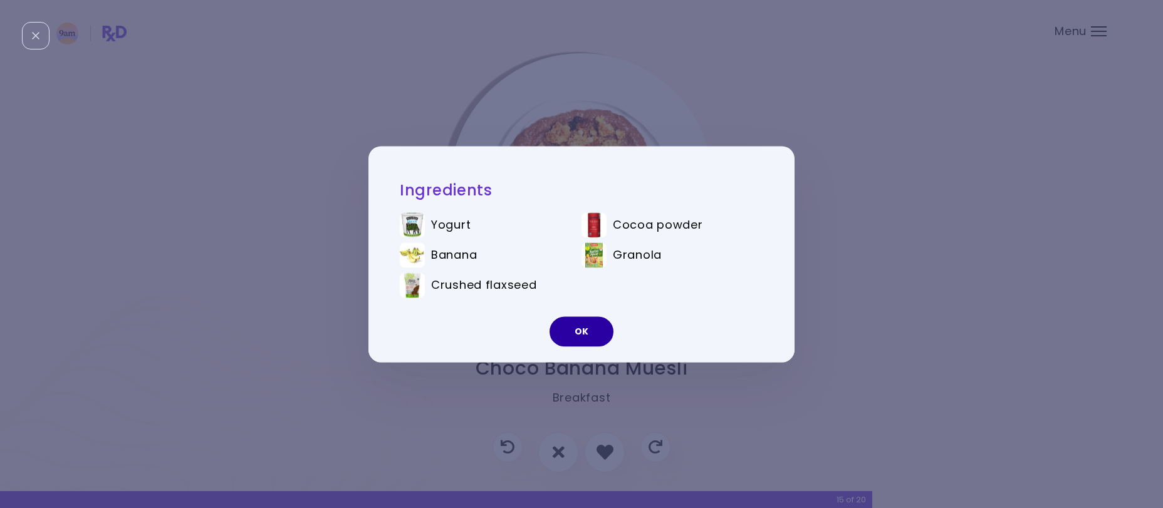
click at [582, 319] on button "OK" at bounding box center [582, 331] width 64 height 30
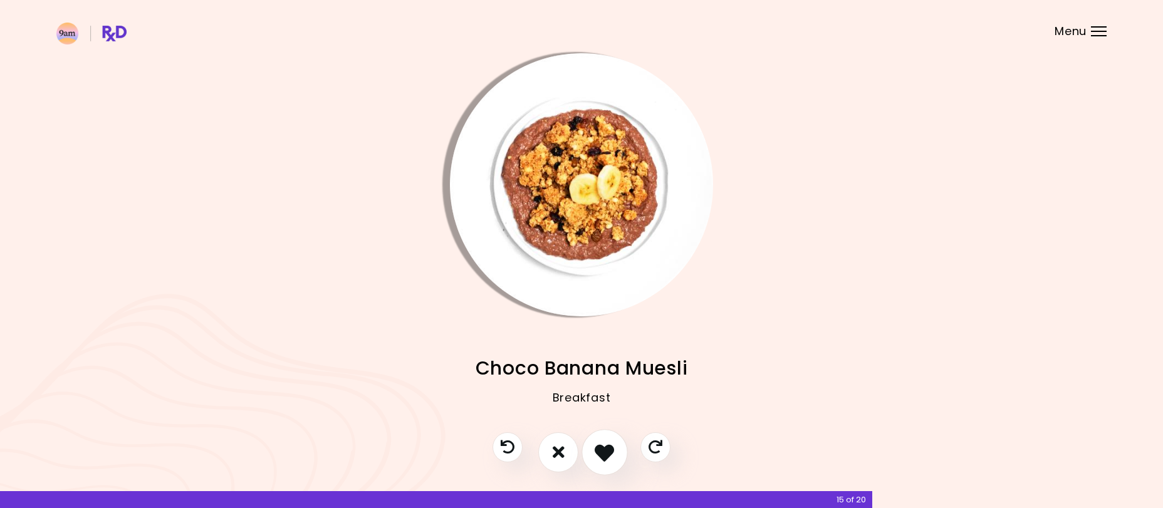
click at [595, 447] on button "I like this recipe" at bounding box center [605, 452] width 46 height 46
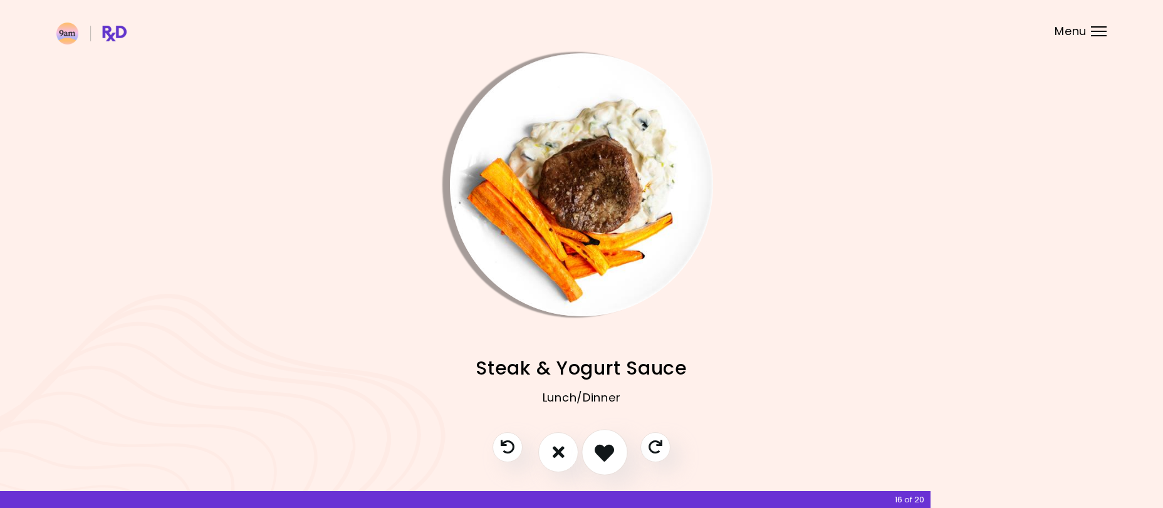
click at [603, 453] on icon "I like this recipe" at bounding box center [604, 451] width 19 height 19
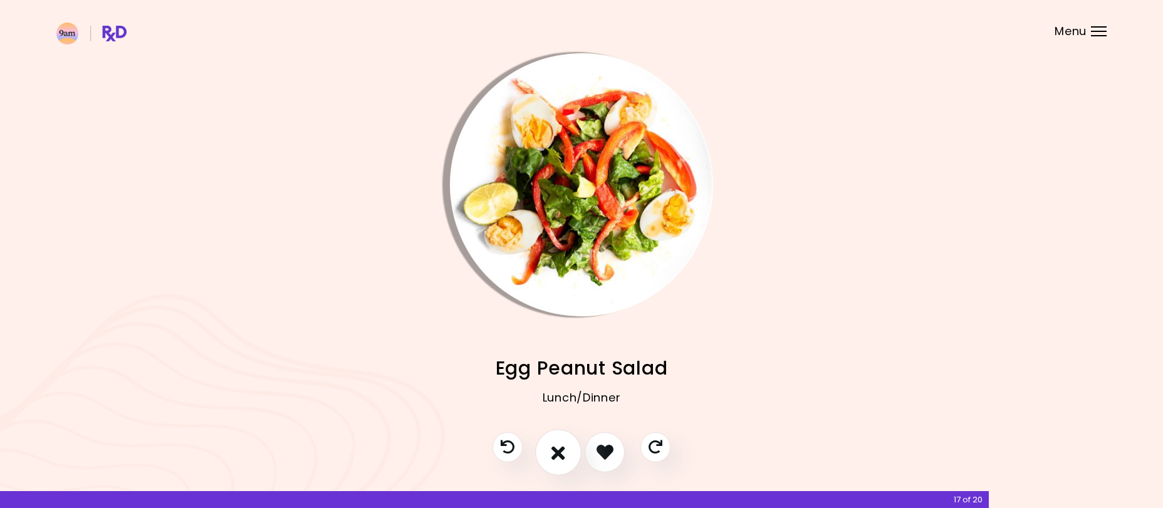
click at [562, 452] on icon "I don't like this recipe" at bounding box center [558, 451] width 14 height 19
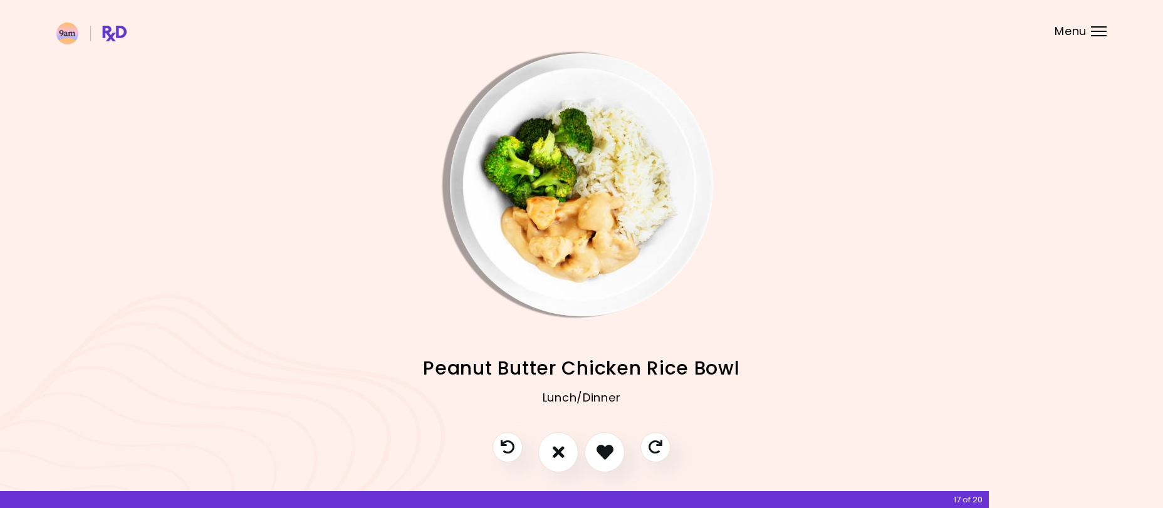
click at [607, 217] on img "Info - Peanut Butter Chicken Rice Bowl" at bounding box center [581, 184] width 263 height 263
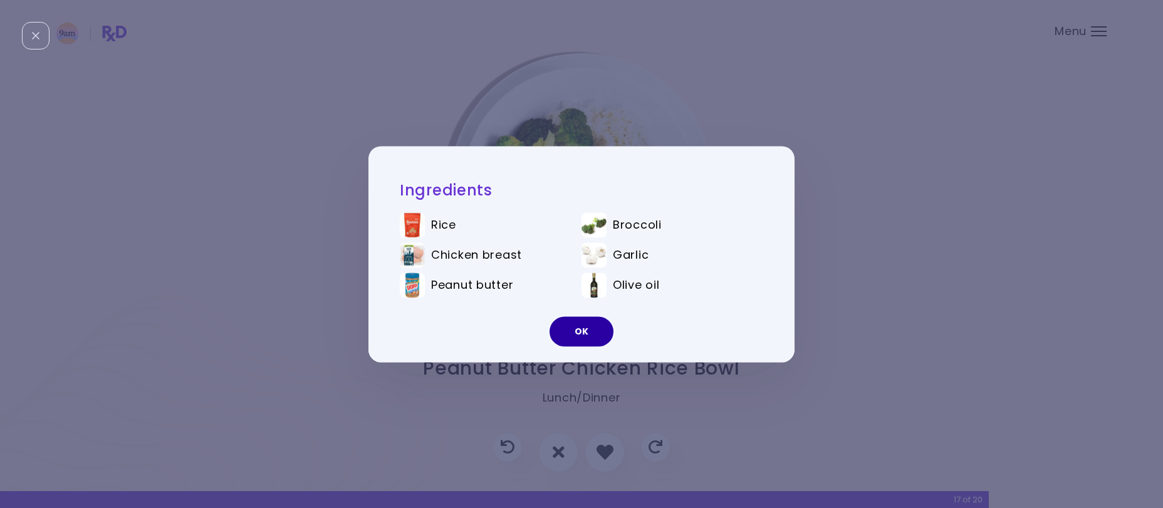
click at [572, 330] on button "OK" at bounding box center [582, 331] width 64 height 30
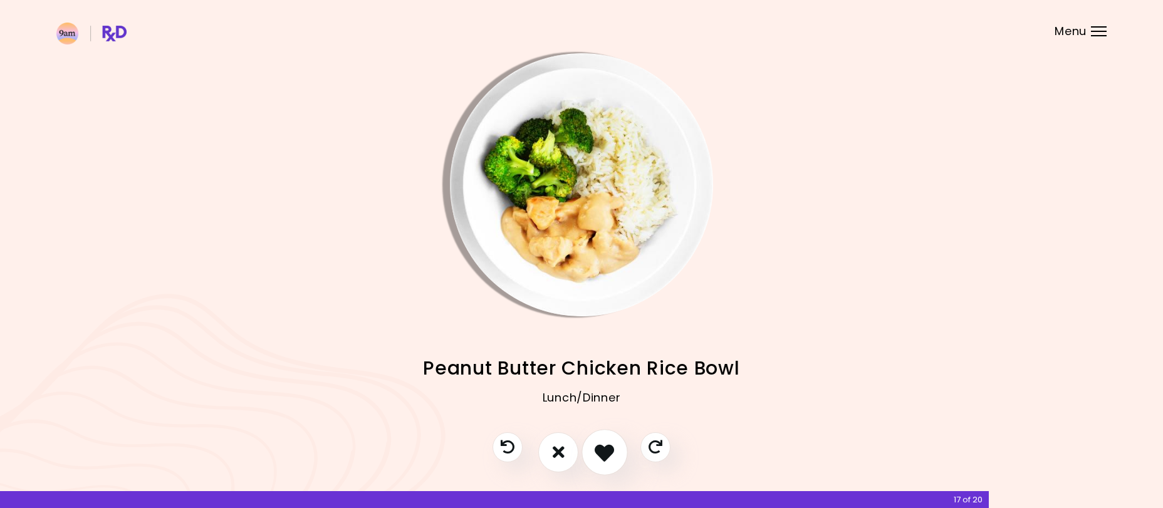
click at [596, 444] on icon "I like this recipe" at bounding box center [604, 451] width 19 height 19
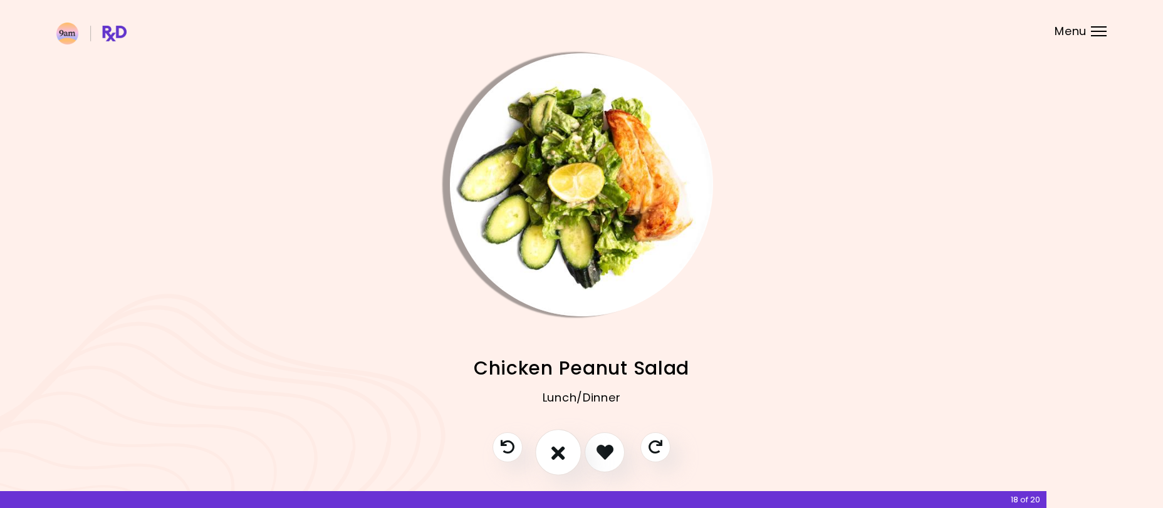
click at [570, 447] on button "I don't like this recipe" at bounding box center [558, 452] width 46 height 46
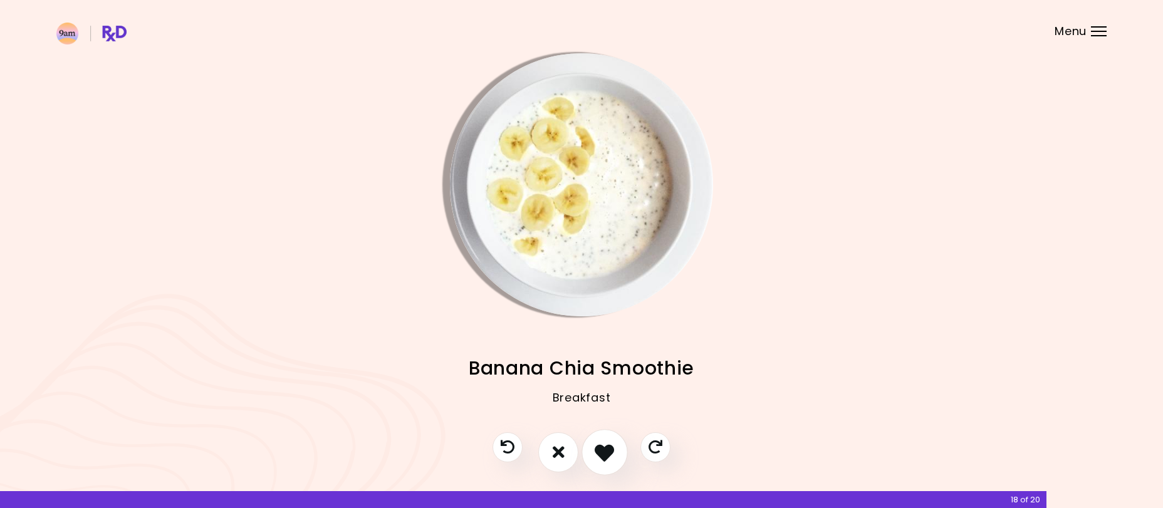
click at [596, 447] on icon "I like this recipe" at bounding box center [604, 451] width 19 height 19
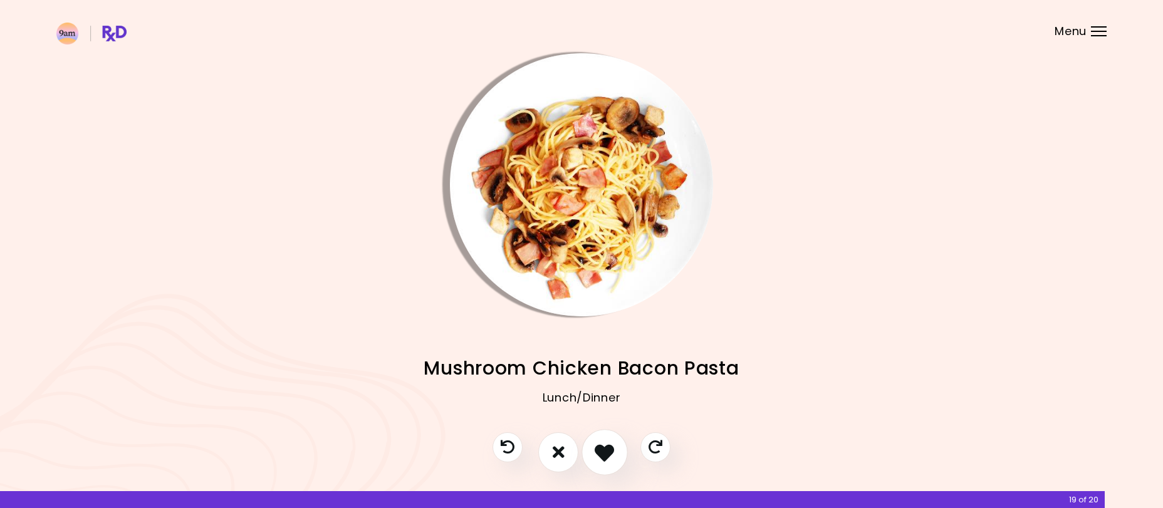
click at [592, 452] on button "I like this recipe" at bounding box center [605, 452] width 46 height 46
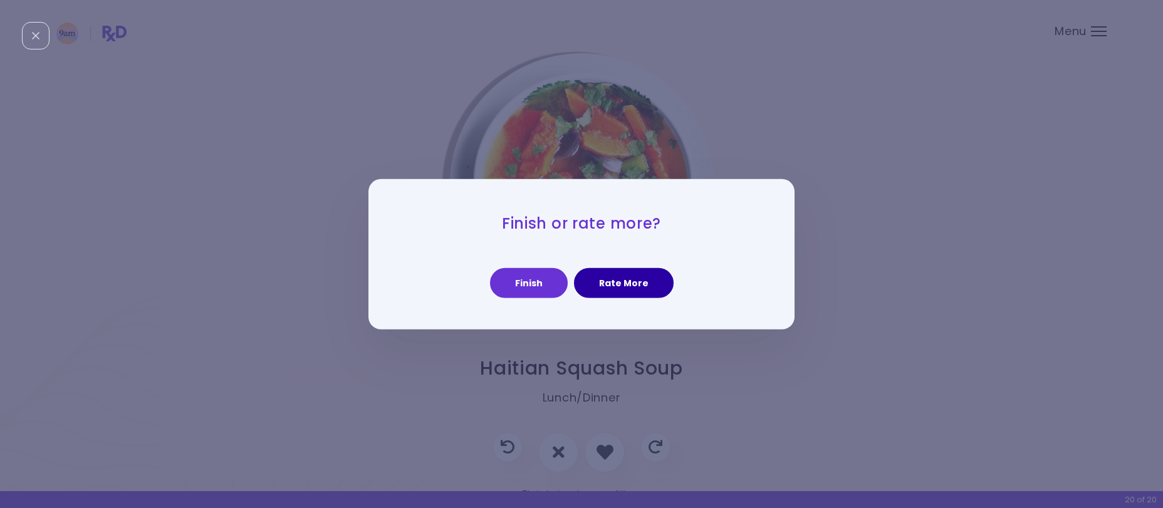
click at [617, 279] on button "Rate More" at bounding box center [624, 283] width 100 height 30
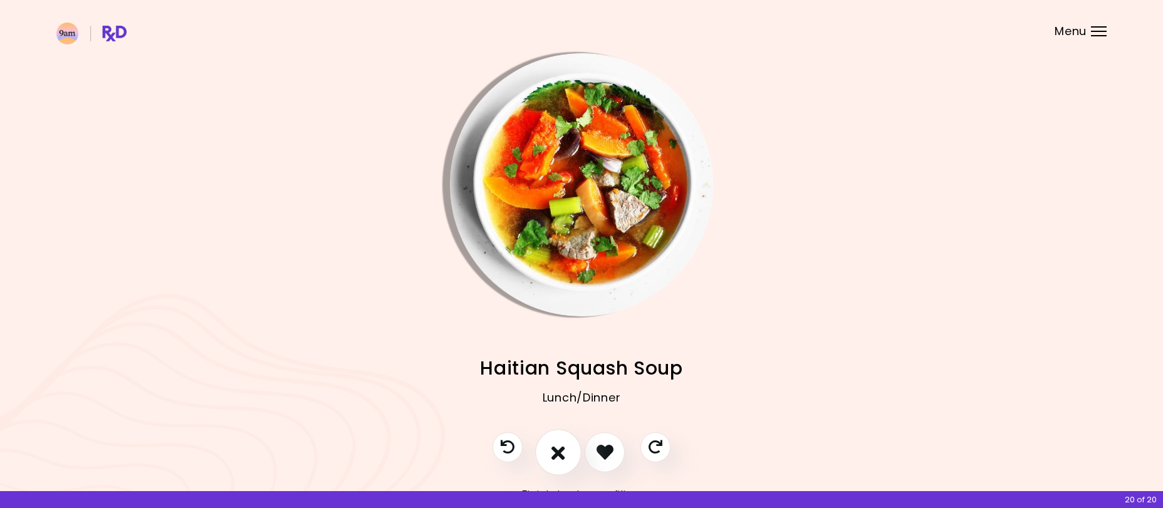
click at [563, 460] on icon "I don't like this recipe" at bounding box center [558, 451] width 14 height 19
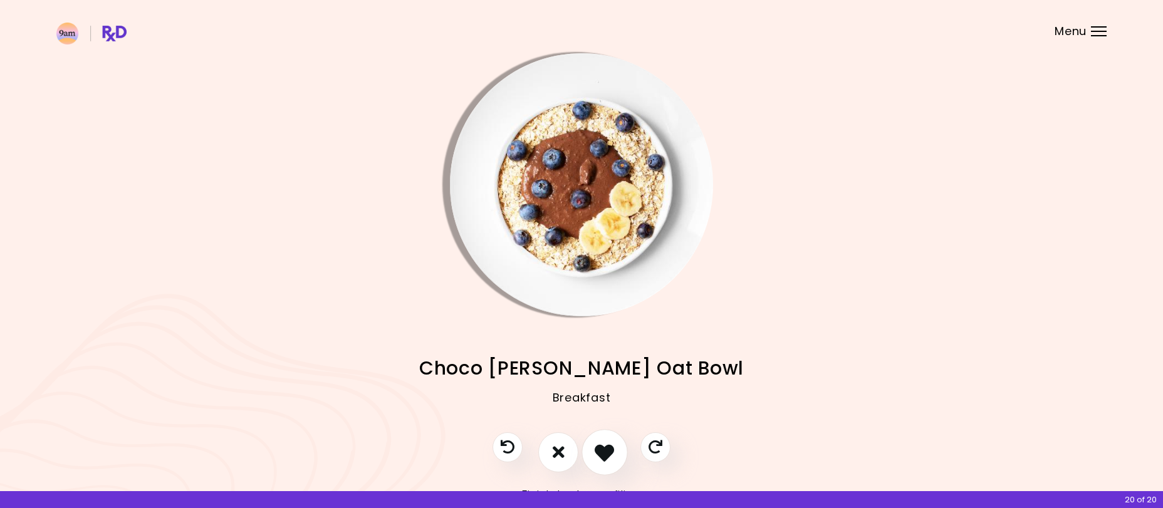
click at [605, 458] on icon "I like this recipe" at bounding box center [604, 451] width 19 height 19
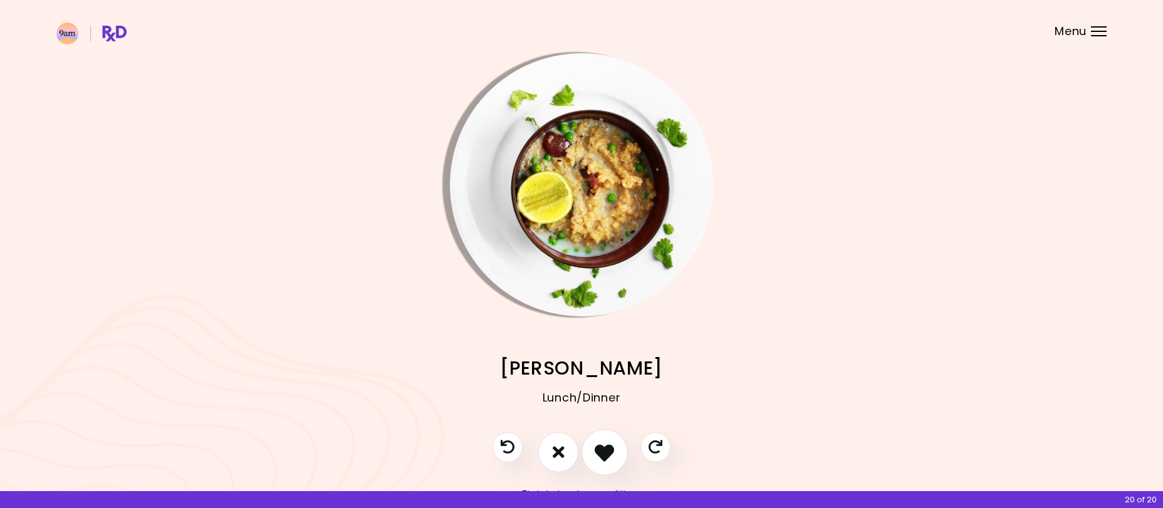
click at [604, 457] on icon "I like this recipe" at bounding box center [604, 451] width 19 height 19
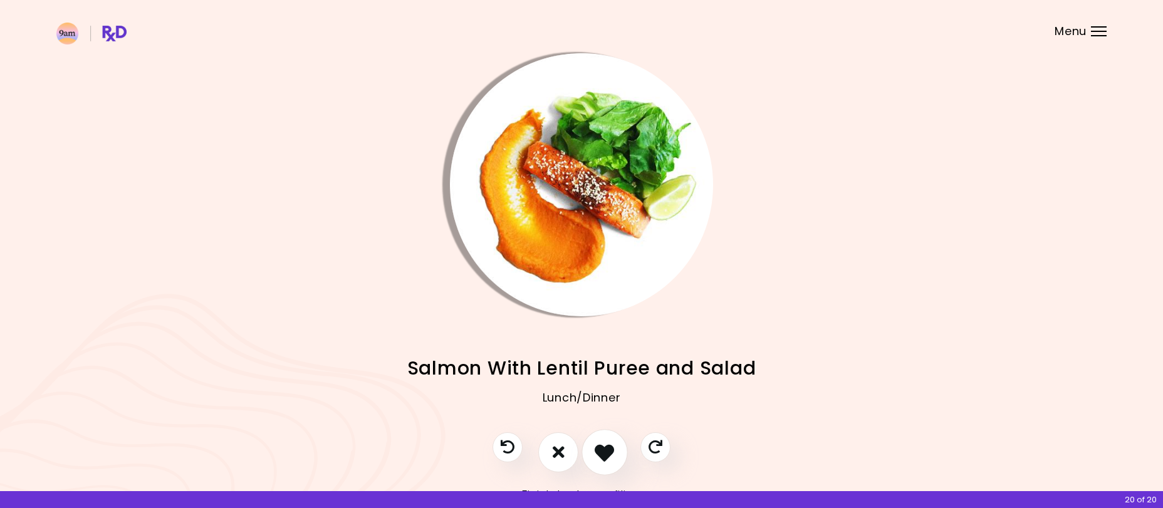
click at [604, 457] on icon "I like this recipe" at bounding box center [604, 451] width 19 height 19
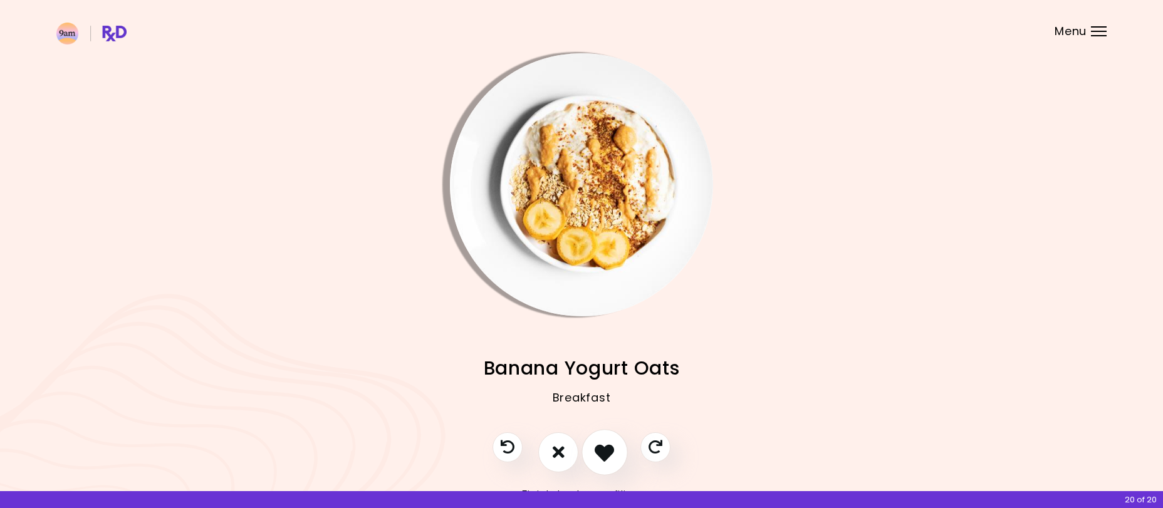
click at [604, 457] on icon "I like this recipe" at bounding box center [604, 451] width 19 height 19
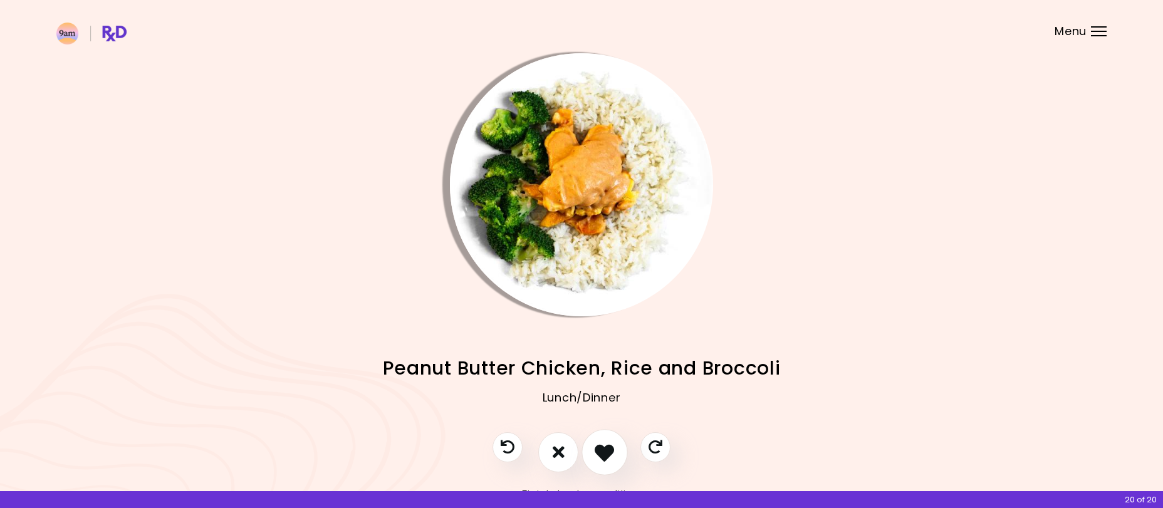
click at [604, 457] on icon "I like this recipe" at bounding box center [604, 451] width 19 height 19
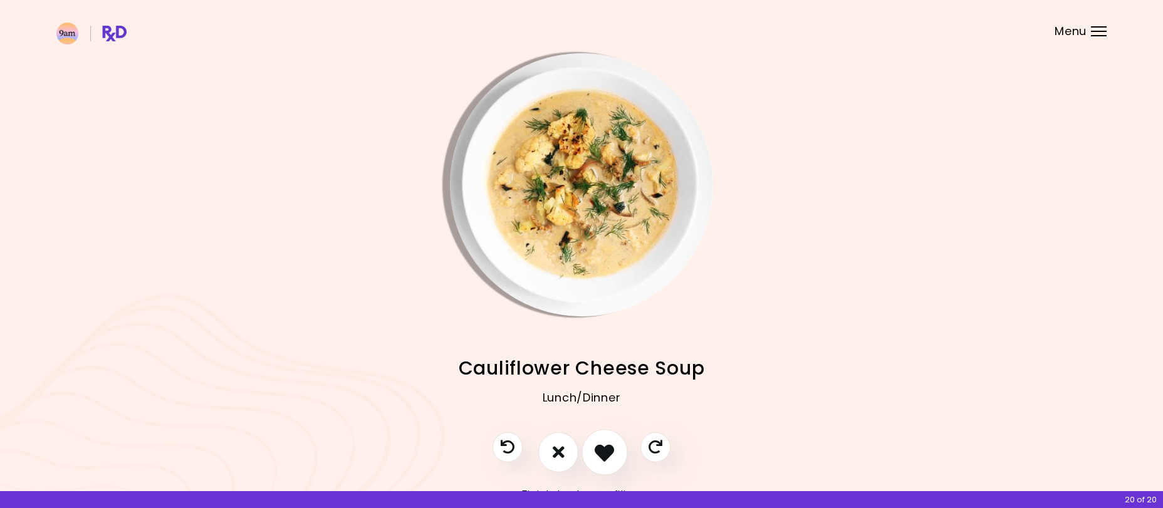
click at [604, 457] on icon "I like this recipe" at bounding box center [604, 451] width 19 height 19
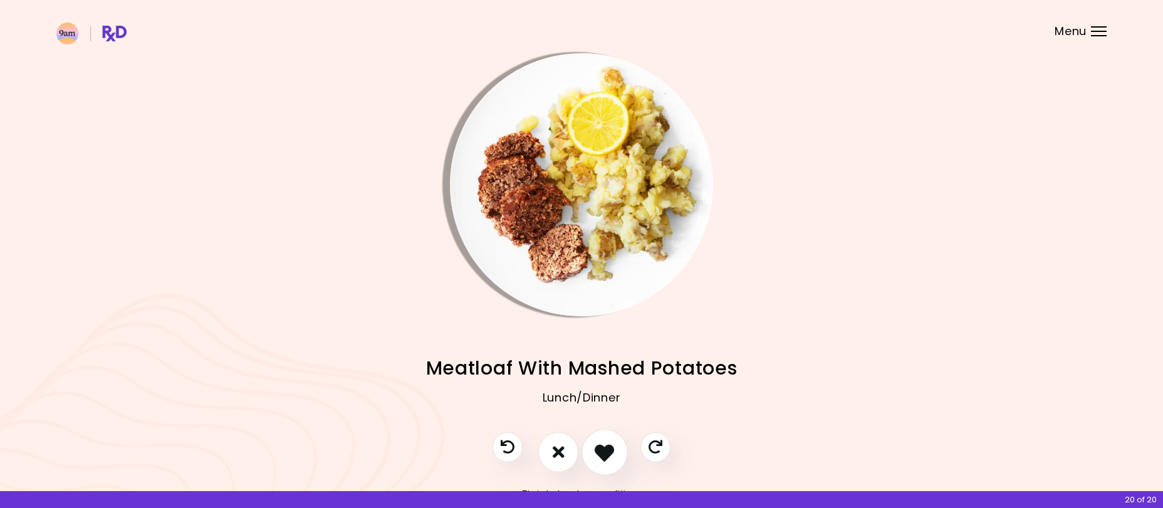
click at [605, 454] on icon "I like this recipe" at bounding box center [604, 451] width 19 height 19
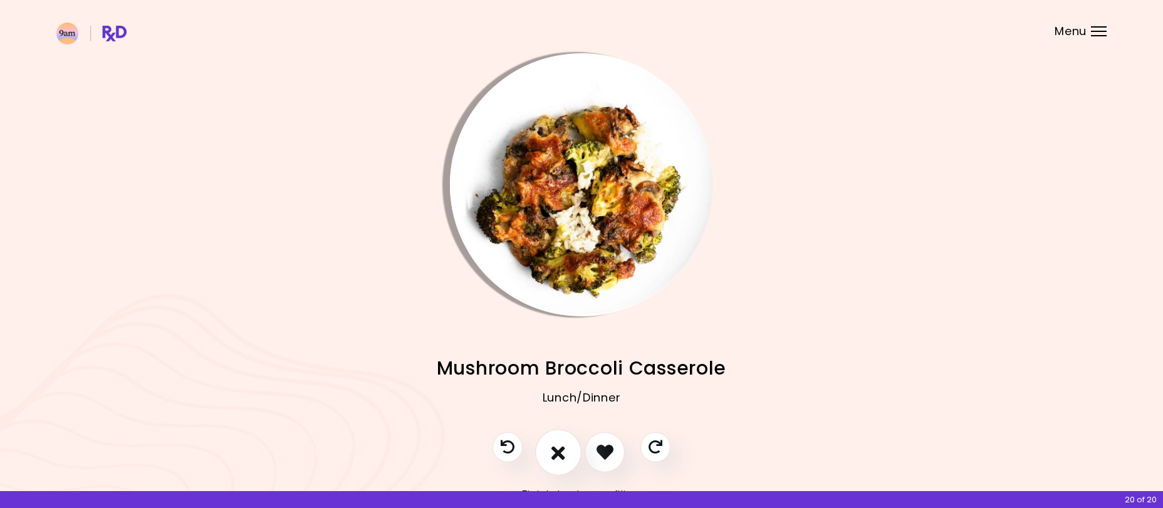
click at [563, 454] on icon "I don't like this recipe" at bounding box center [558, 451] width 14 height 19
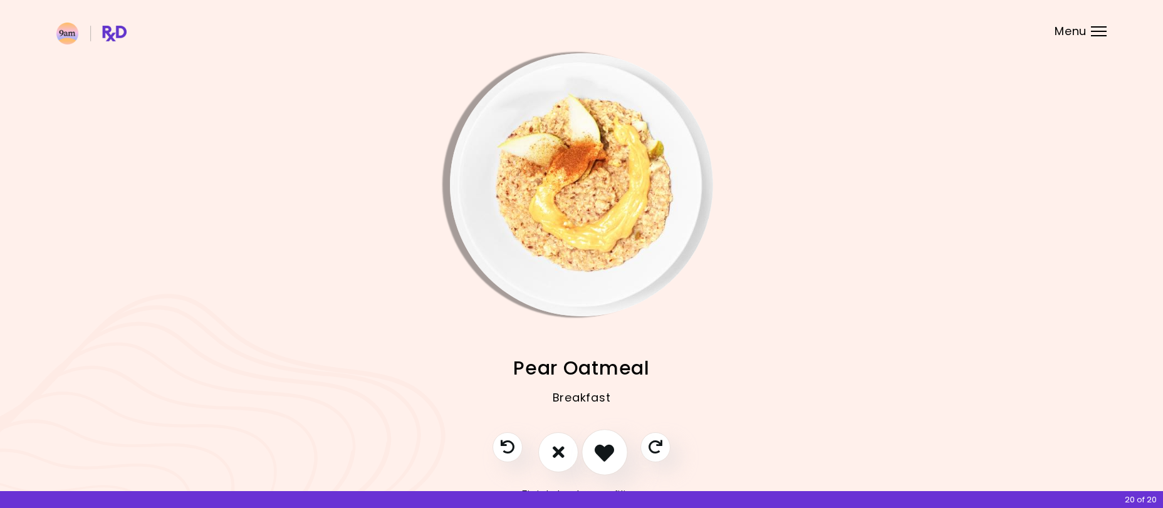
click at [598, 457] on icon "I like this recipe" at bounding box center [604, 451] width 19 height 19
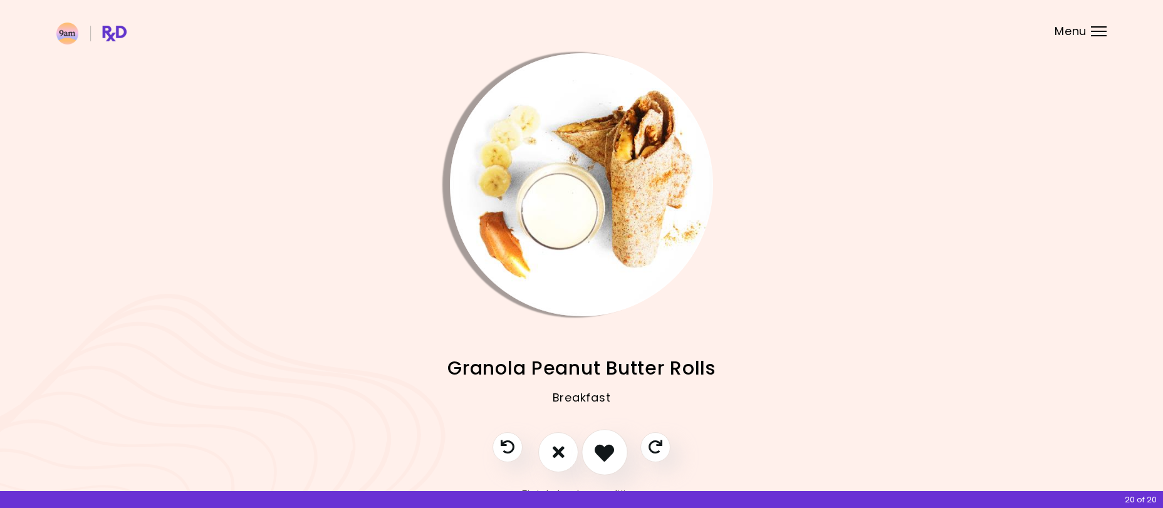
click at [608, 449] on icon "I like this recipe" at bounding box center [604, 451] width 19 height 19
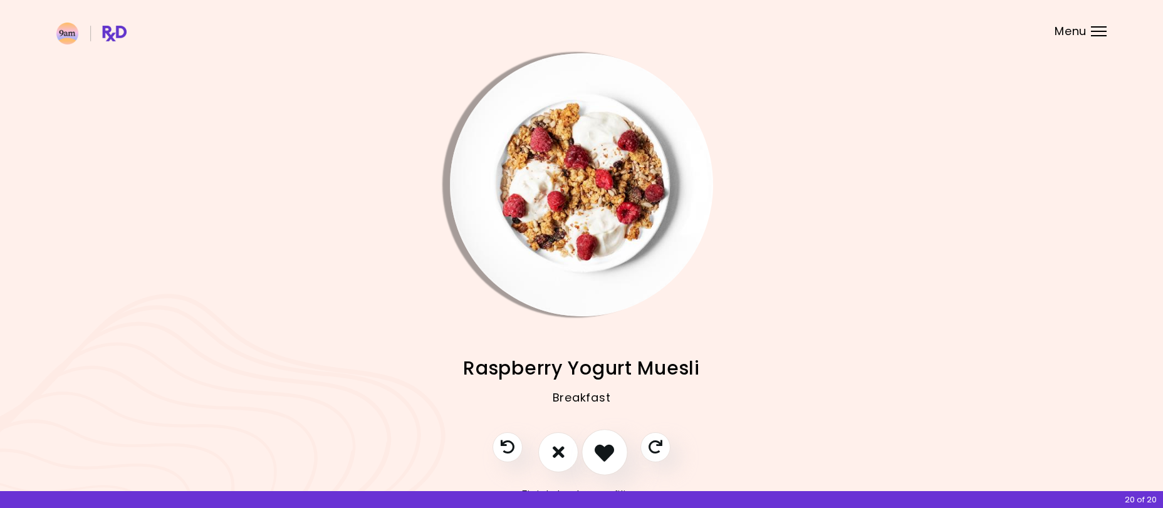
click at [591, 449] on button "I like this recipe" at bounding box center [605, 452] width 46 height 46
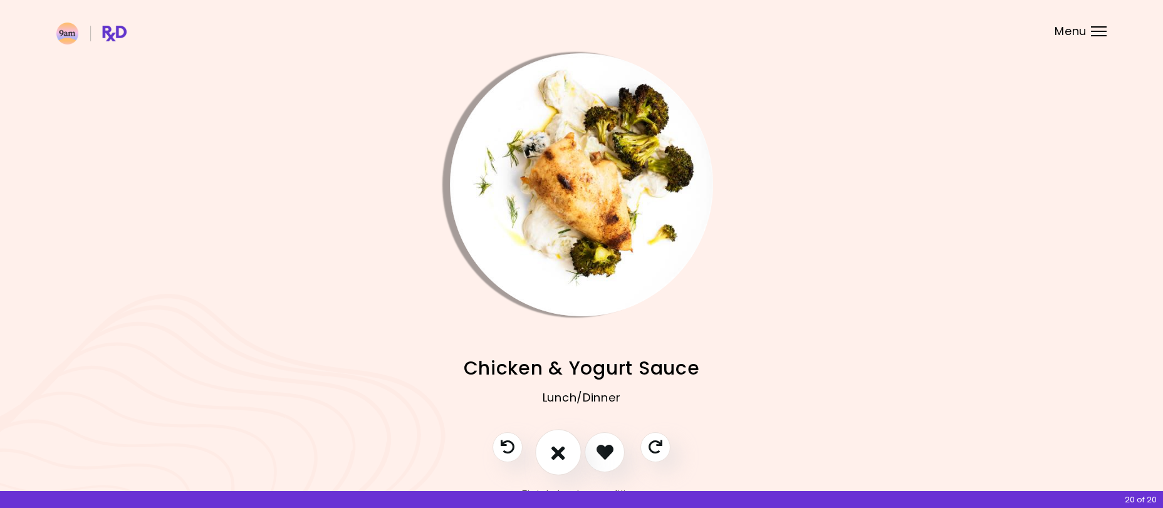
click at [567, 448] on button "I don't like this recipe" at bounding box center [558, 452] width 46 height 46
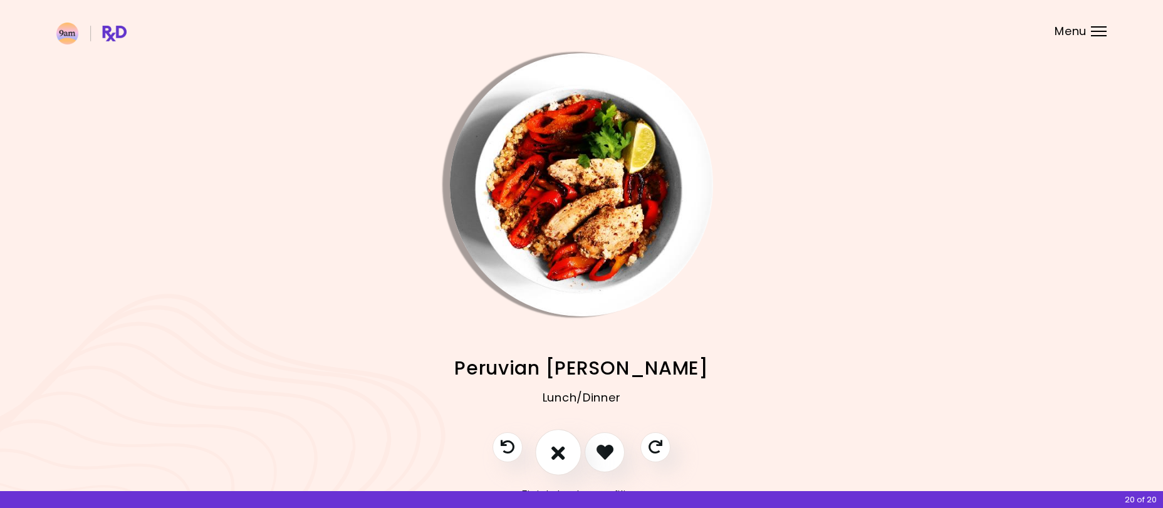
click at [567, 444] on button "I don't like this recipe" at bounding box center [558, 452] width 46 height 46
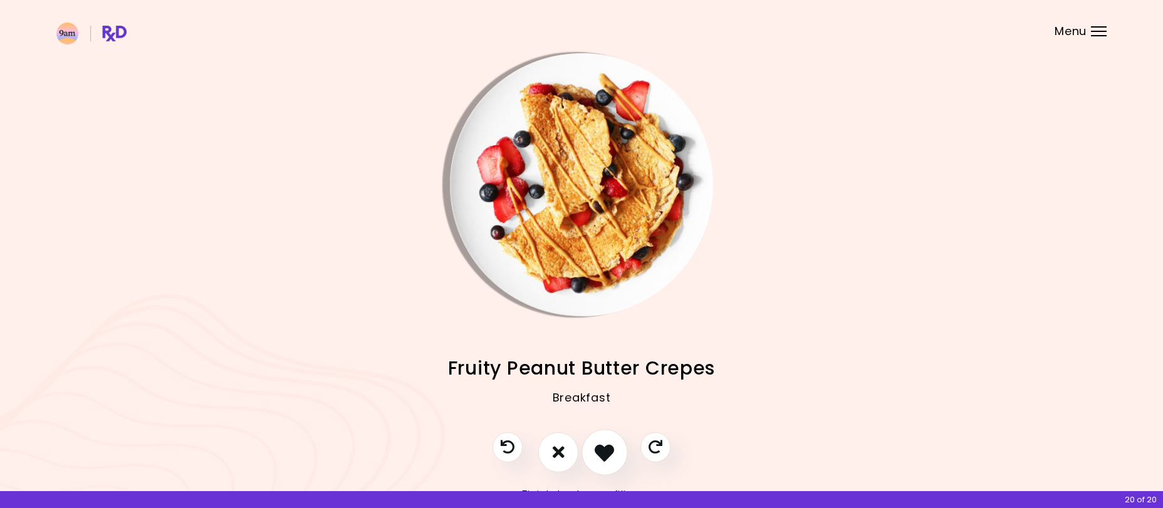
click at [602, 456] on icon "I like this recipe" at bounding box center [604, 451] width 19 height 19
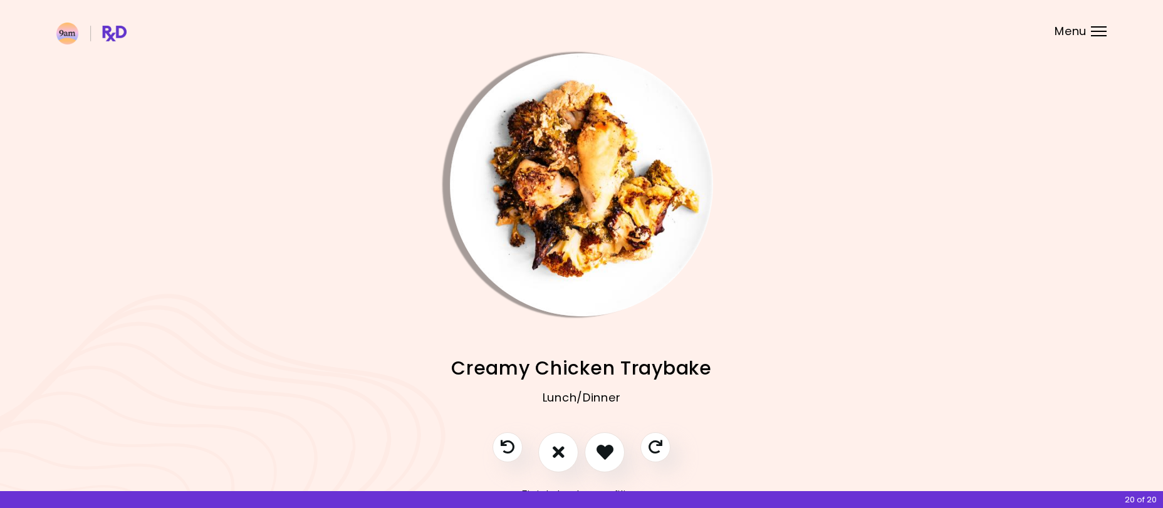
click at [589, 226] on img "Info - Creamy Chicken Traybake" at bounding box center [581, 184] width 263 height 263
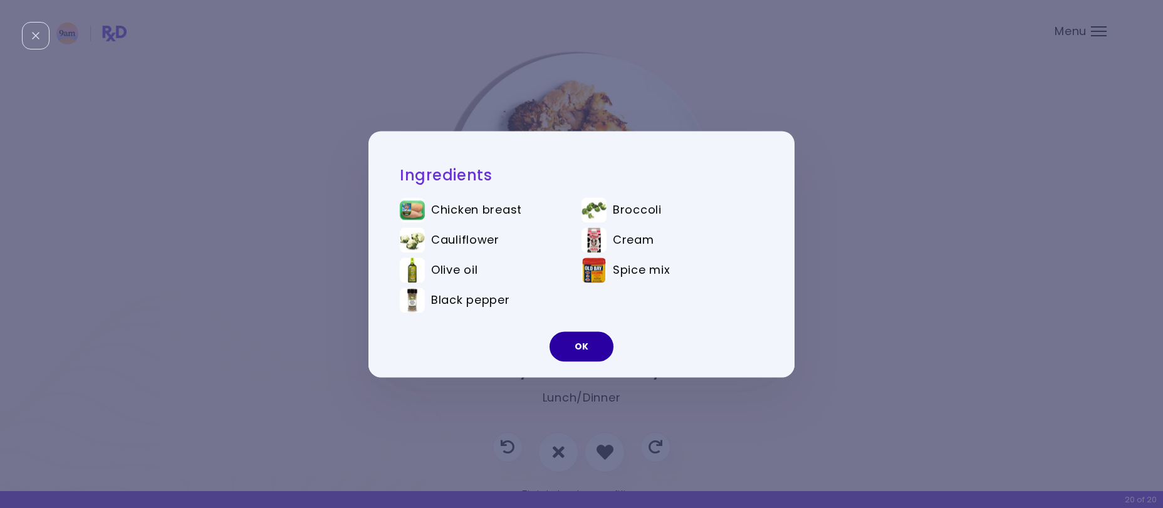
click at [575, 346] on button "OK" at bounding box center [582, 347] width 64 height 30
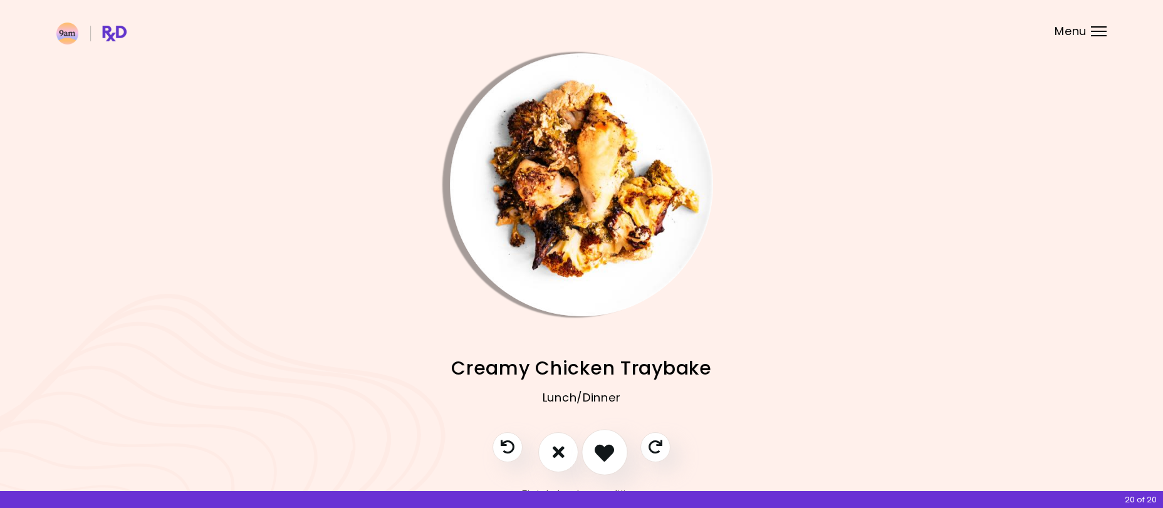
click at [598, 443] on button "I like this recipe" at bounding box center [605, 452] width 46 height 46
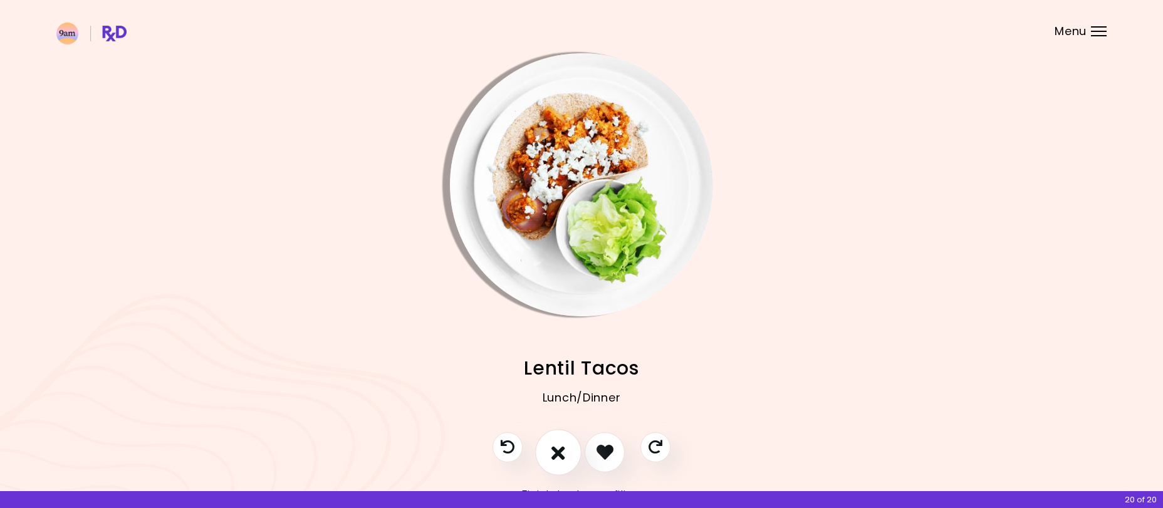
click at [565, 451] on icon "I don't like this recipe" at bounding box center [558, 451] width 14 height 19
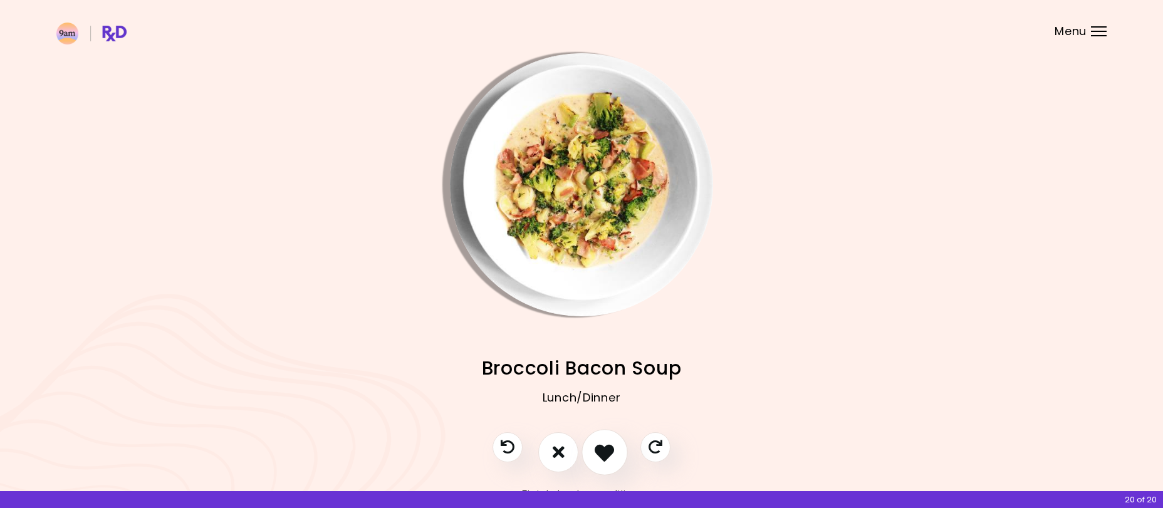
click at [610, 446] on icon "I like this recipe" at bounding box center [604, 451] width 19 height 19
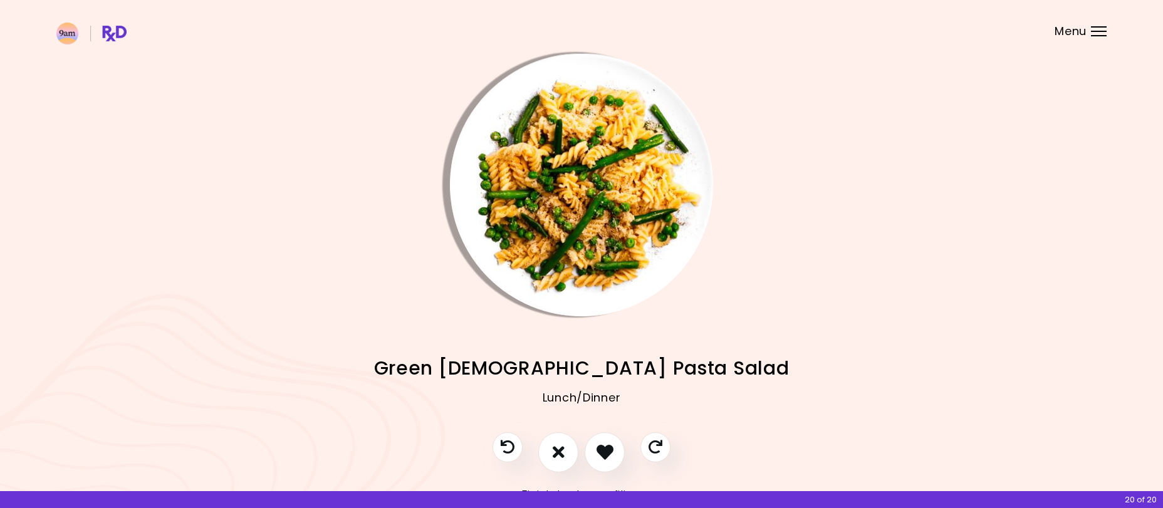
click at [576, 244] on img "Info - Green Goddess Pasta Salad" at bounding box center [581, 184] width 263 height 263
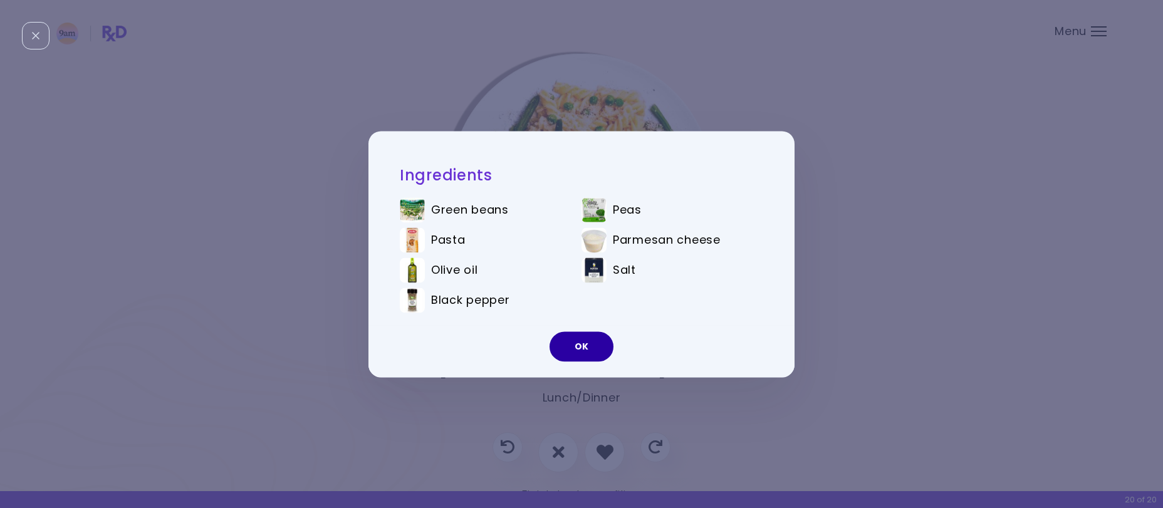
click at [587, 344] on button "OK" at bounding box center [582, 347] width 64 height 30
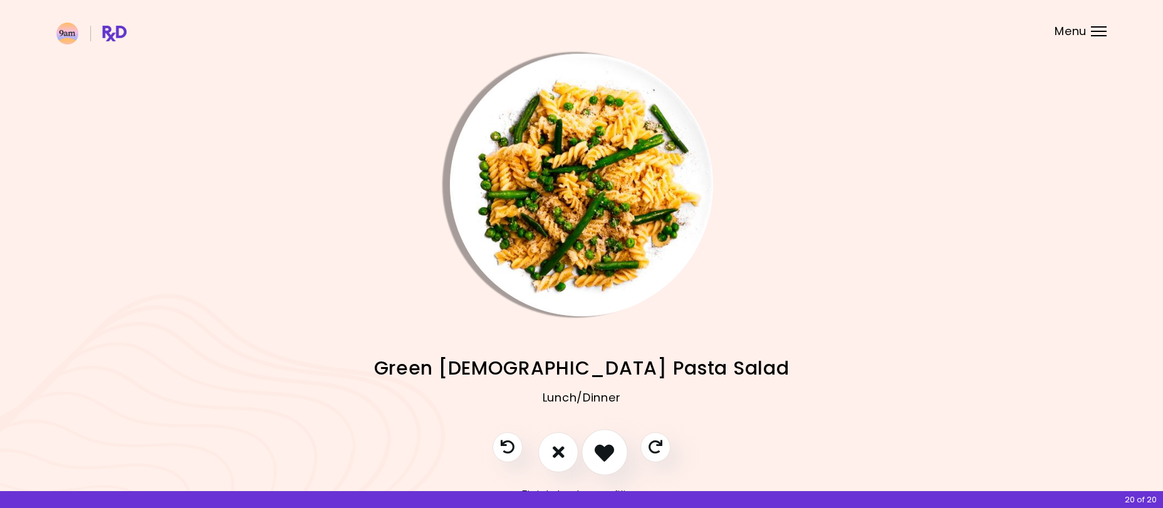
click at [597, 451] on icon "I like this recipe" at bounding box center [604, 451] width 19 height 19
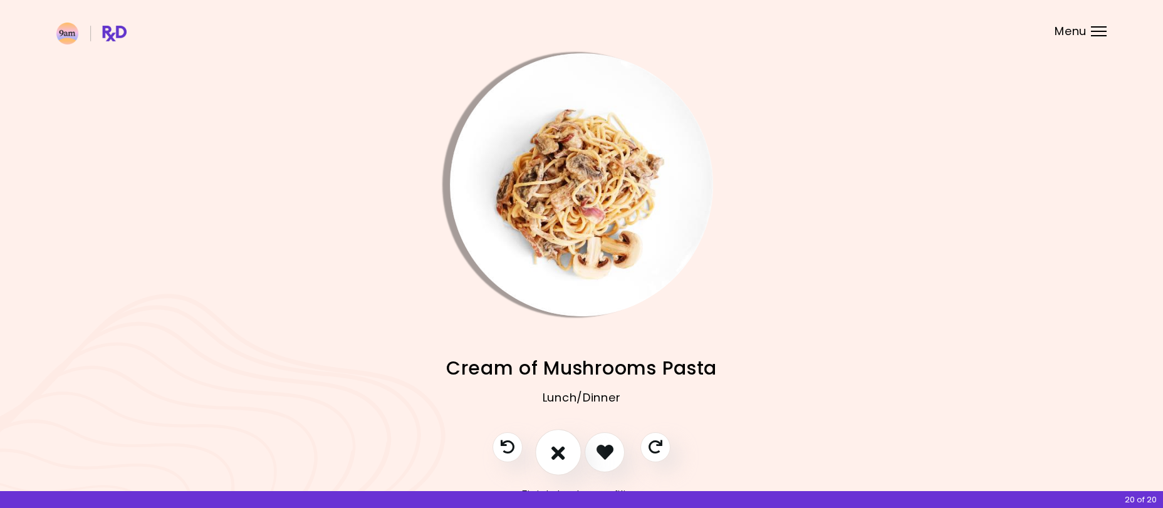
click at [573, 452] on button "I don't like this recipe" at bounding box center [558, 452] width 46 height 46
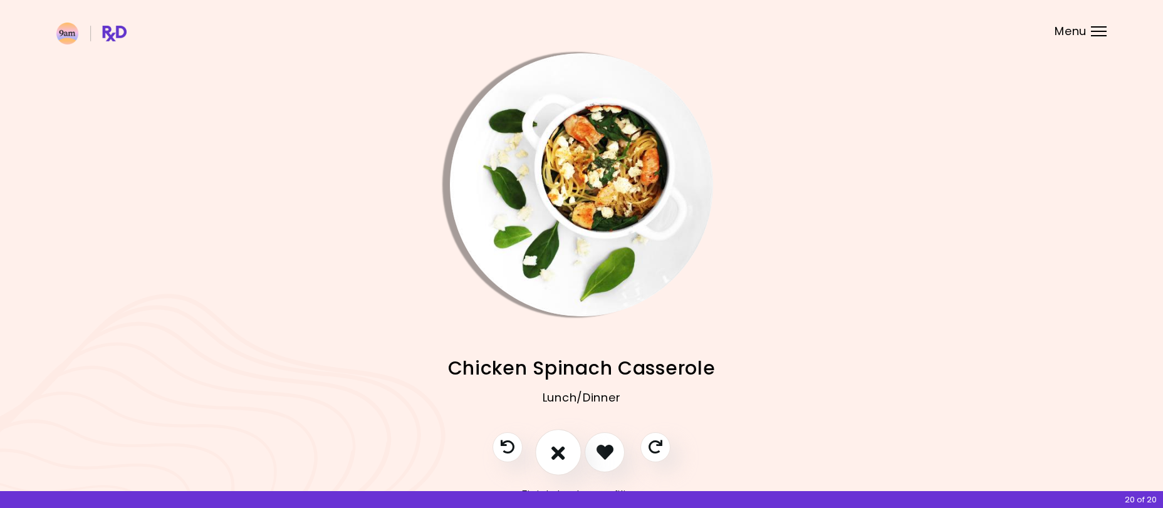
click at [570, 453] on button "I don't like this recipe" at bounding box center [558, 452] width 46 height 46
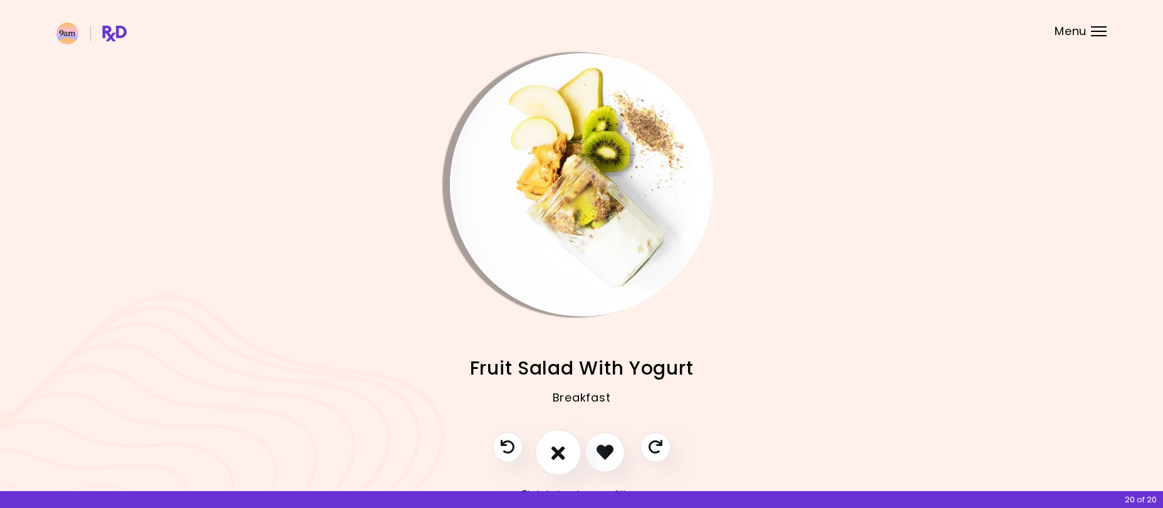
click at [567, 453] on button "I don't like this recipe" at bounding box center [558, 452] width 46 height 46
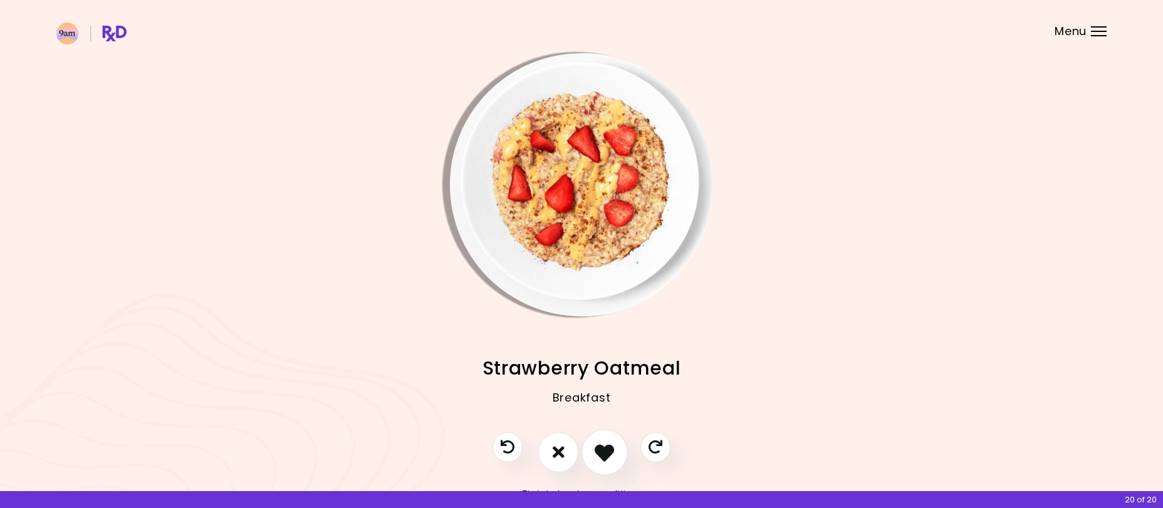
click at [601, 449] on icon "I like this recipe" at bounding box center [604, 451] width 19 height 19
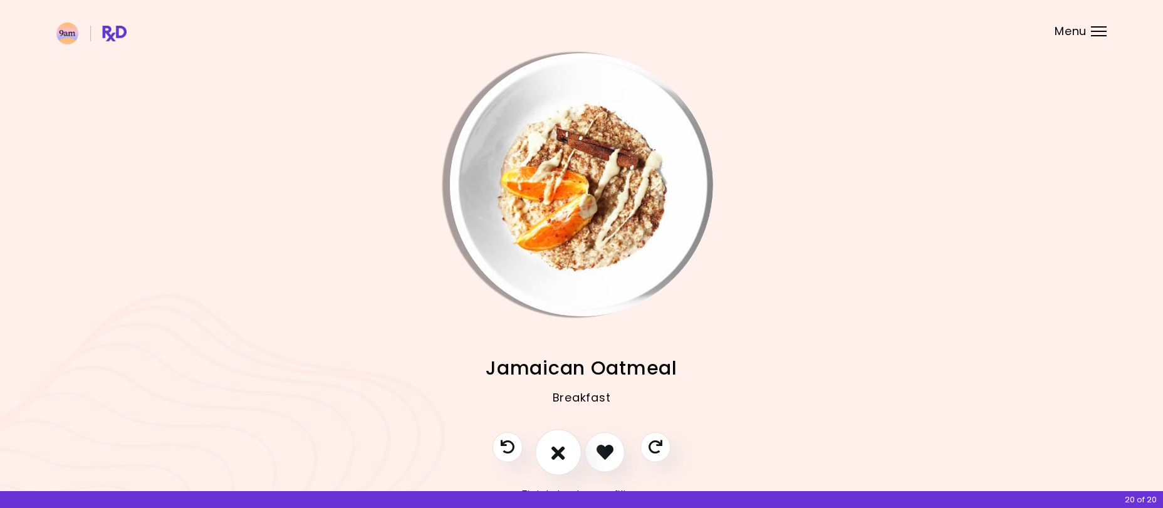
click at [554, 446] on icon "I don't like this recipe" at bounding box center [558, 451] width 14 height 19
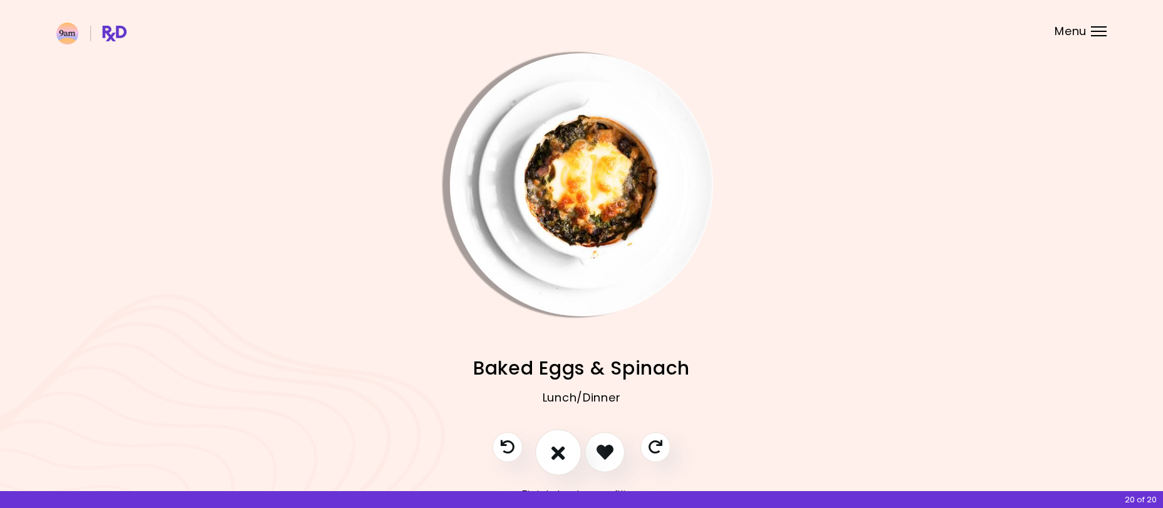
click at [563, 452] on icon "I don't like this recipe" at bounding box center [558, 451] width 14 height 19
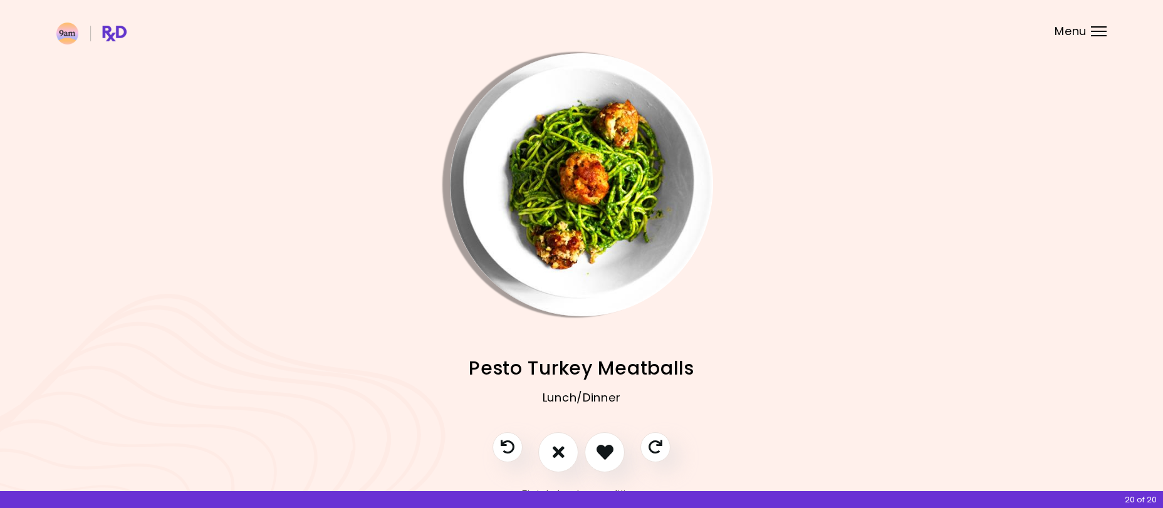
click at [599, 164] on img "Info - Pesto Turkey Meatballs" at bounding box center [581, 184] width 263 height 263
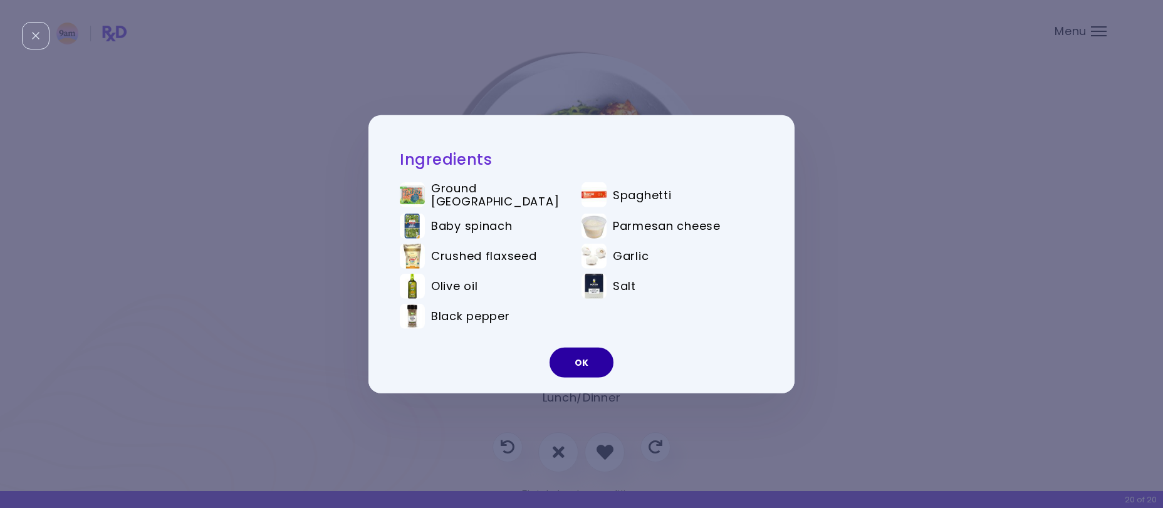
click at [575, 364] on button "OK" at bounding box center [582, 363] width 64 height 30
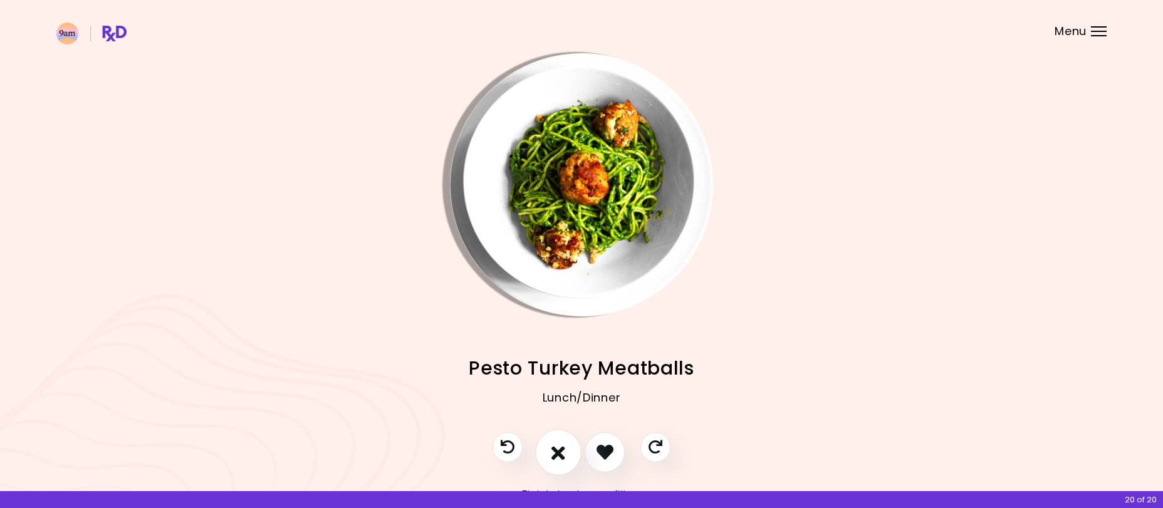
click at [560, 456] on icon "I don't like this recipe" at bounding box center [558, 451] width 14 height 19
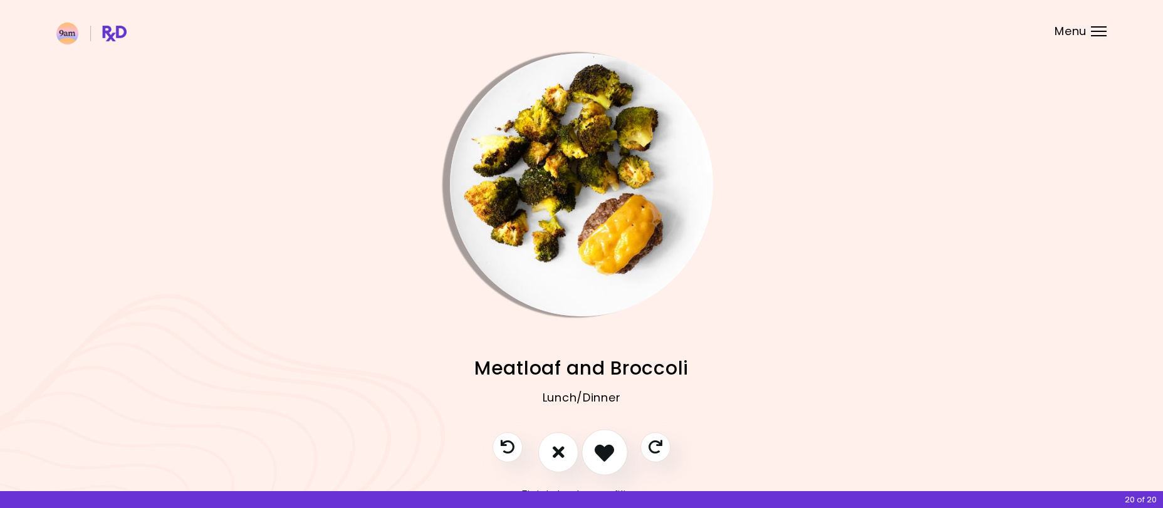
click at [601, 454] on icon "I like this recipe" at bounding box center [604, 451] width 19 height 19
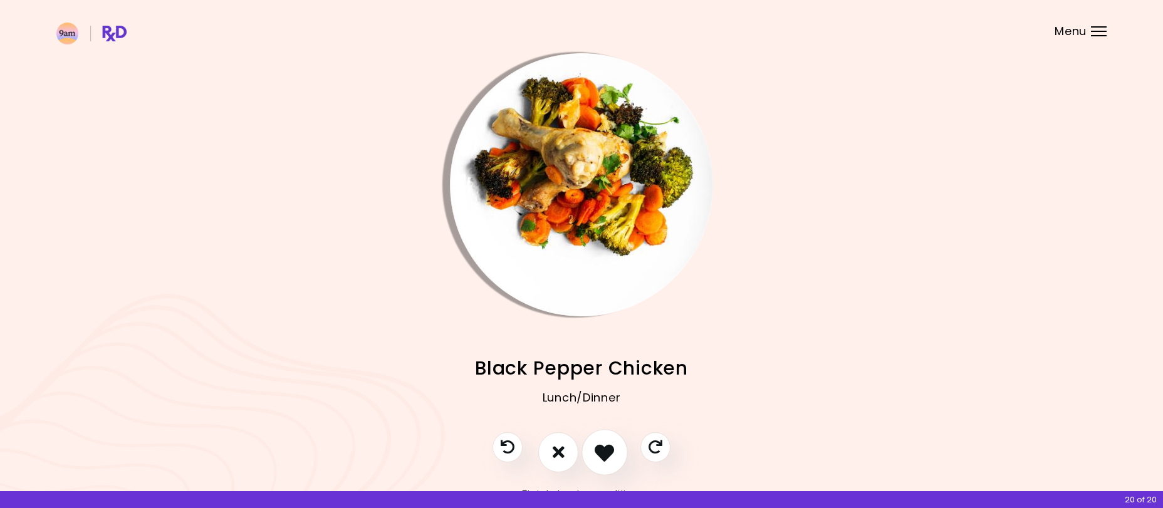
click at [600, 454] on icon "I like this recipe" at bounding box center [604, 451] width 19 height 19
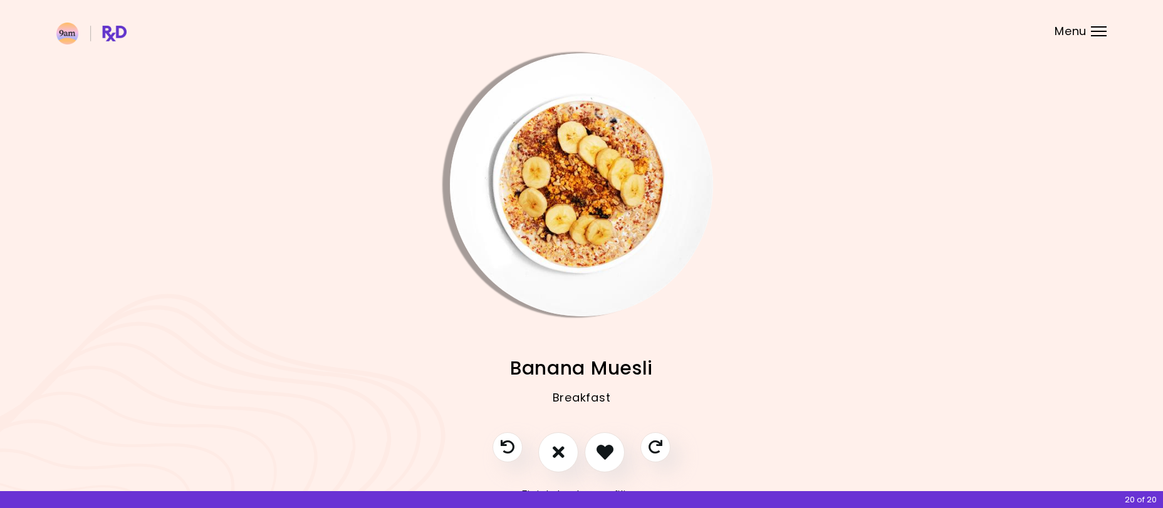
click at [559, 155] on img "Info - Banana Muesli" at bounding box center [581, 184] width 263 height 263
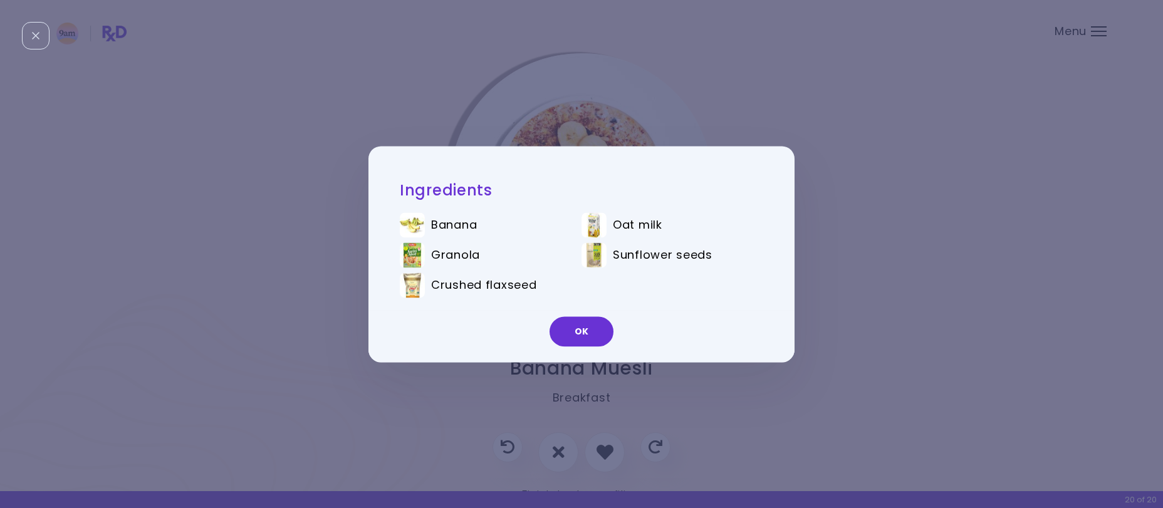
click at [583, 323] on button "OK" at bounding box center [582, 331] width 64 height 30
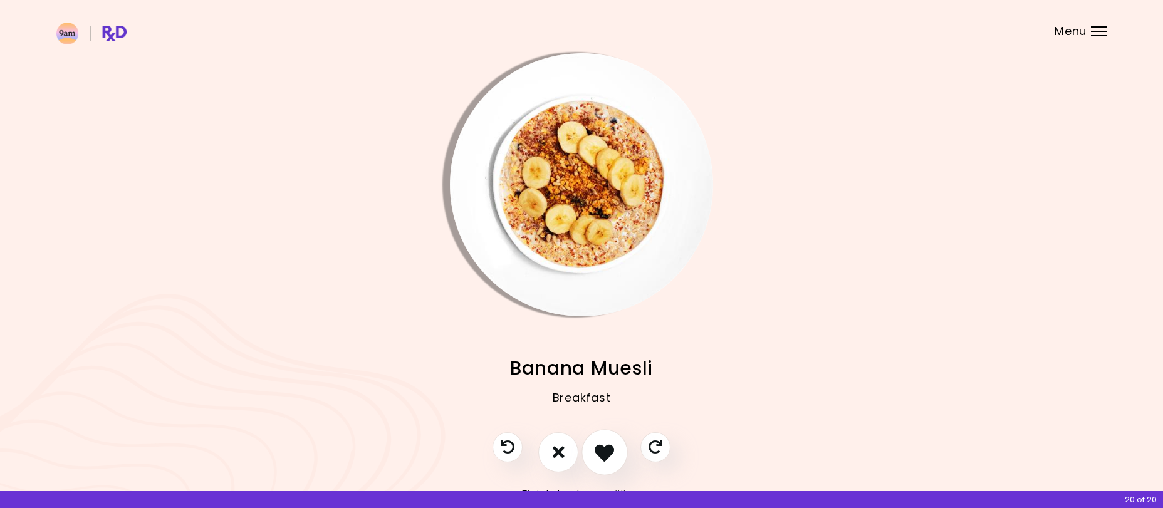
click at [587, 448] on button "I like this recipe" at bounding box center [605, 452] width 46 height 46
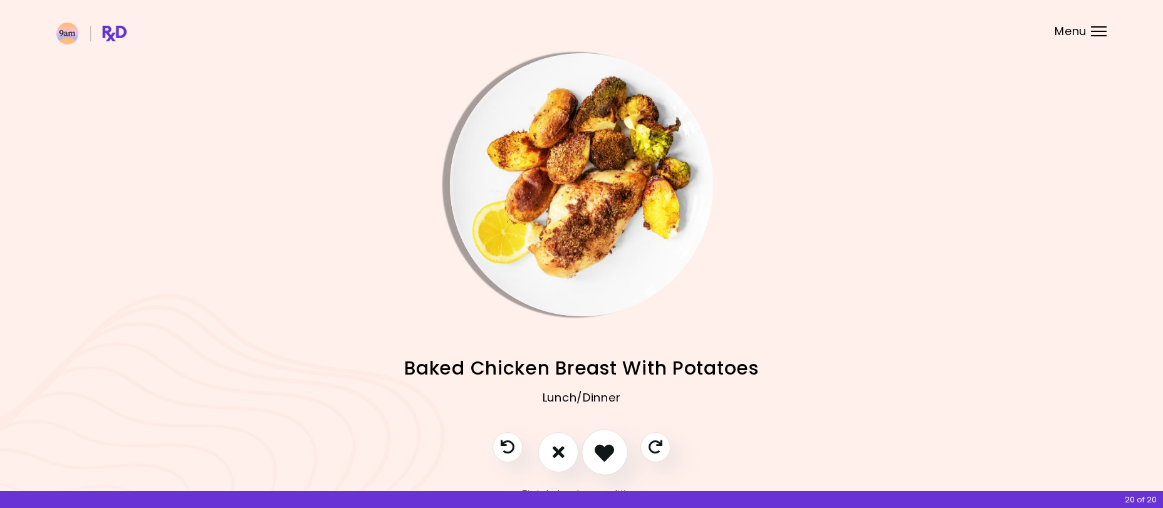
click at [621, 450] on button "I like this recipe" at bounding box center [605, 452] width 46 height 46
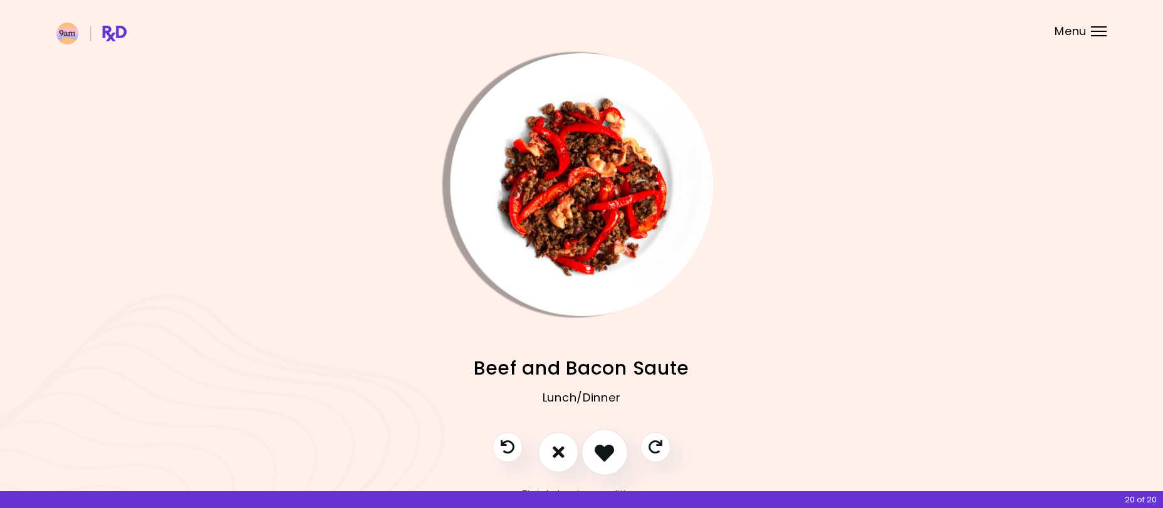
click at [605, 447] on icon "I like this recipe" at bounding box center [604, 451] width 19 height 19
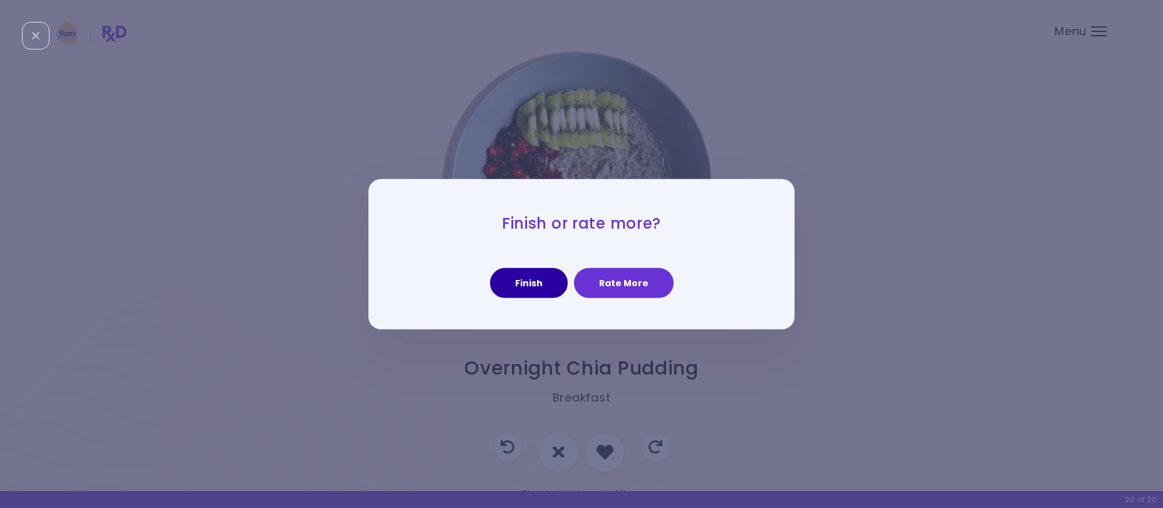
click at [539, 287] on button "Finish" at bounding box center [529, 283] width 78 height 30
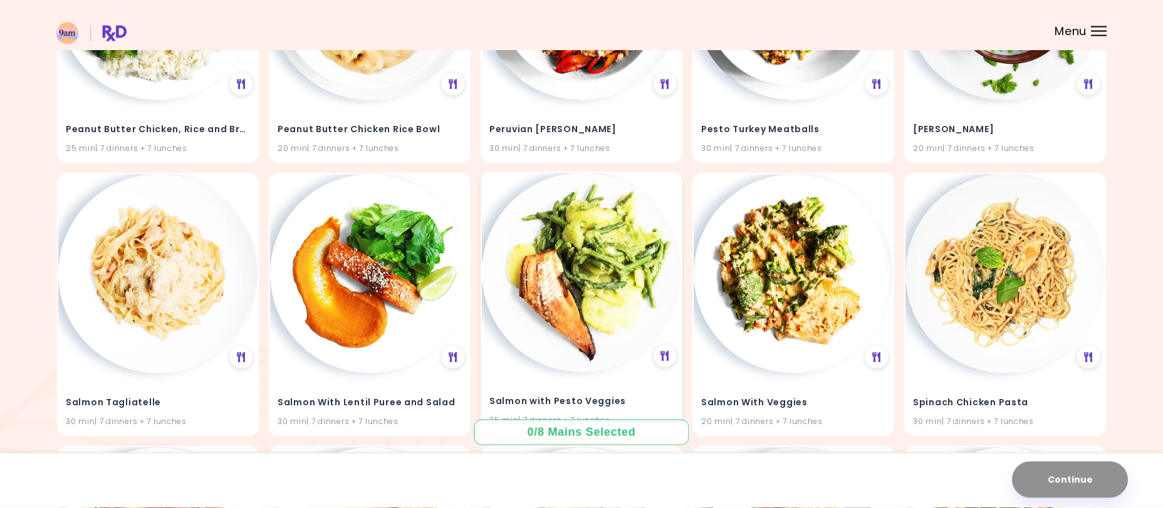
scroll to position [3008, 0]
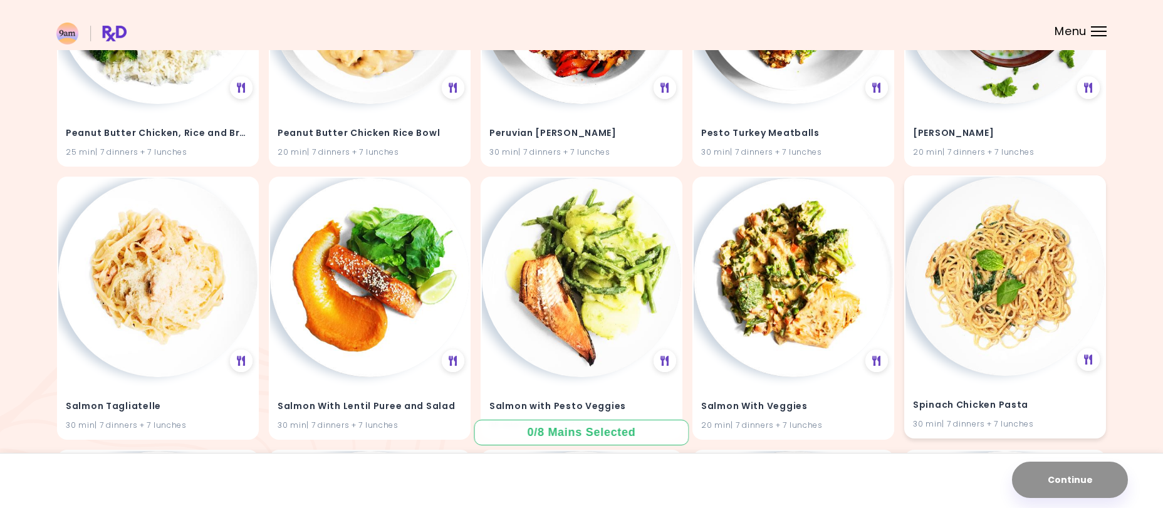
click at [973, 273] on img at bounding box center [1005, 276] width 199 height 199
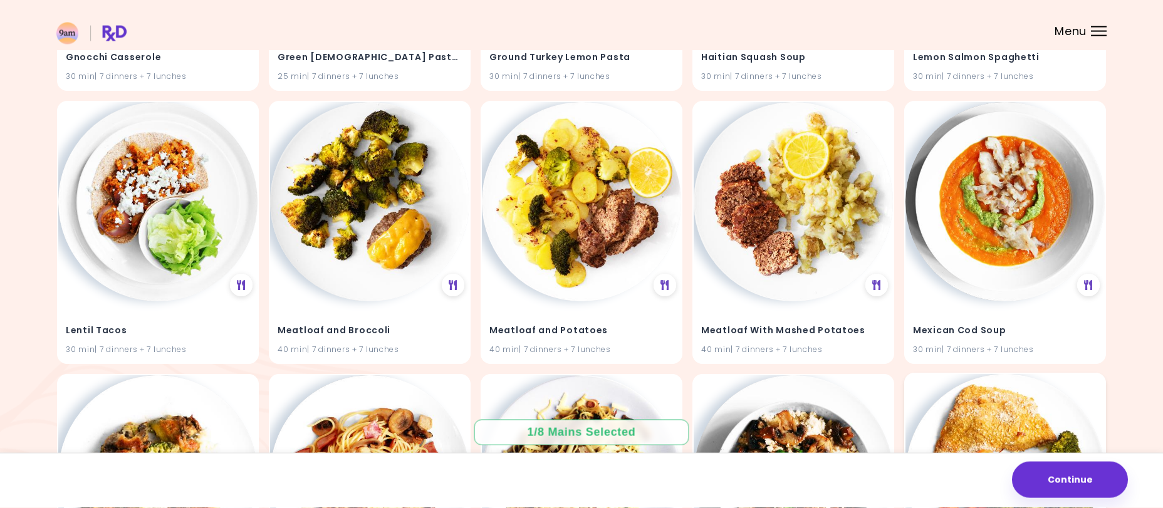
scroll to position [1985, 0]
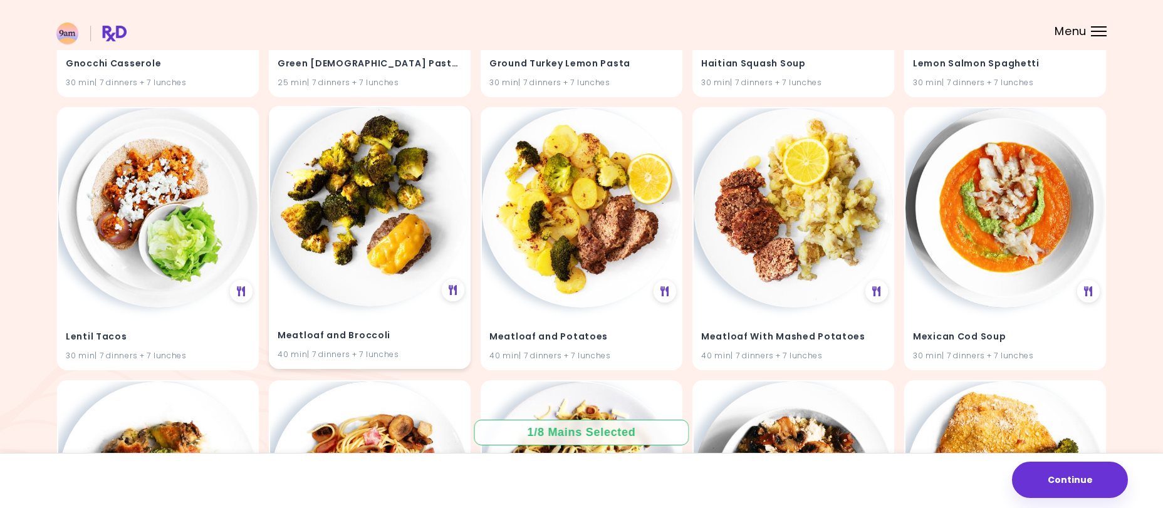
click at [367, 197] on img at bounding box center [369, 206] width 199 height 199
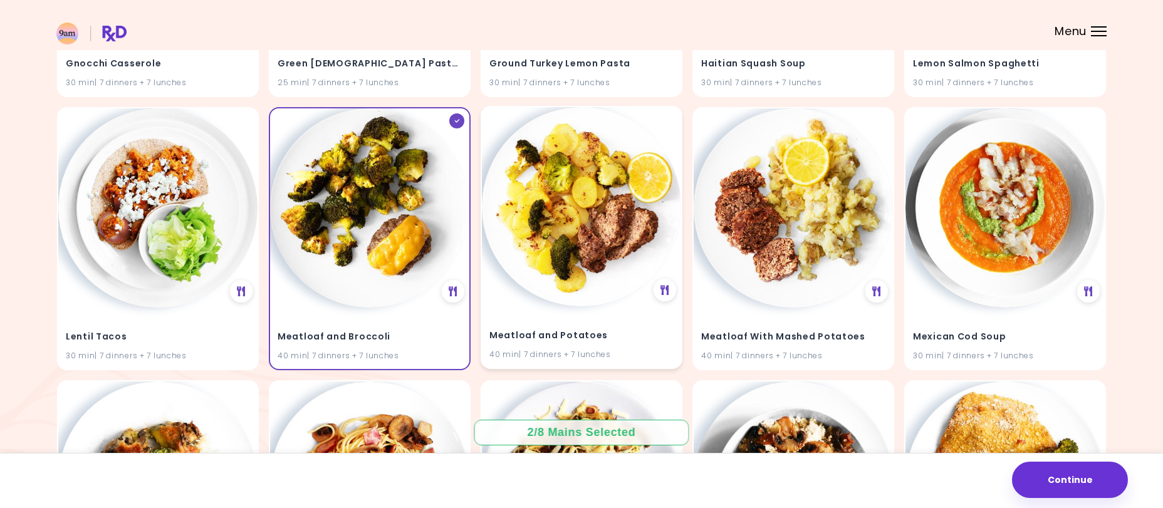
click at [582, 204] on img at bounding box center [581, 206] width 199 height 199
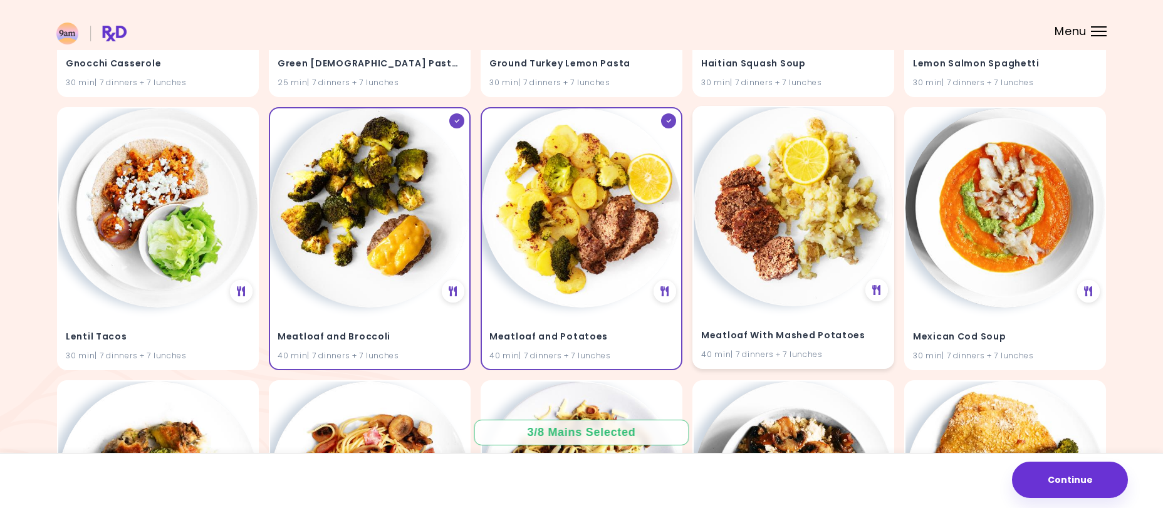
click at [776, 236] on img at bounding box center [793, 206] width 199 height 199
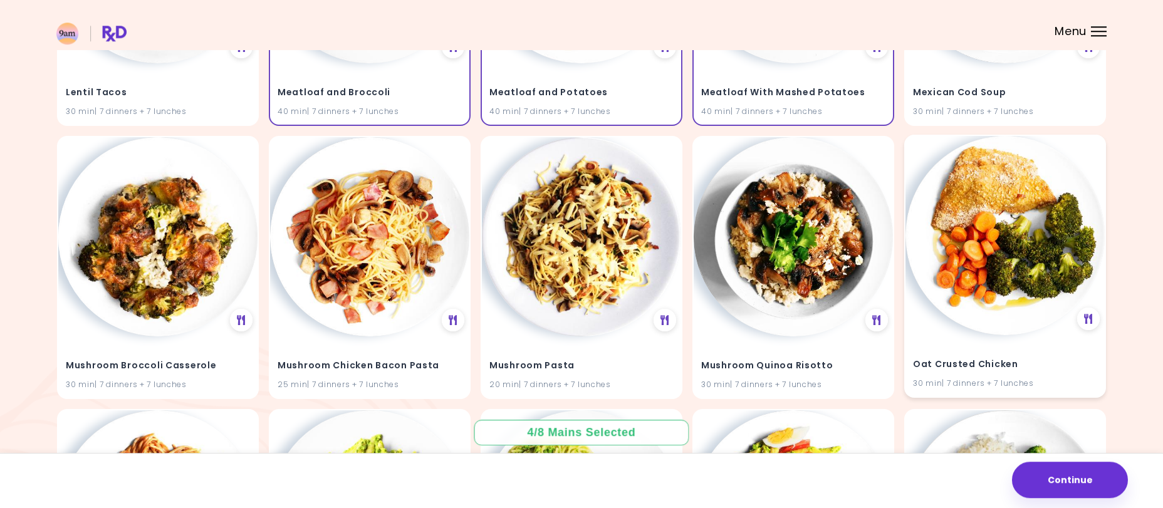
scroll to position [2241, 0]
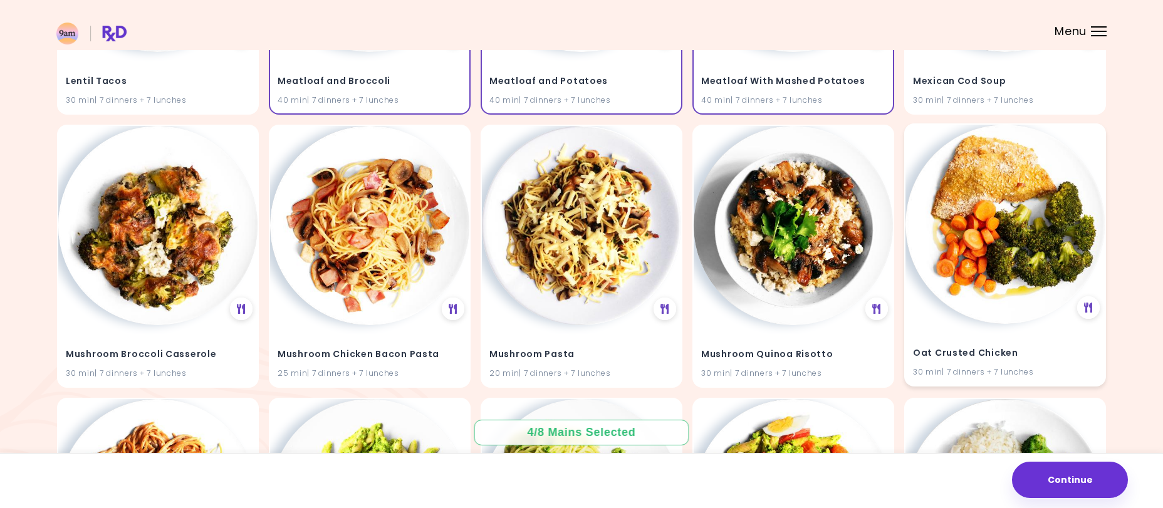
click at [978, 238] on img at bounding box center [1005, 224] width 199 height 199
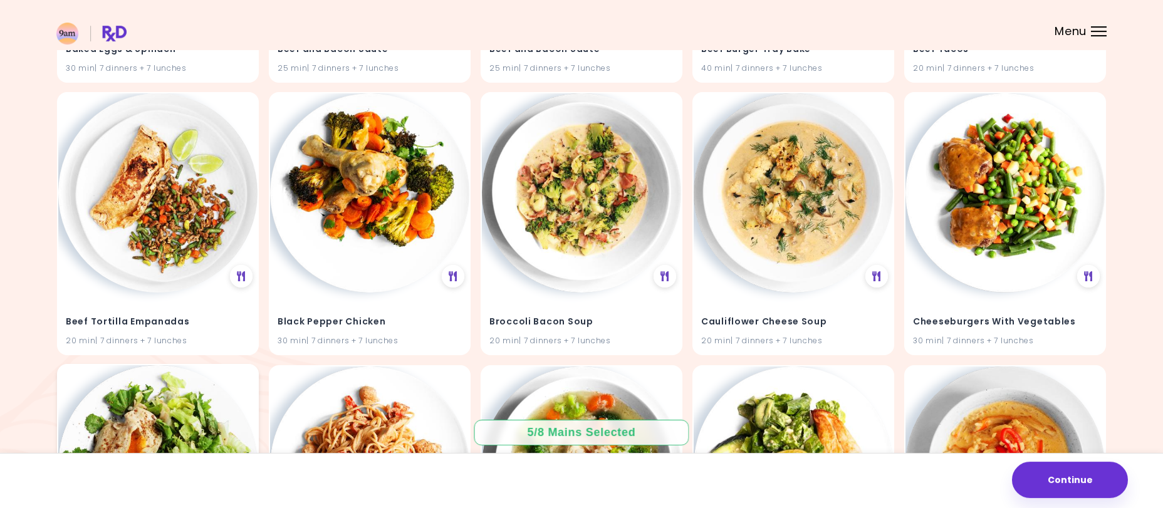
scroll to position [515, 0]
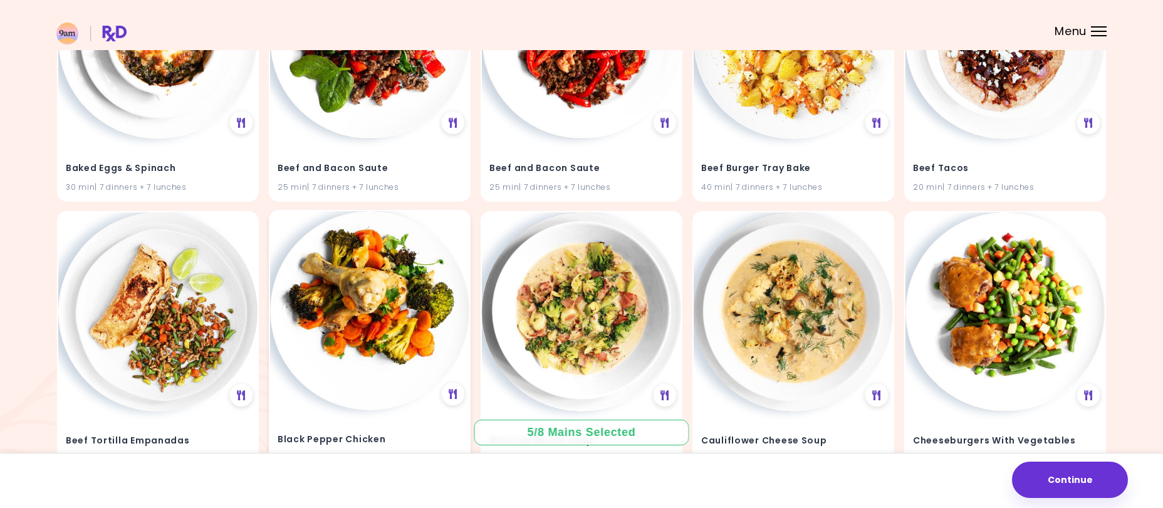
click at [388, 279] on img at bounding box center [369, 310] width 199 height 199
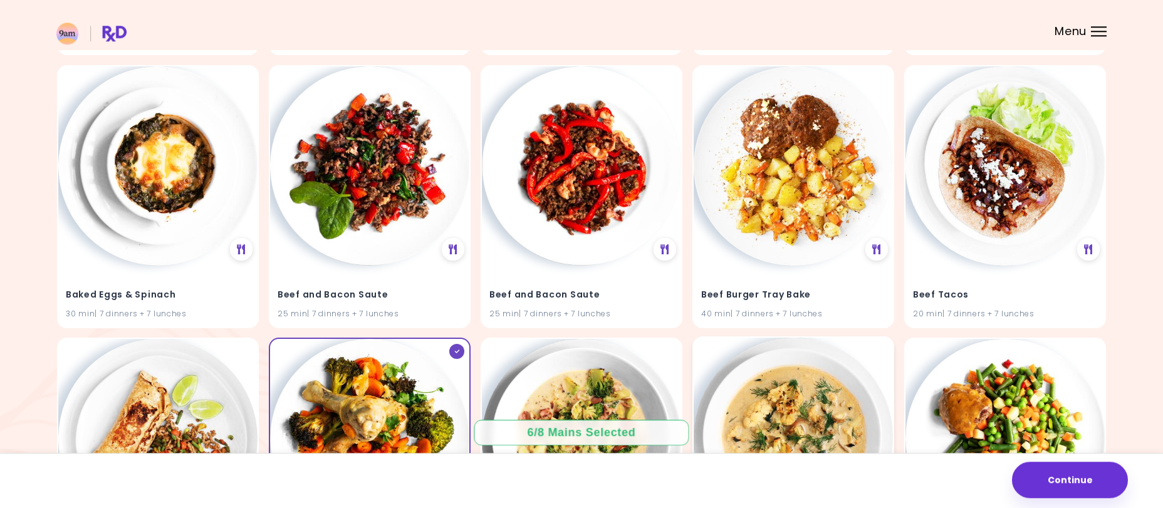
scroll to position [387, 0]
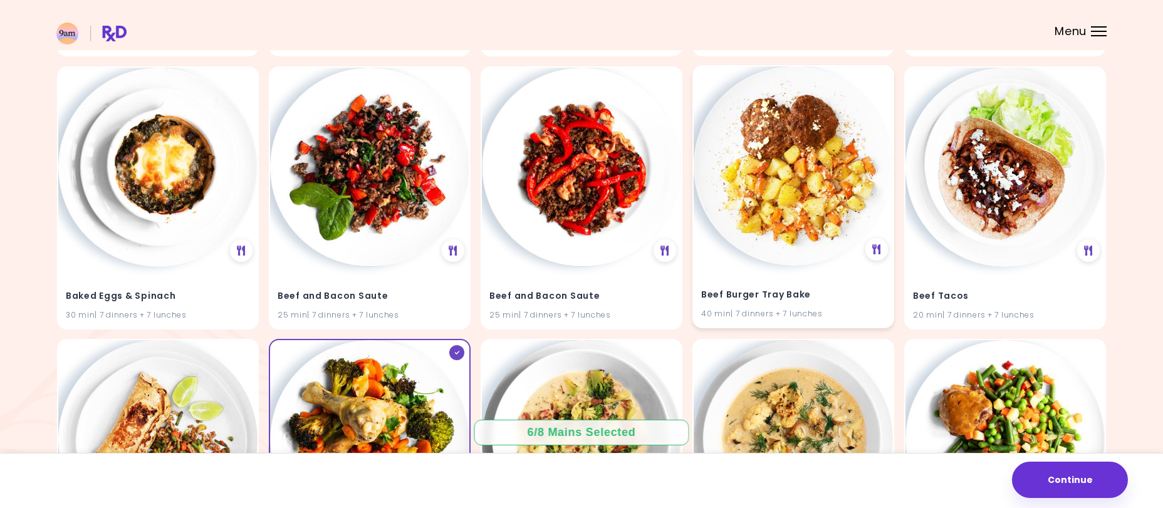
click at [751, 172] on img at bounding box center [793, 165] width 199 height 199
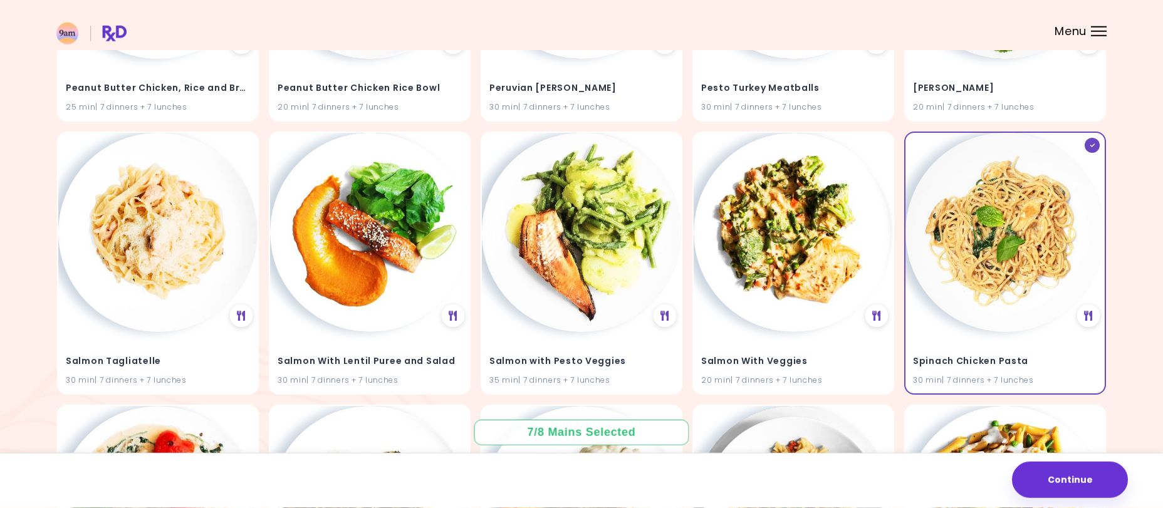
scroll to position [3008, 0]
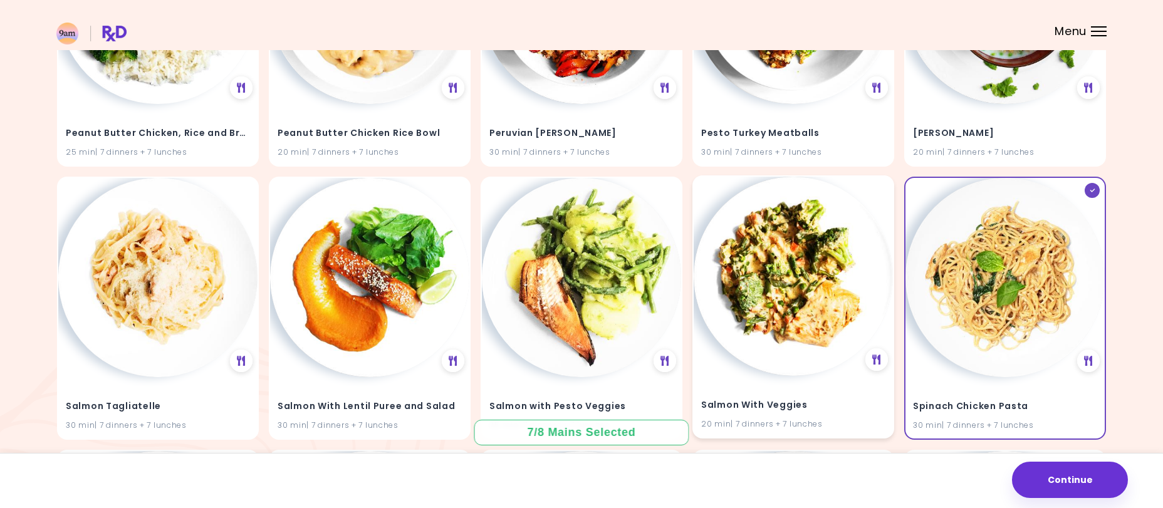
click at [793, 259] on img at bounding box center [793, 276] width 199 height 199
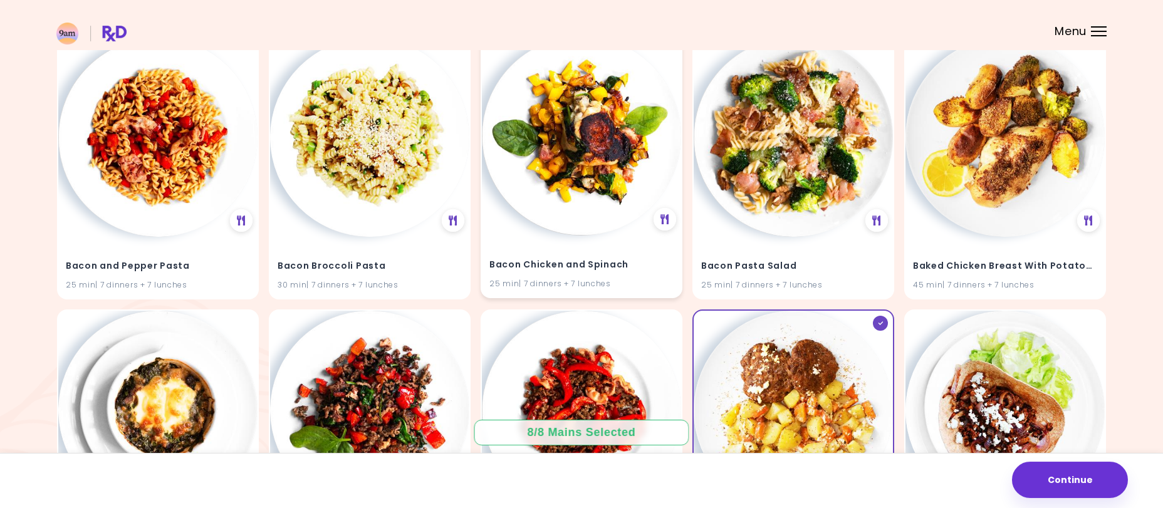
scroll to position [0, 0]
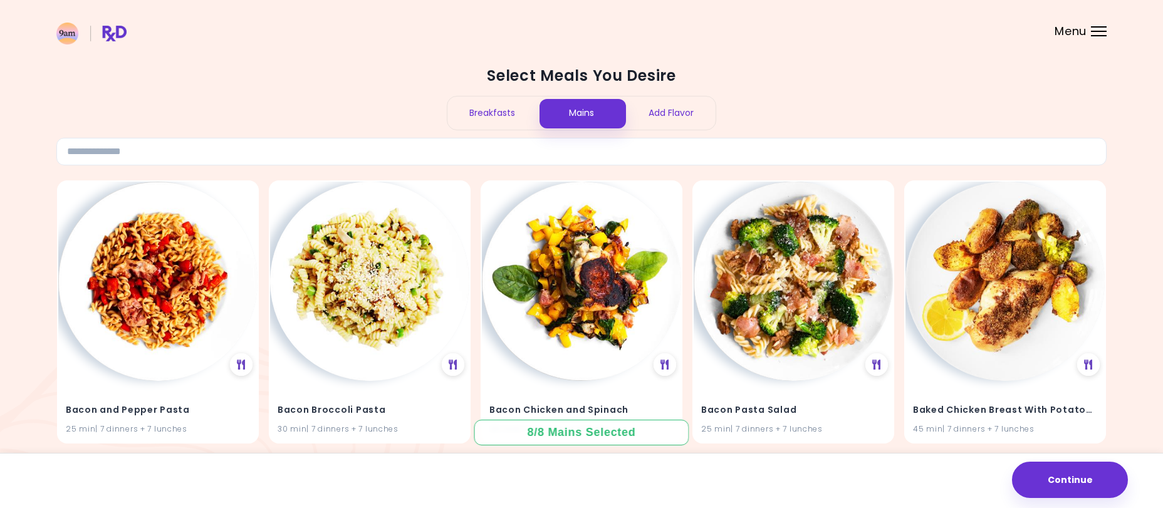
click at [501, 118] on div "Breakfasts" at bounding box center [492, 113] width 90 height 33
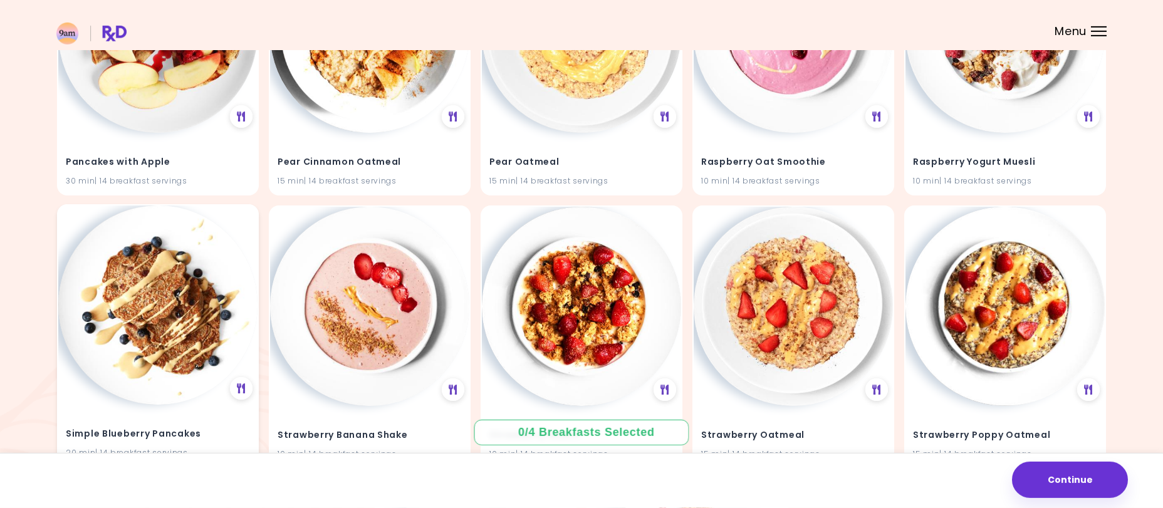
scroll to position [1096, 0]
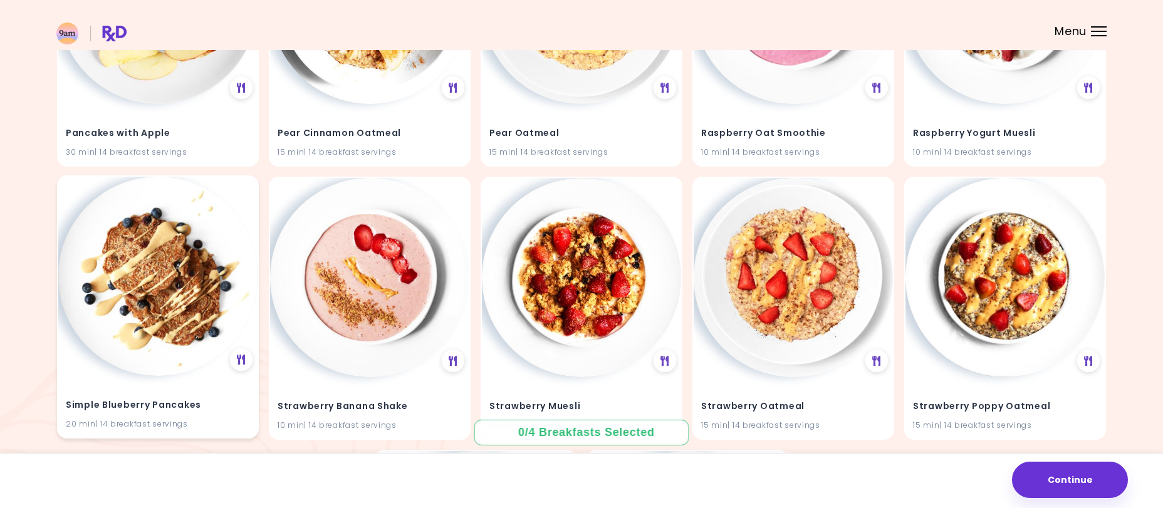
click at [161, 299] on img at bounding box center [157, 276] width 199 height 199
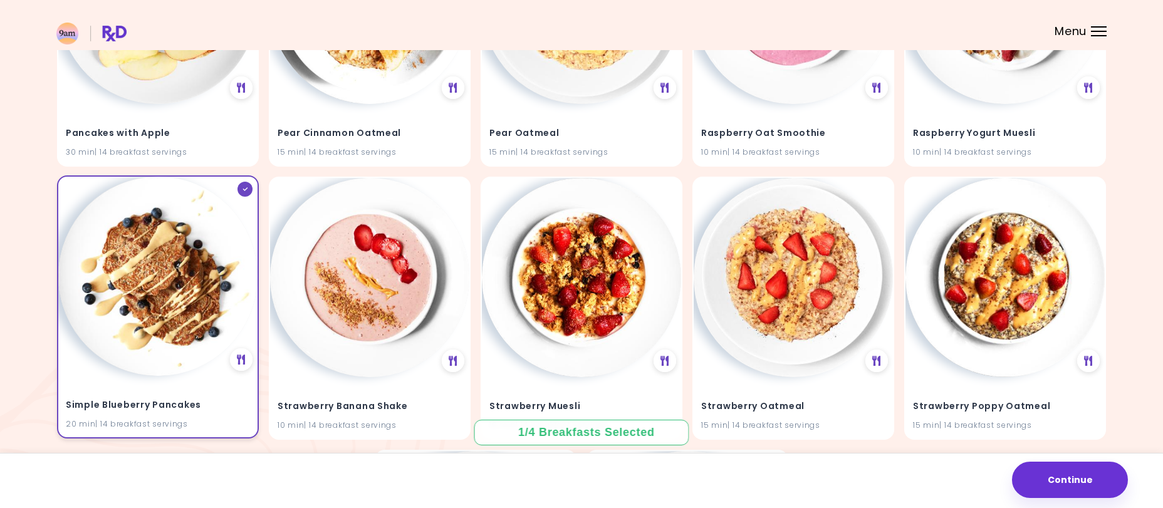
scroll to position [840, 0]
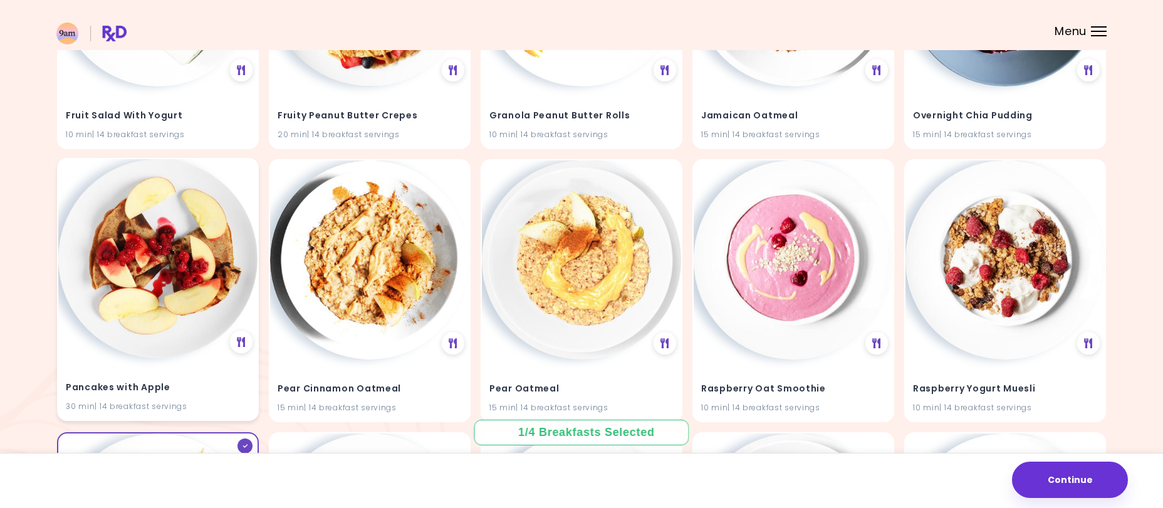
click at [137, 258] on img at bounding box center [157, 258] width 199 height 199
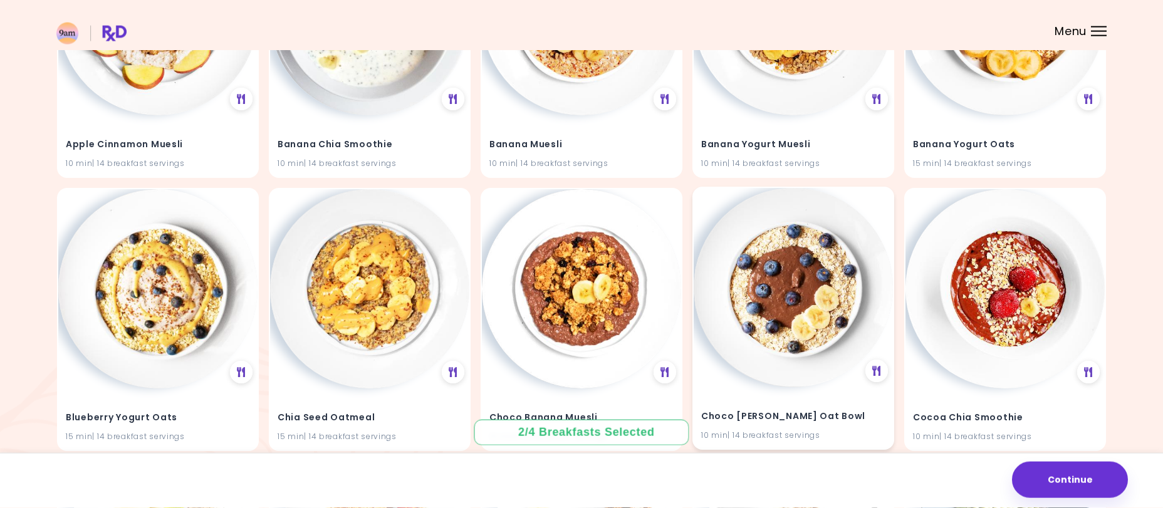
scroll to position [265, 0]
click at [770, 279] on img at bounding box center [793, 288] width 199 height 199
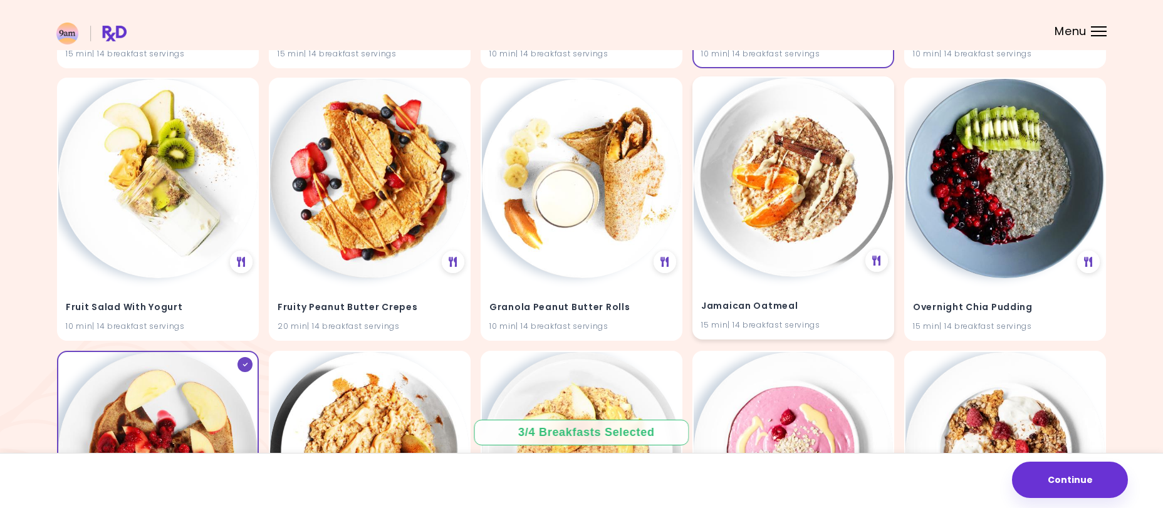
scroll to position [904, 0]
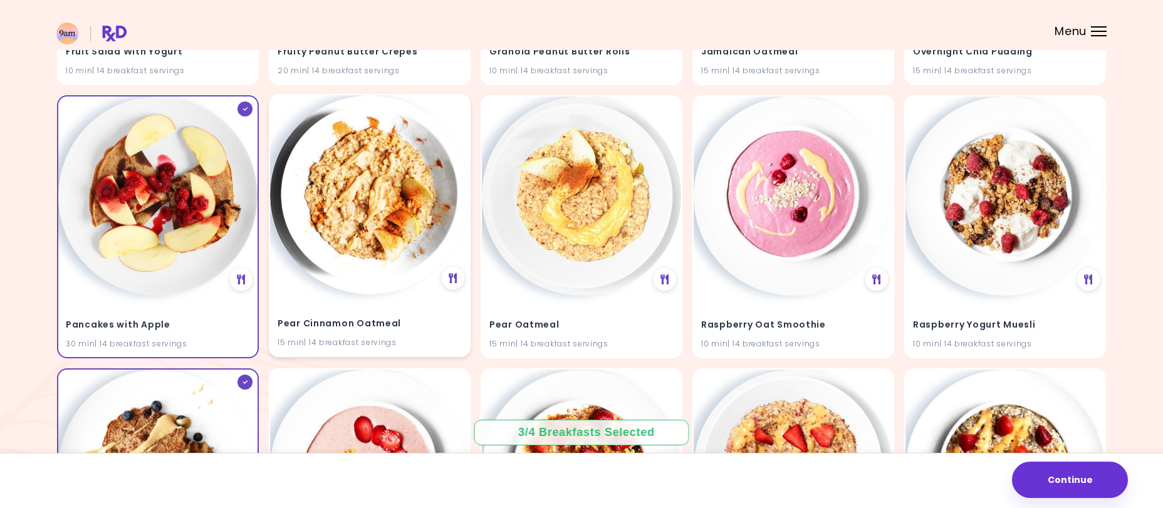
click at [353, 226] on img at bounding box center [369, 194] width 199 height 199
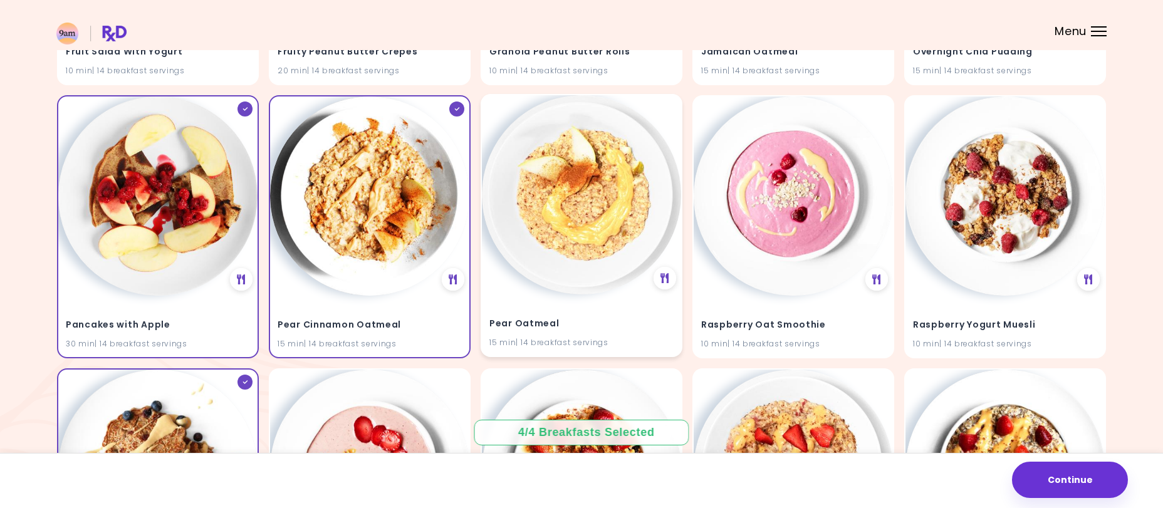
click at [619, 262] on img at bounding box center [581, 194] width 199 height 199
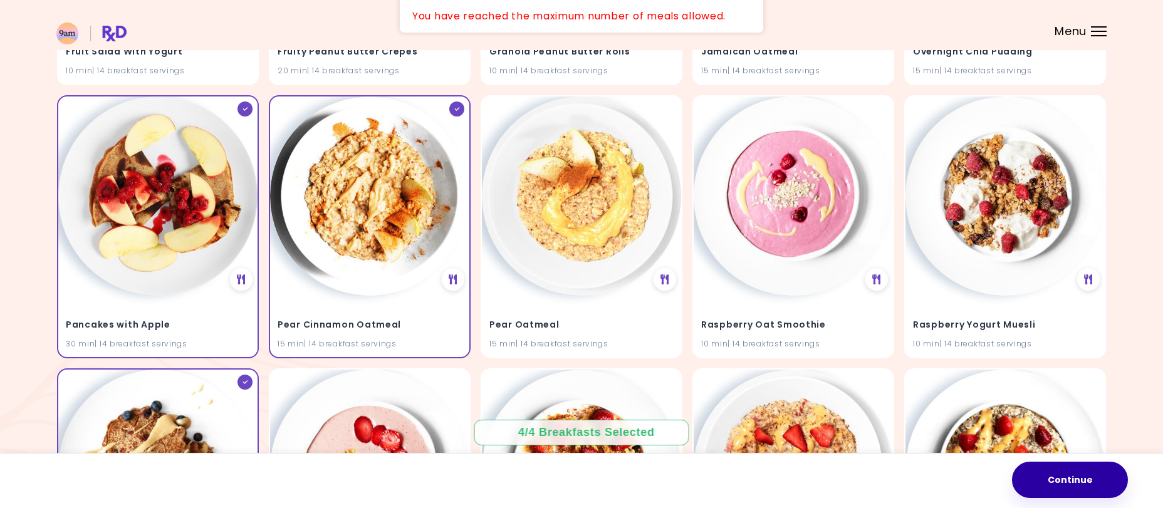
click at [1090, 482] on button "Continue" at bounding box center [1070, 480] width 116 height 36
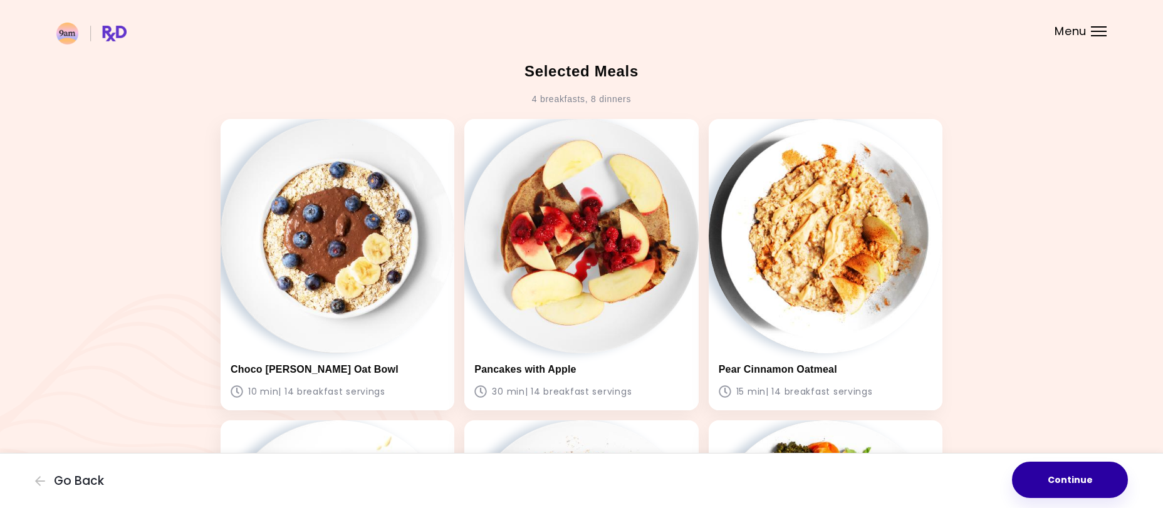
click at [1081, 485] on button "Continue" at bounding box center [1070, 480] width 116 height 36
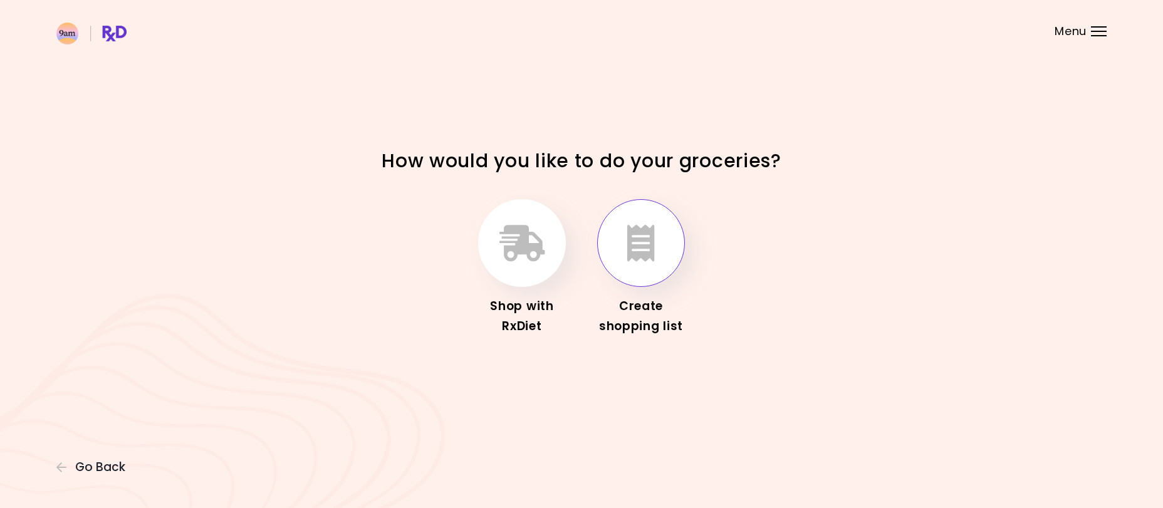
click at [640, 254] on icon "button" at bounding box center [641, 243] width 28 height 36
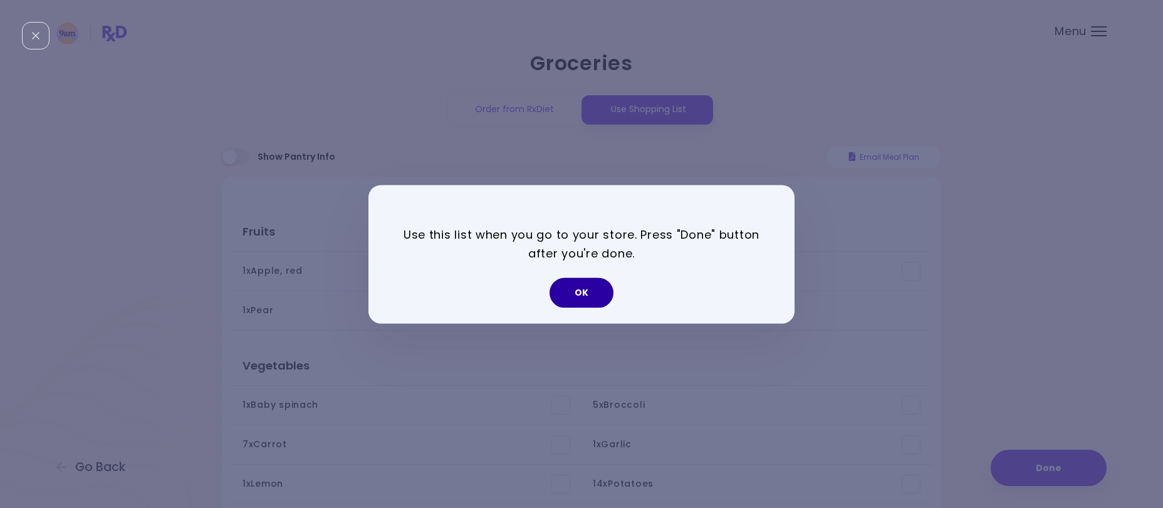
click at [586, 291] on button "OK" at bounding box center [582, 293] width 64 height 30
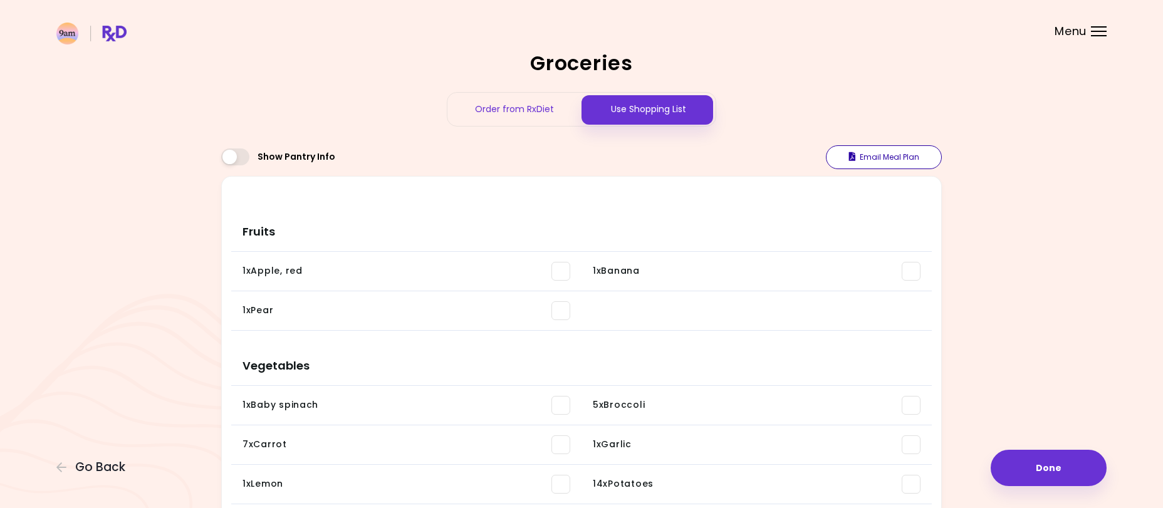
click at [890, 157] on button "Email Meal Plan" at bounding box center [884, 157] width 116 height 24
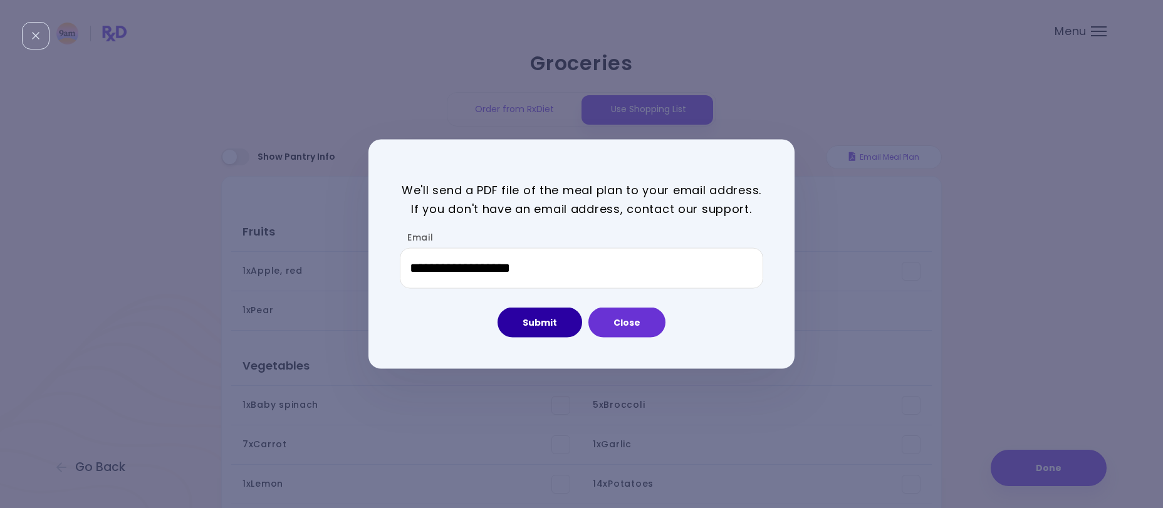
click at [548, 324] on button "Submit" at bounding box center [540, 323] width 85 height 30
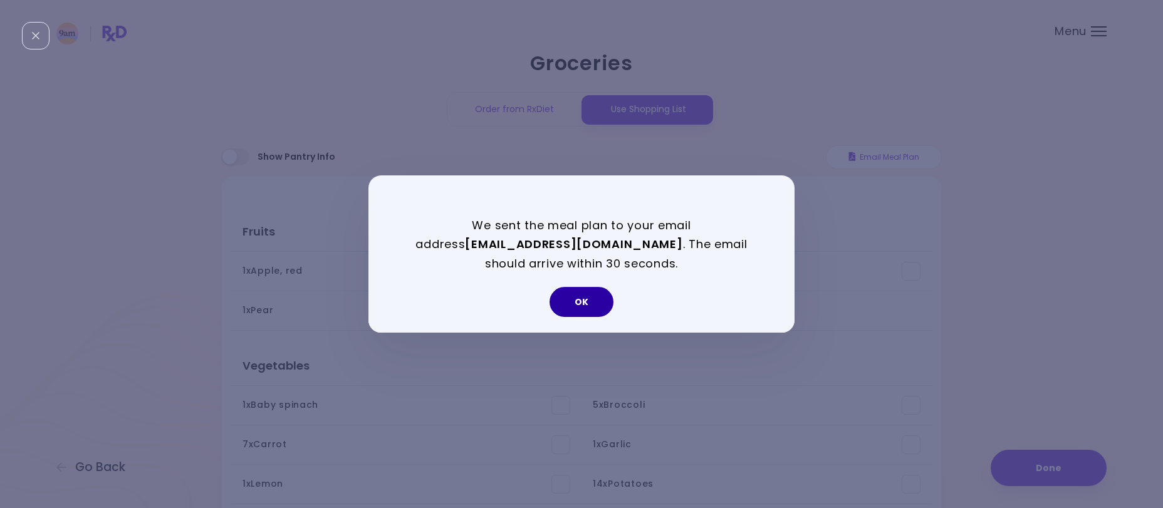
click at [590, 304] on button "OK" at bounding box center [582, 302] width 64 height 30
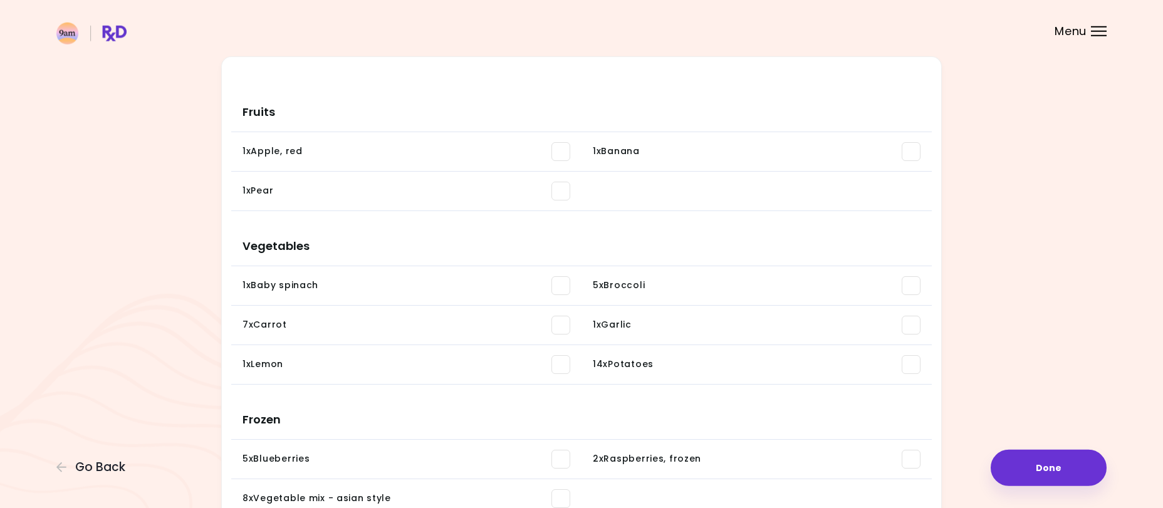
scroll to position [128, 0]
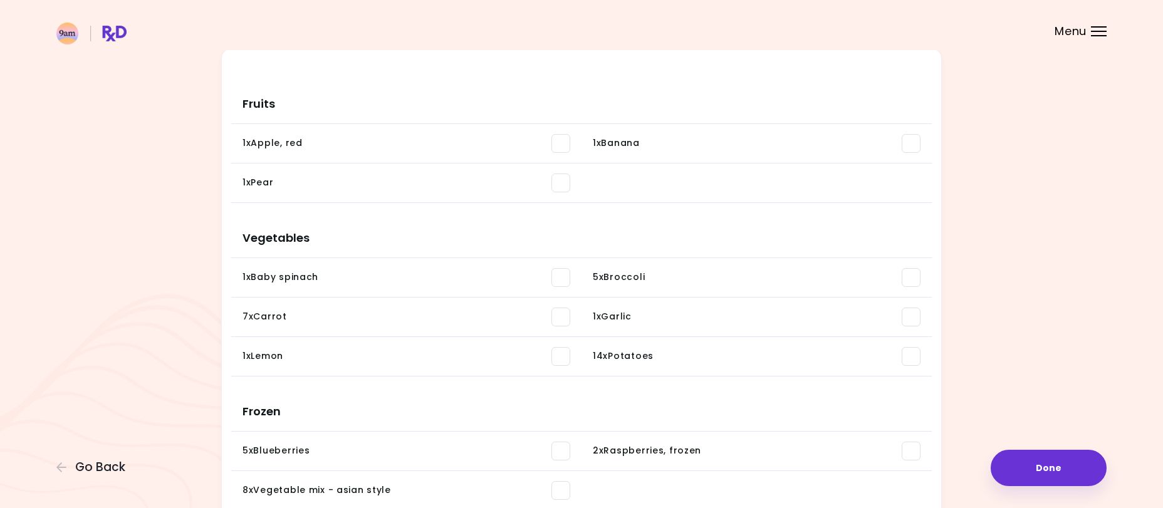
click at [555, 147] on span at bounding box center [560, 143] width 19 height 19
click at [557, 177] on span at bounding box center [560, 183] width 19 height 19
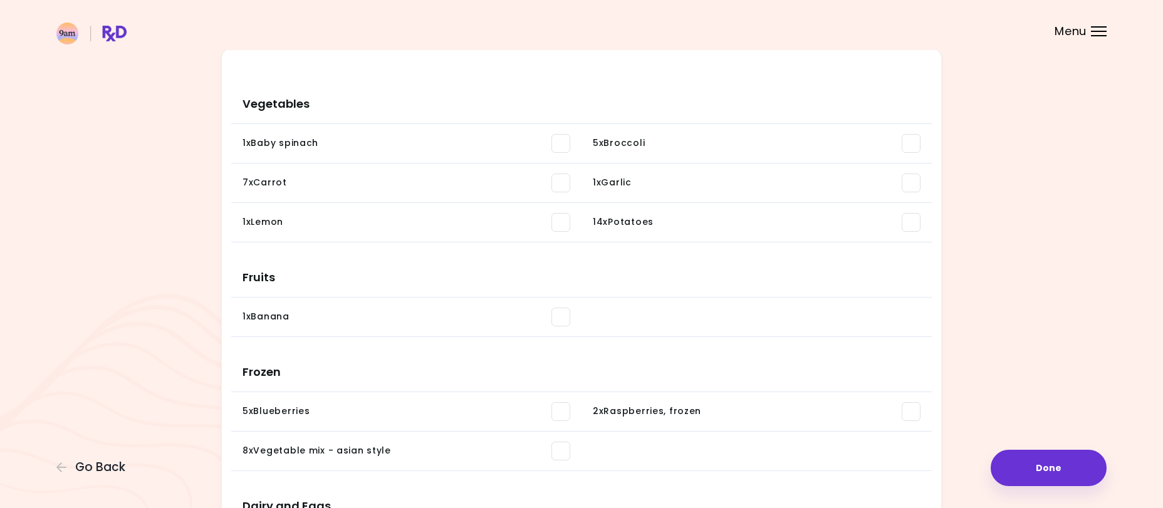
scroll to position [0, 0]
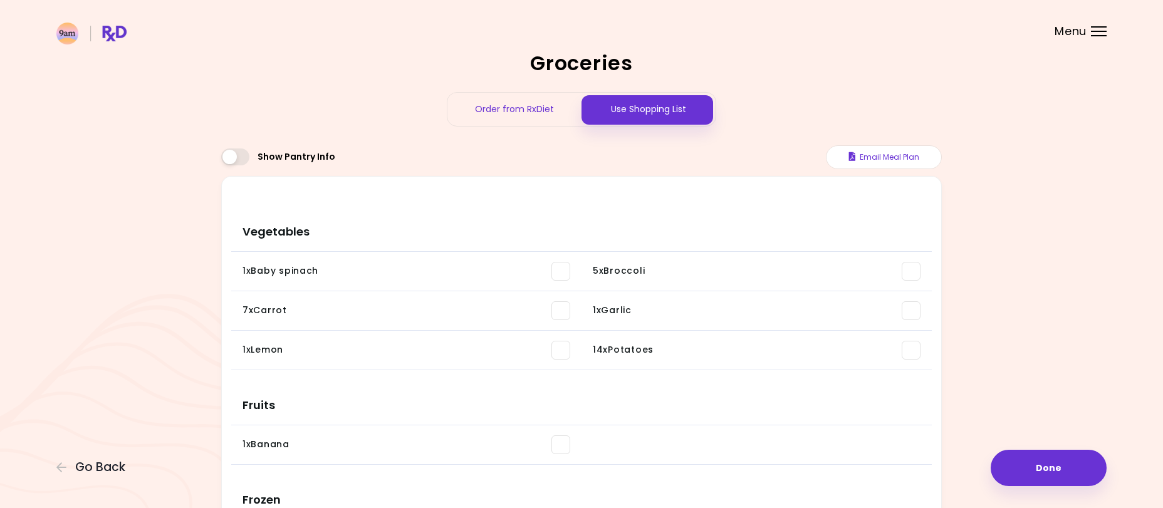
click at [232, 158] on span at bounding box center [235, 157] width 28 height 17
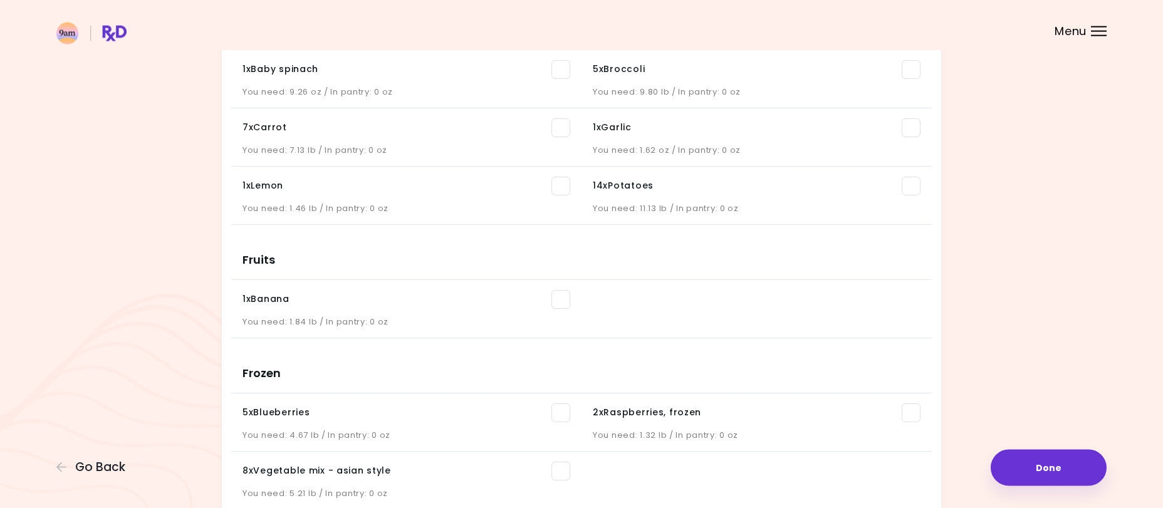
scroll to position [128, 0]
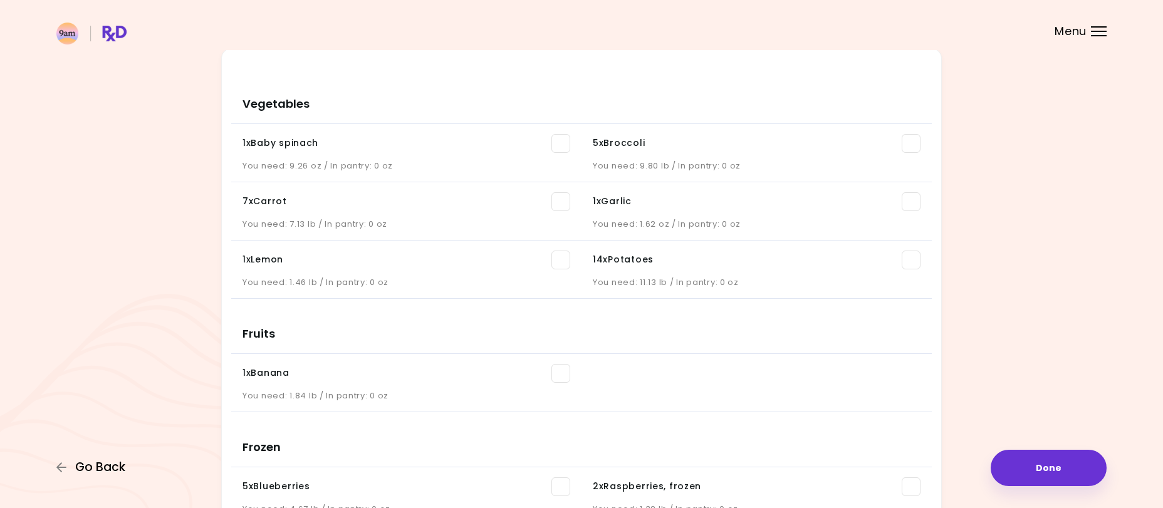
click at [93, 474] on span "Go Back" at bounding box center [100, 468] width 50 height 14
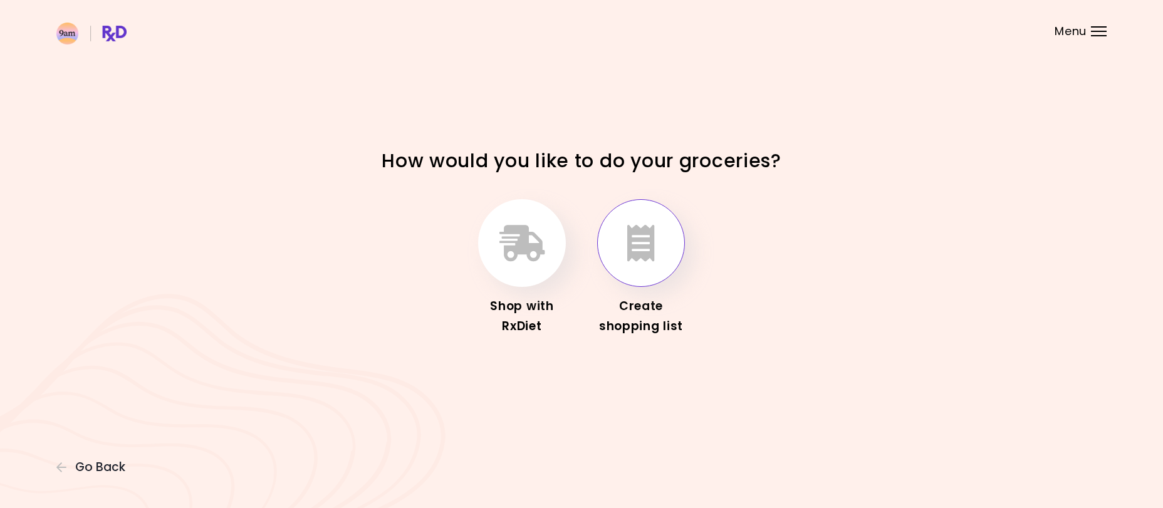
click at [647, 253] on icon "button" at bounding box center [641, 243] width 28 height 36
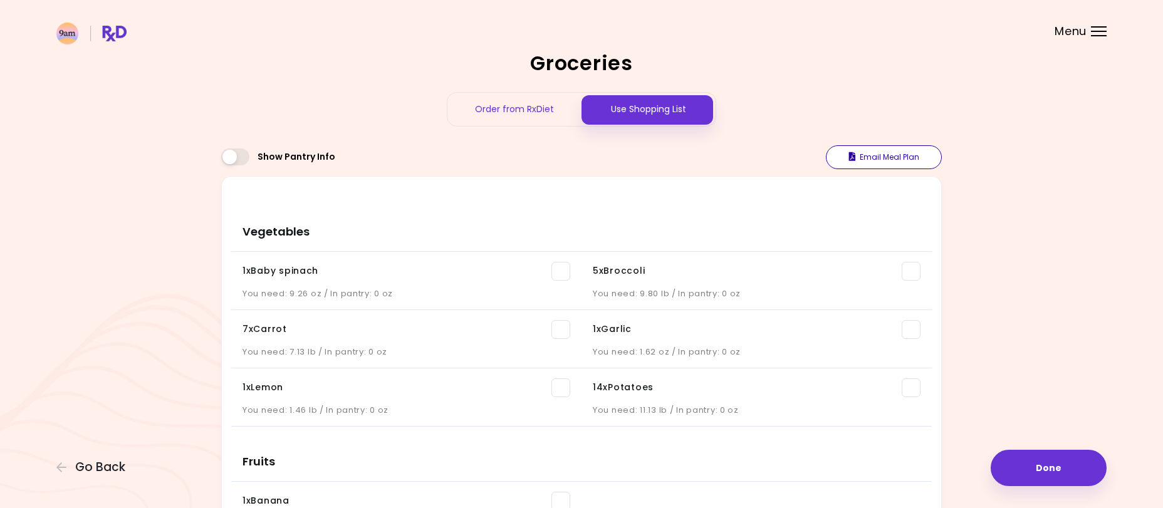
click at [896, 152] on button "Email Meal Plan" at bounding box center [884, 157] width 116 height 24
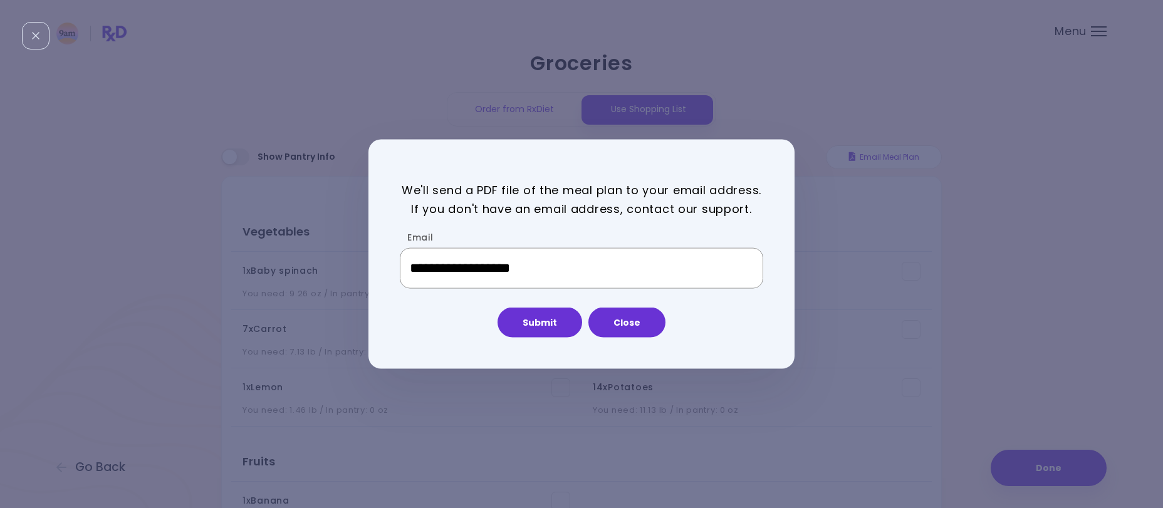
click at [534, 267] on input "**********" at bounding box center [581, 268] width 363 height 41
drag, startPoint x: 580, startPoint y: 271, endPoint x: 394, endPoint y: 274, distance: 186.1
click at [400, 274] on input "**********" at bounding box center [581, 268] width 363 height 41
type input "**********"
click at [523, 324] on button "Submit" at bounding box center [540, 323] width 85 height 30
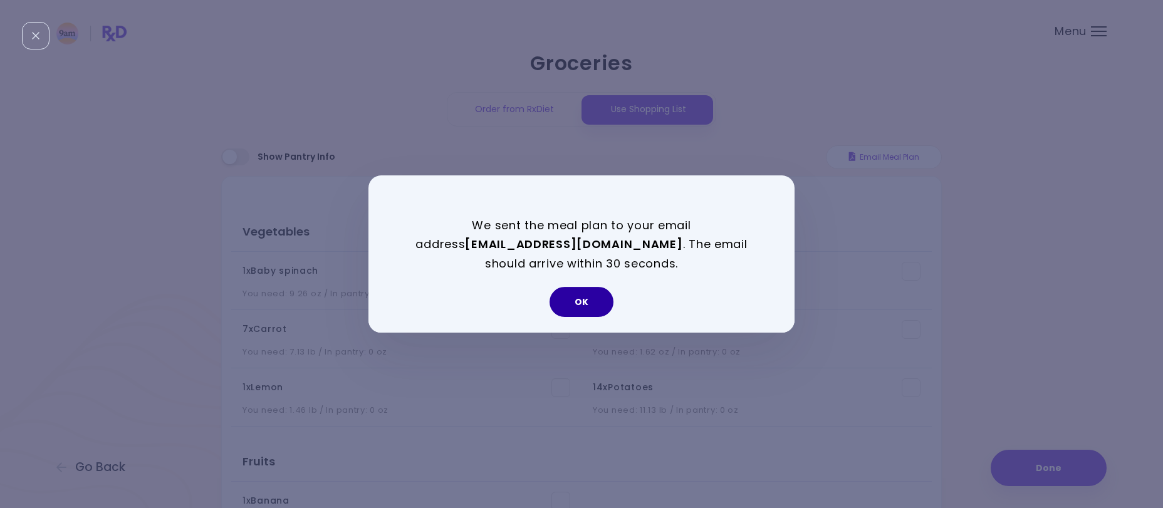
click at [573, 307] on button "OK" at bounding box center [582, 302] width 64 height 30
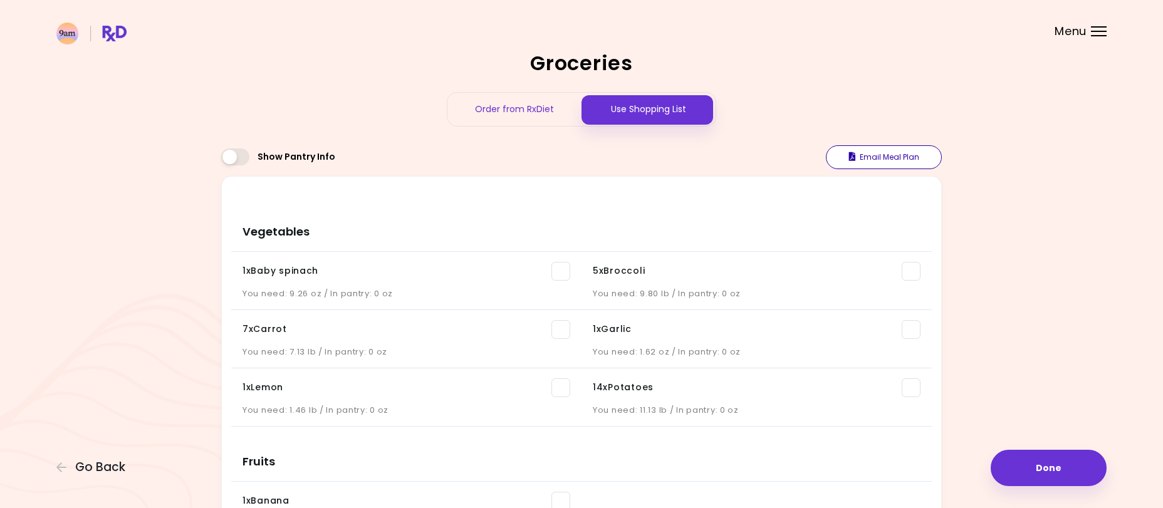
click at [876, 160] on button "Email Meal Plan" at bounding box center [884, 157] width 116 height 24
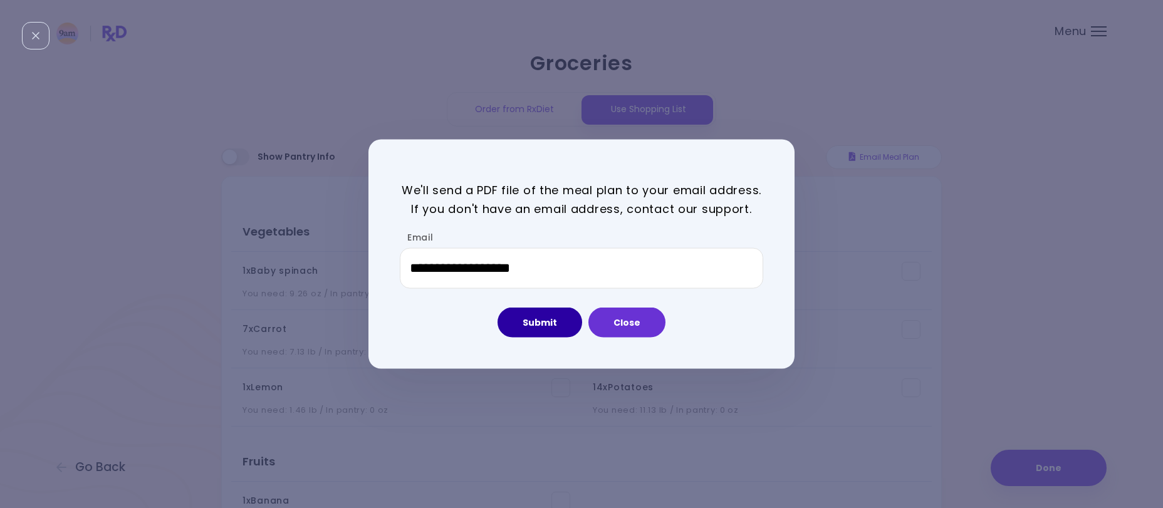
click at [536, 324] on button "Submit" at bounding box center [540, 323] width 85 height 30
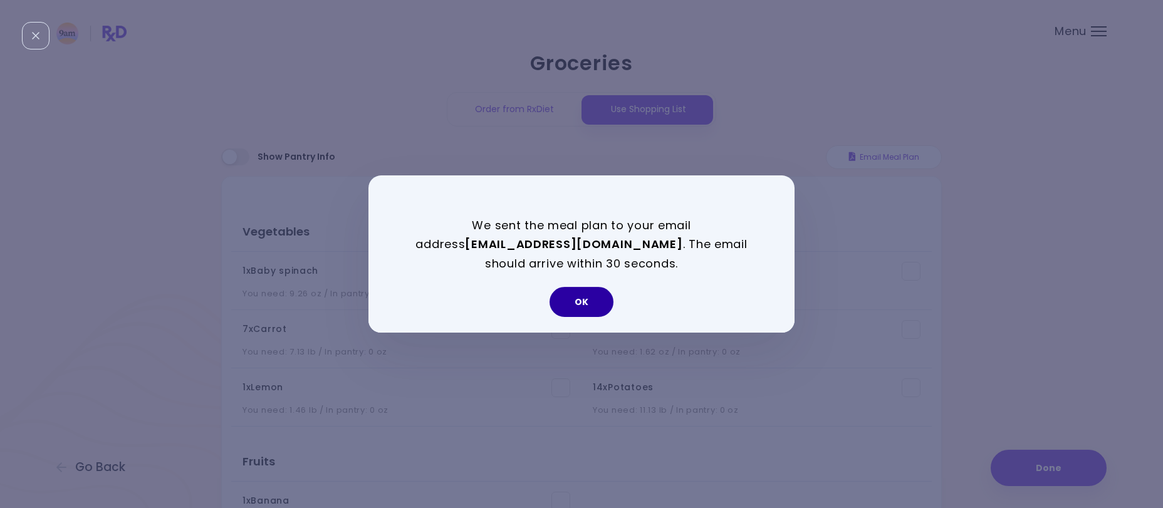
click at [584, 301] on button "OK" at bounding box center [582, 302] width 64 height 30
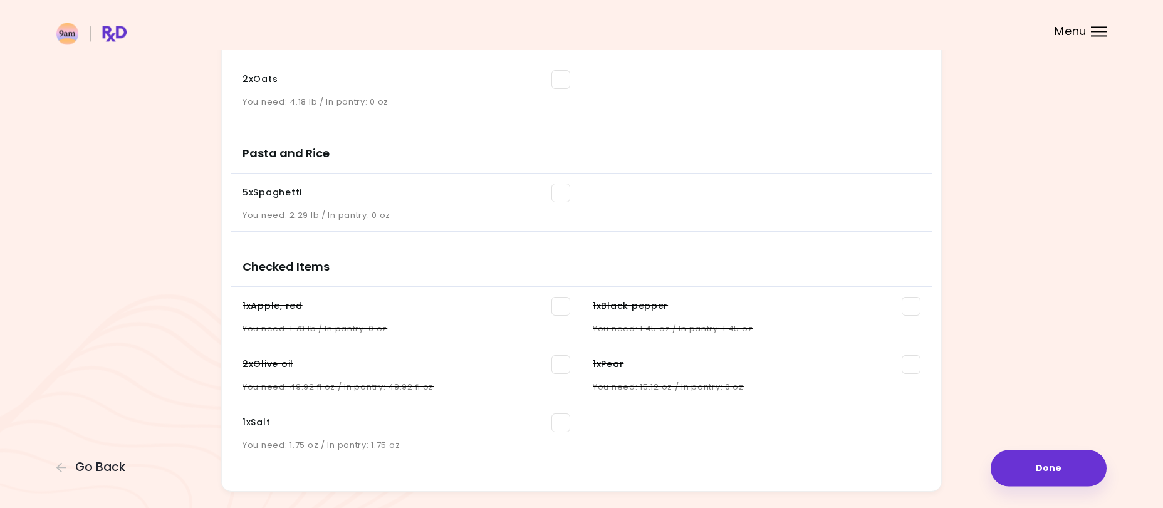
scroll to position [1658, 0]
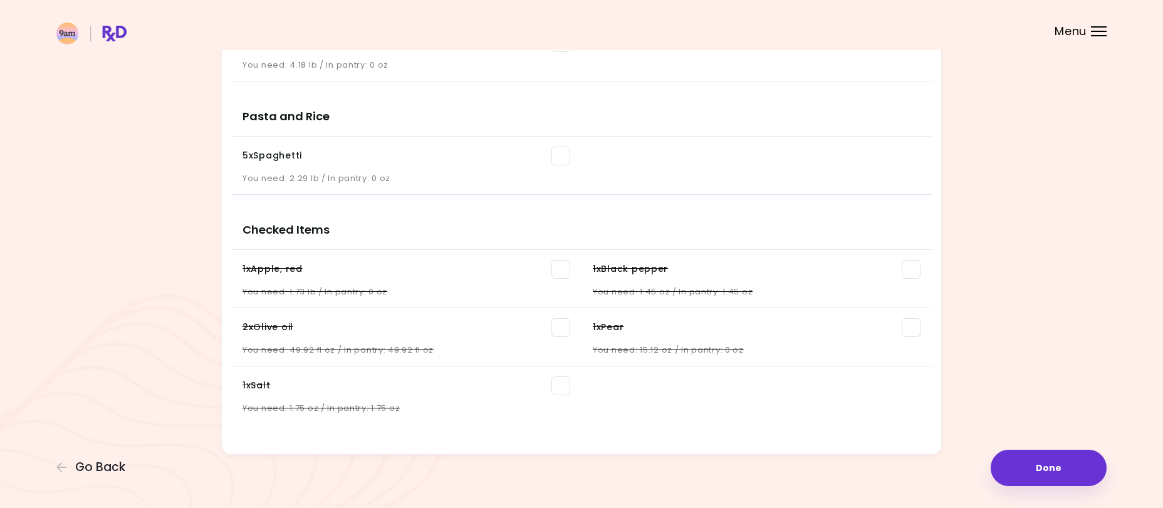
click at [562, 272] on span at bounding box center [560, 269] width 19 height 19
click at [555, 327] on span at bounding box center [560, 327] width 19 height 19
click at [560, 385] on span at bounding box center [560, 386] width 19 height 19
click at [902, 272] on span at bounding box center [911, 269] width 19 height 19
click at [901, 340] on div "You need: 15.12 oz / In pantry: 0 oz" at bounding box center [757, 346] width 328 height 19
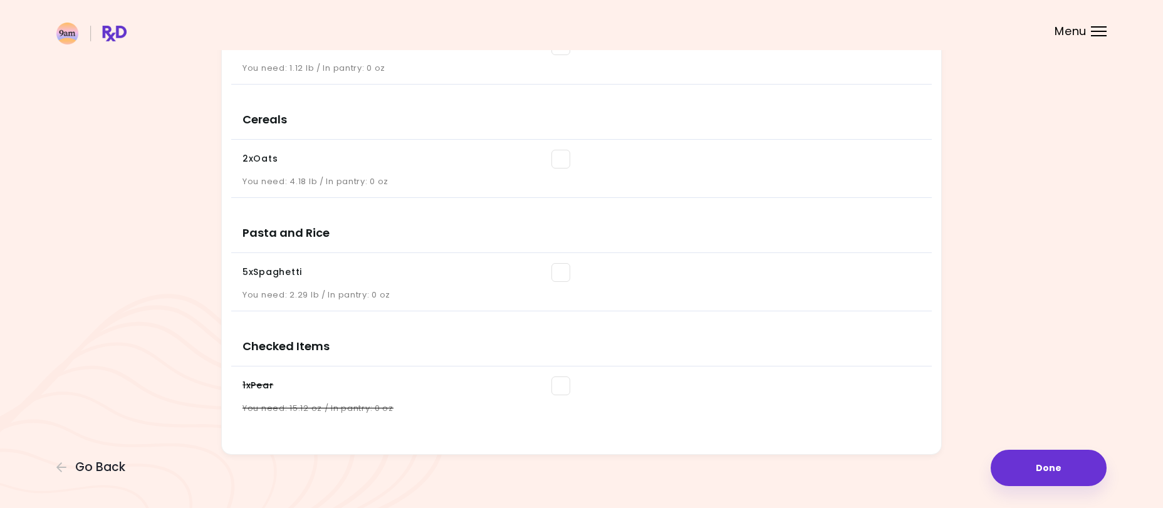
click at [558, 385] on span at bounding box center [560, 386] width 19 height 19
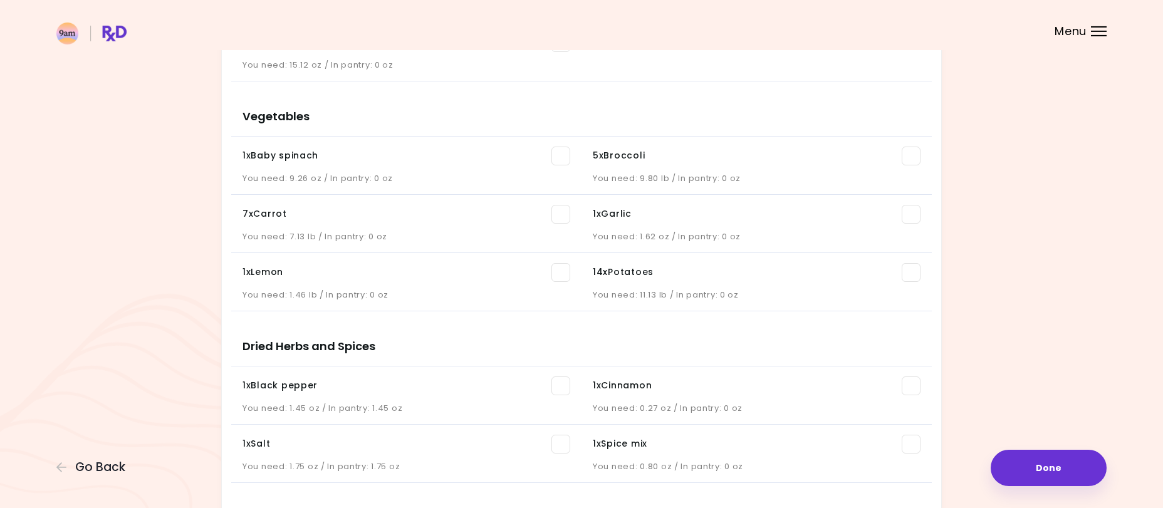
scroll to position [0, 0]
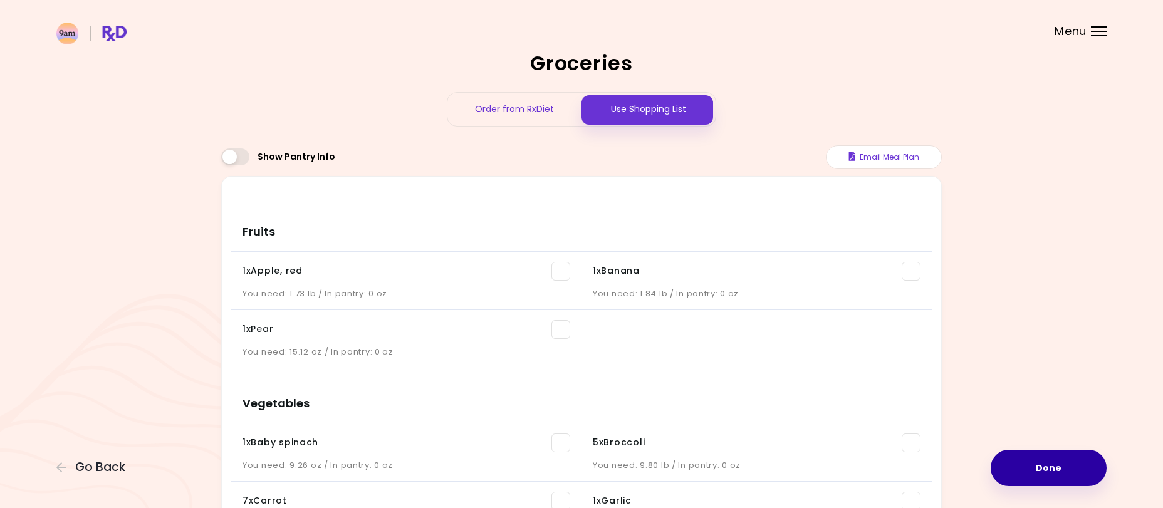
click at [1040, 470] on button "Done" at bounding box center [1049, 468] width 116 height 36
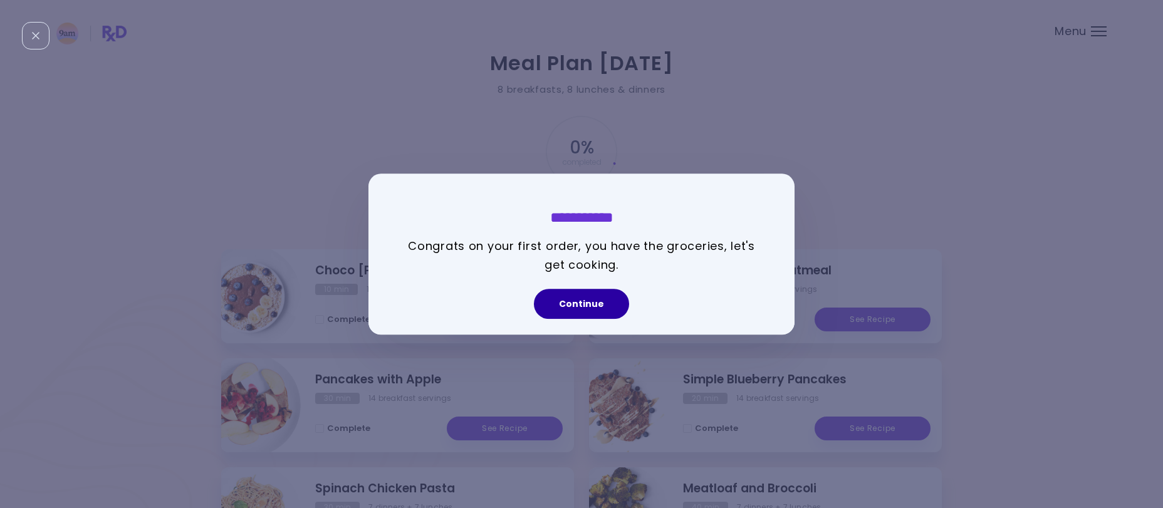
click at [583, 301] on button "Continue" at bounding box center [581, 304] width 95 height 30
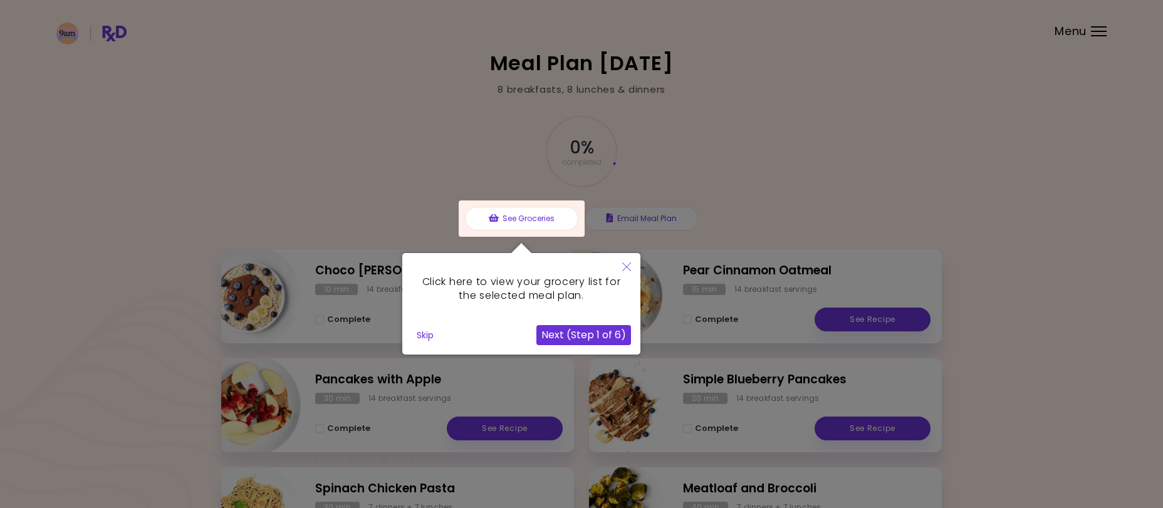
click at [601, 340] on button "Next (Step 1 of 6)" at bounding box center [583, 335] width 95 height 20
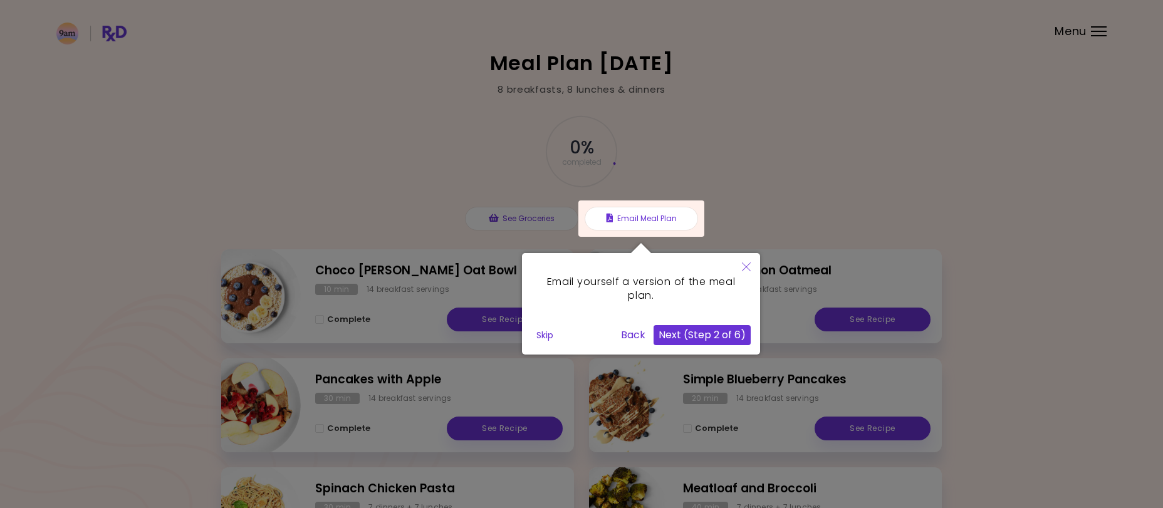
click at [696, 334] on button "Next (Step 2 of 6)" at bounding box center [702, 335] width 97 height 20
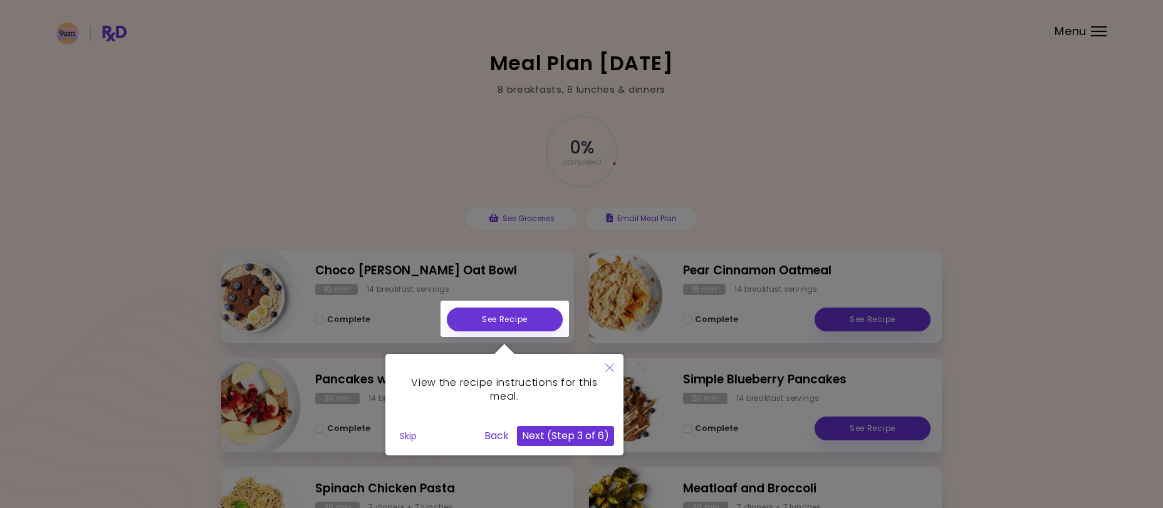
click at [590, 435] on button "Next (Step 3 of 6)" at bounding box center [565, 436] width 97 height 20
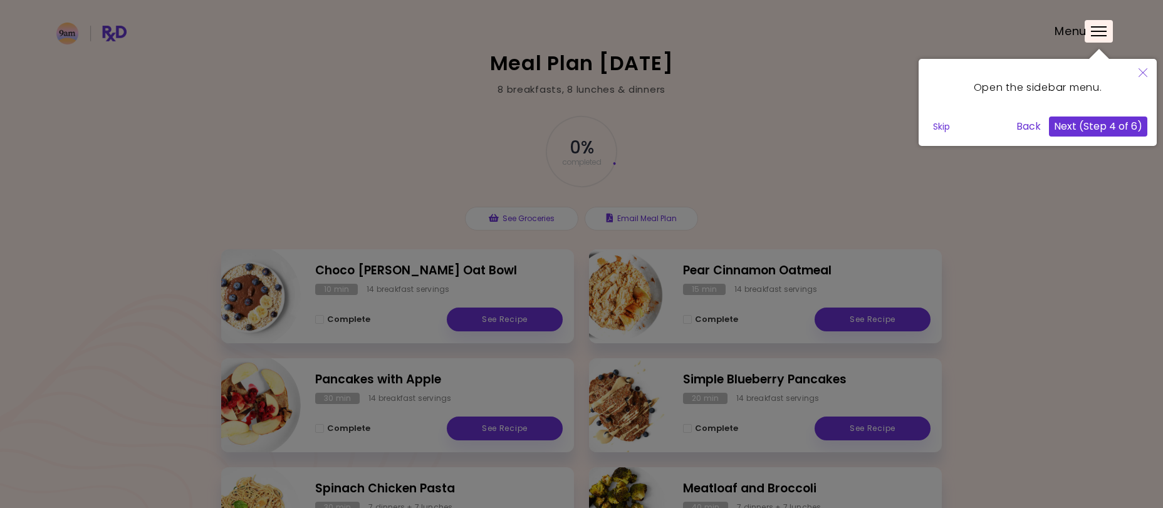
click at [1110, 133] on button "Next (Step 4 of 6)" at bounding box center [1098, 127] width 98 height 20
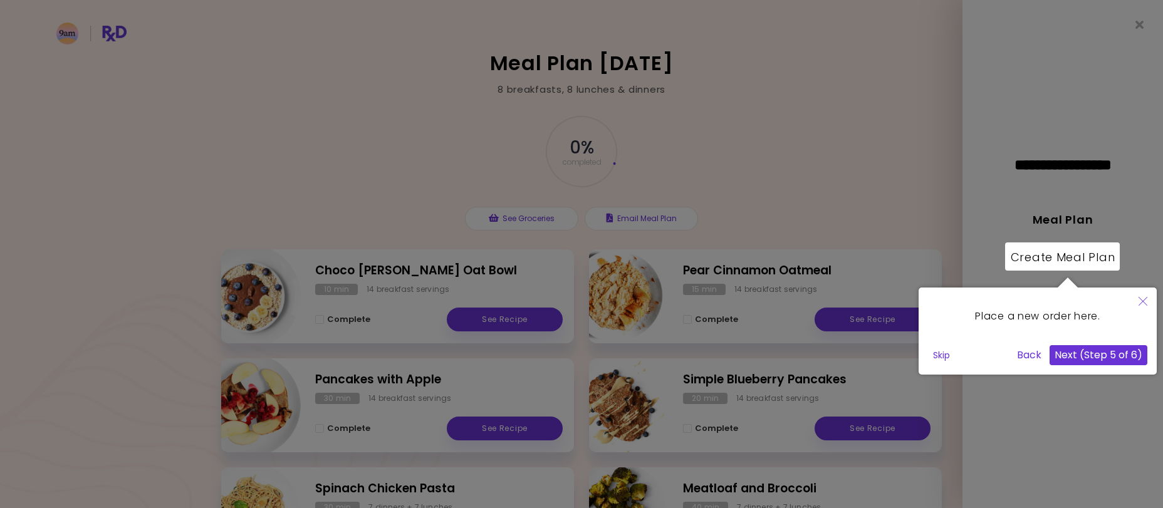
click at [1086, 362] on button "Next (Step 5 of 6)" at bounding box center [1099, 355] width 98 height 20
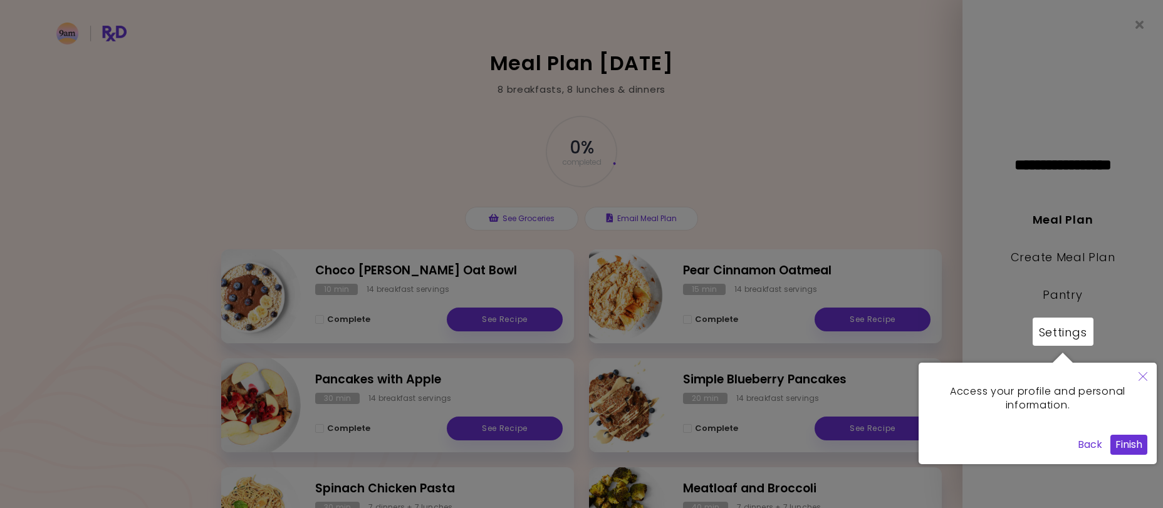
click at [1129, 452] on button "Finish" at bounding box center [1128, 445] width 37 height 20
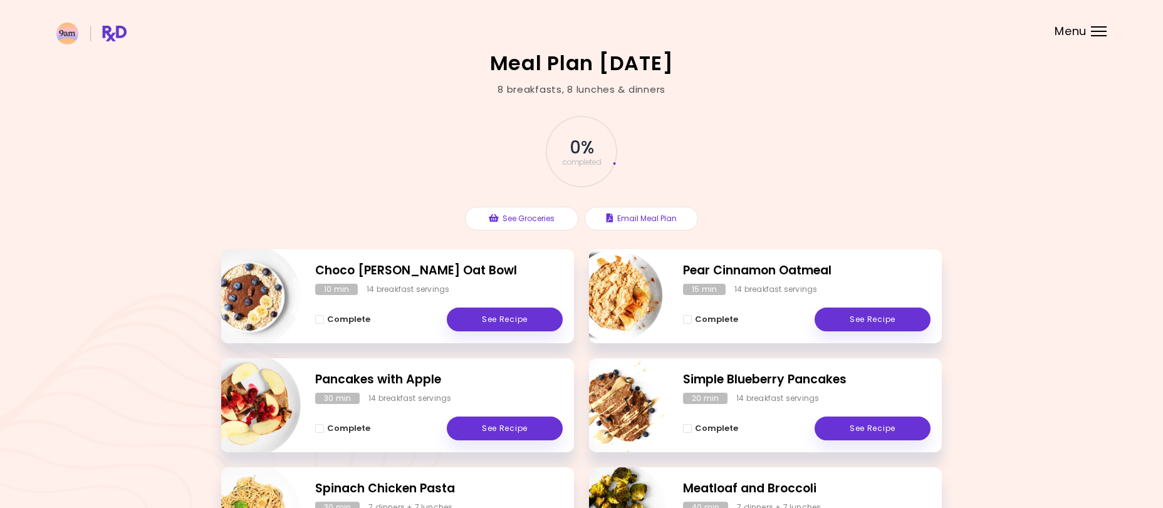
click at [1094, 37] on header at bounding box center [581, 25] width 1163 height 50
click at [1094, 28] on div "Menu" at bounding box center [1099, 31] width 16 height 10
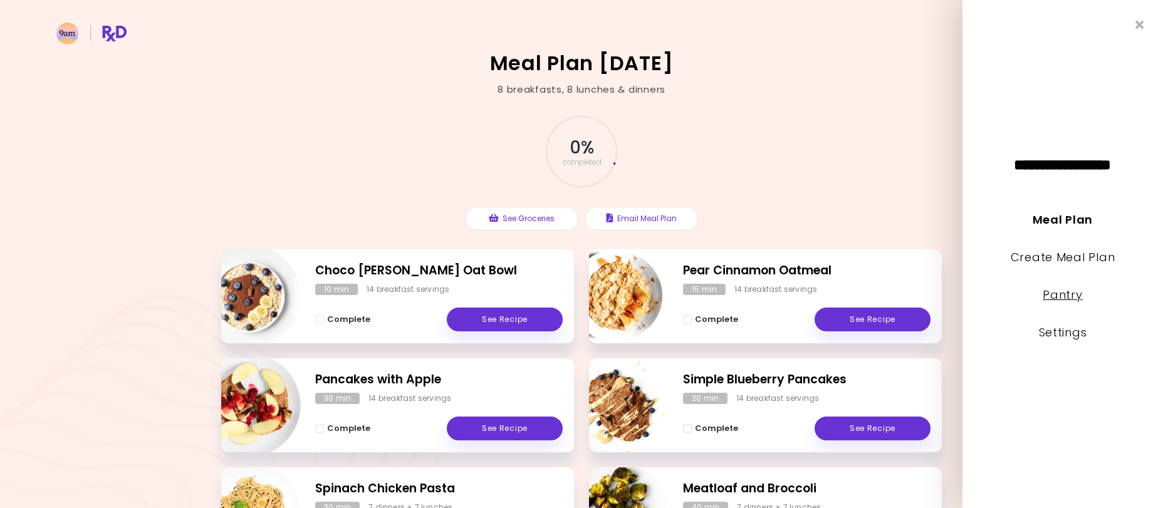
click at [1069, 300] on link "Pantry" at bounding box center [1062, 295] width 39 height 16
